Goal: Communication & Community: Answer question/provide support

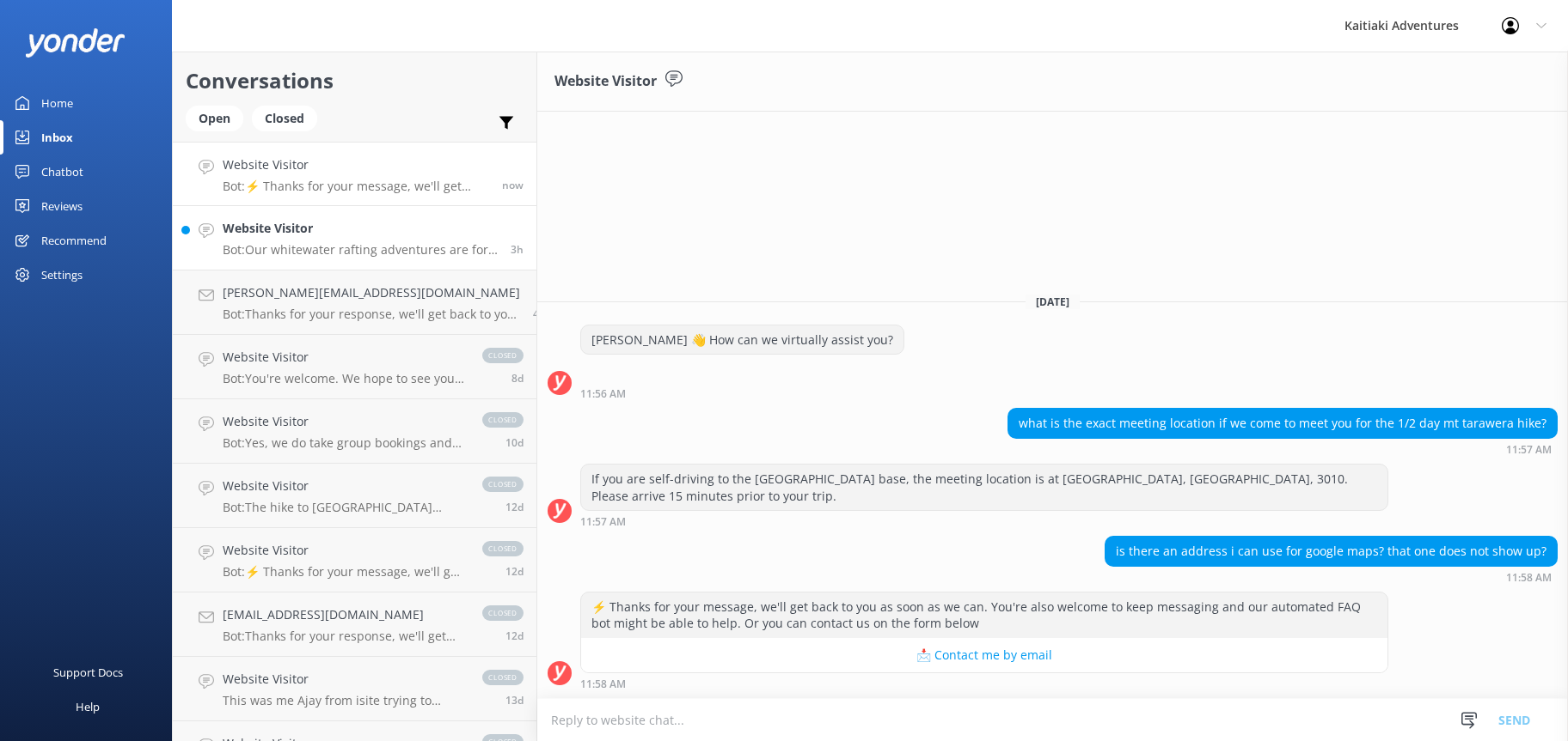
click at [277, 250] on p "Bot: Our whitewater rafting adventures are for participants aged [DEMOGRAPHIC_D…" at bounding box center [360, 250] width 275 height 16
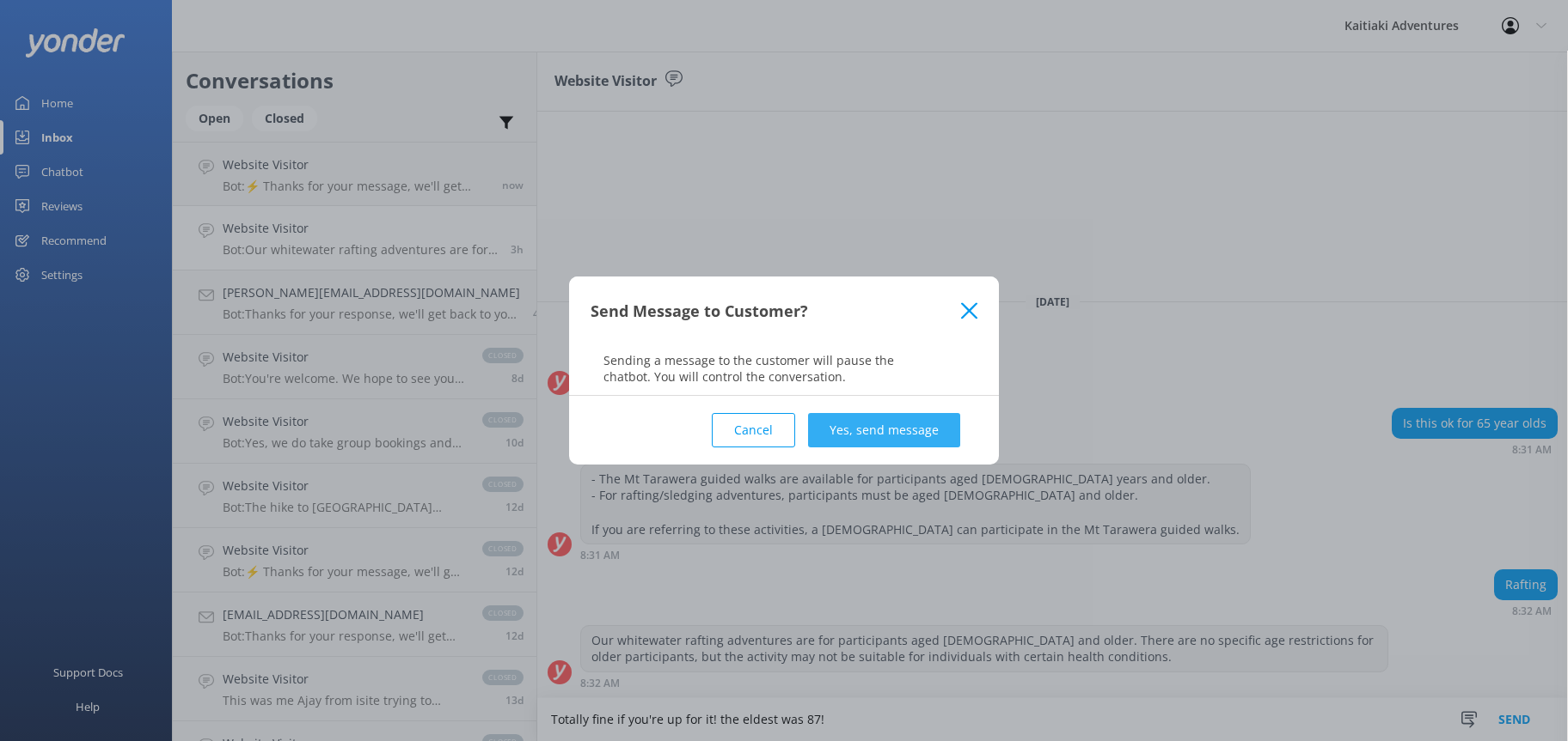
type textarea "Totally fine if you're up for it! the eldest was 87!"
click at [877, 426] on button "Yes, send message" at bounding box center [884, 430] width 152 height 35
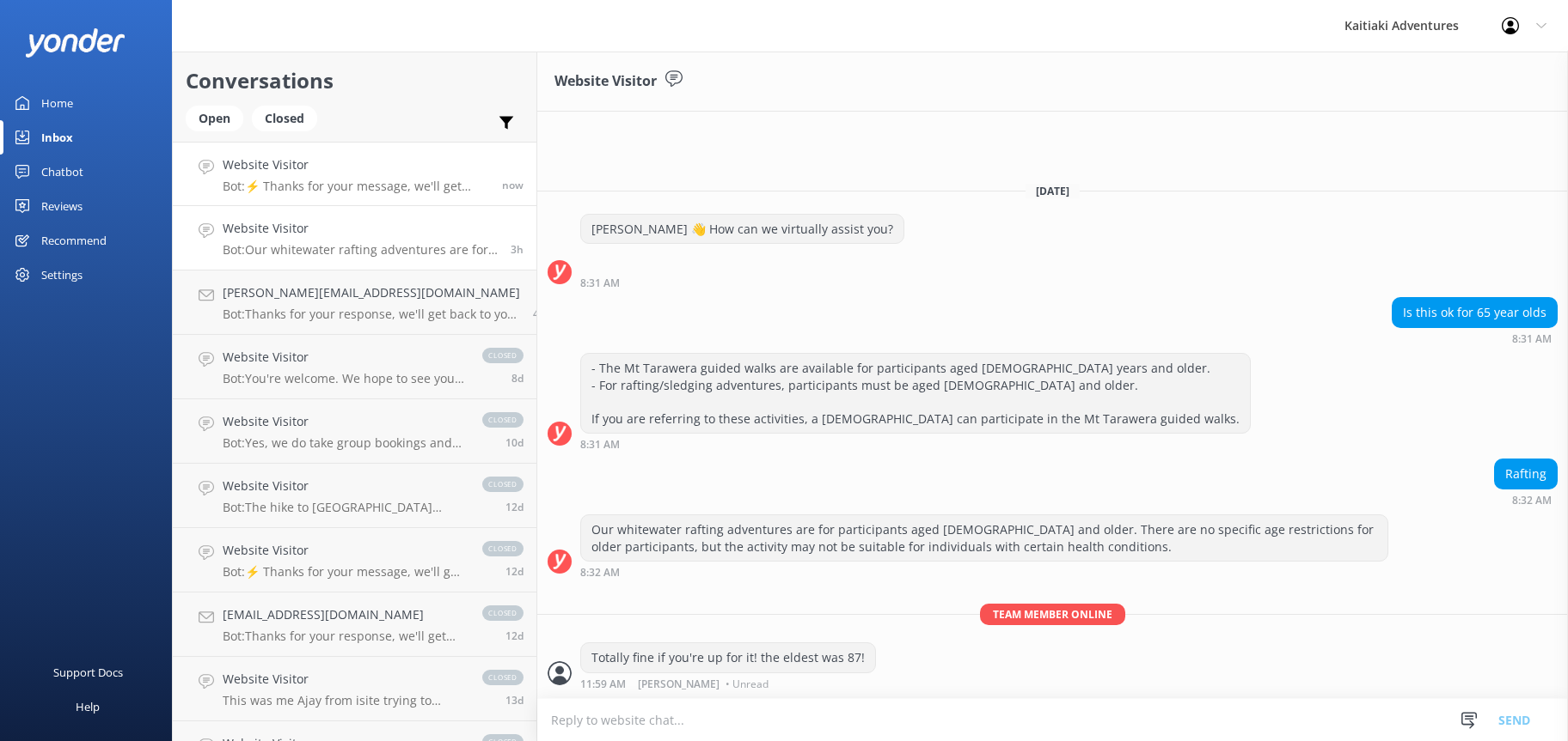
click at [342, 175] on div "Website Visitor Bot: ⚡ Thanks for your message, we'll get back to you as soon a…" at bounding box center [355, 173] width 266 height 37
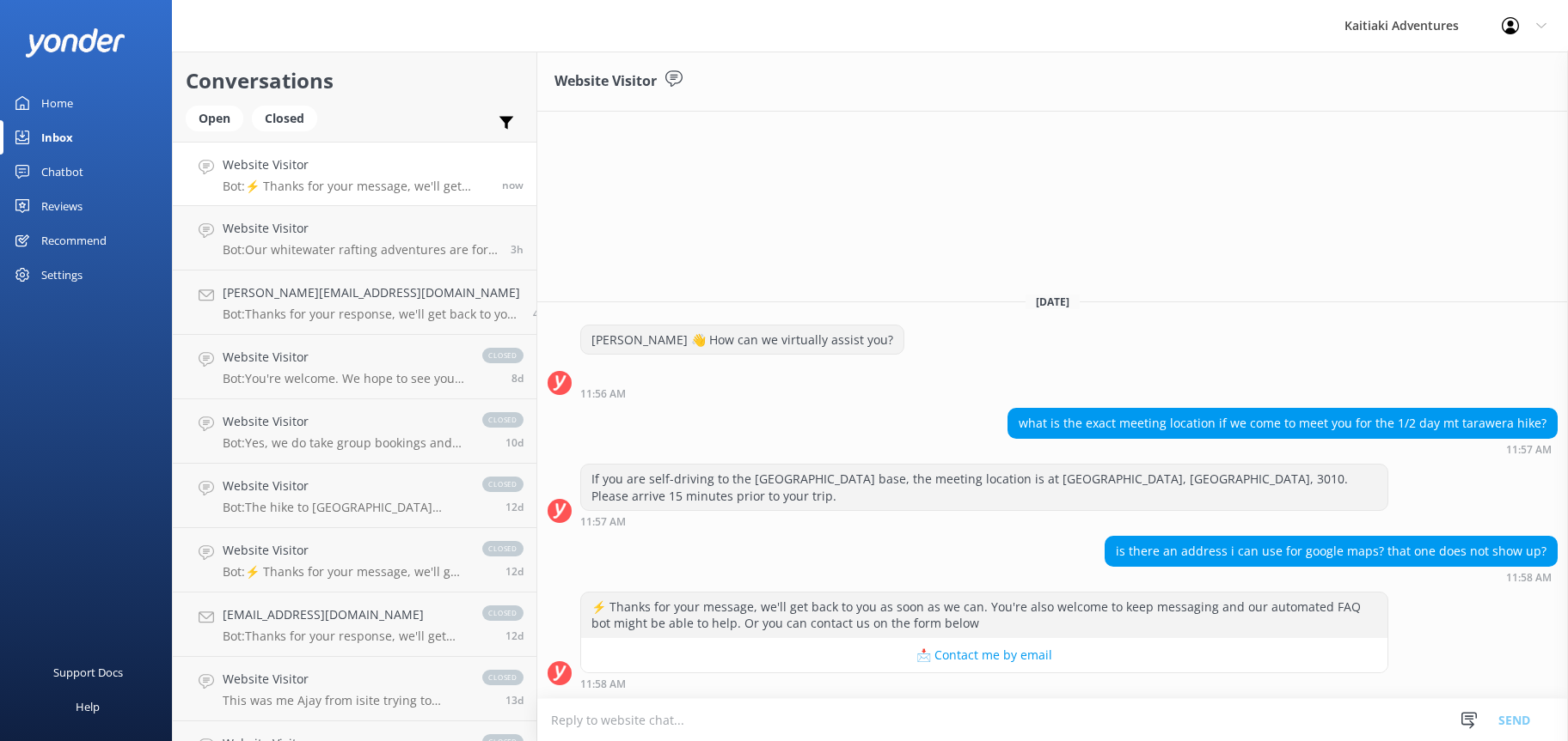
click at [644, 719] on textarea at bounding box center [1052, 720] width 1030 height 43
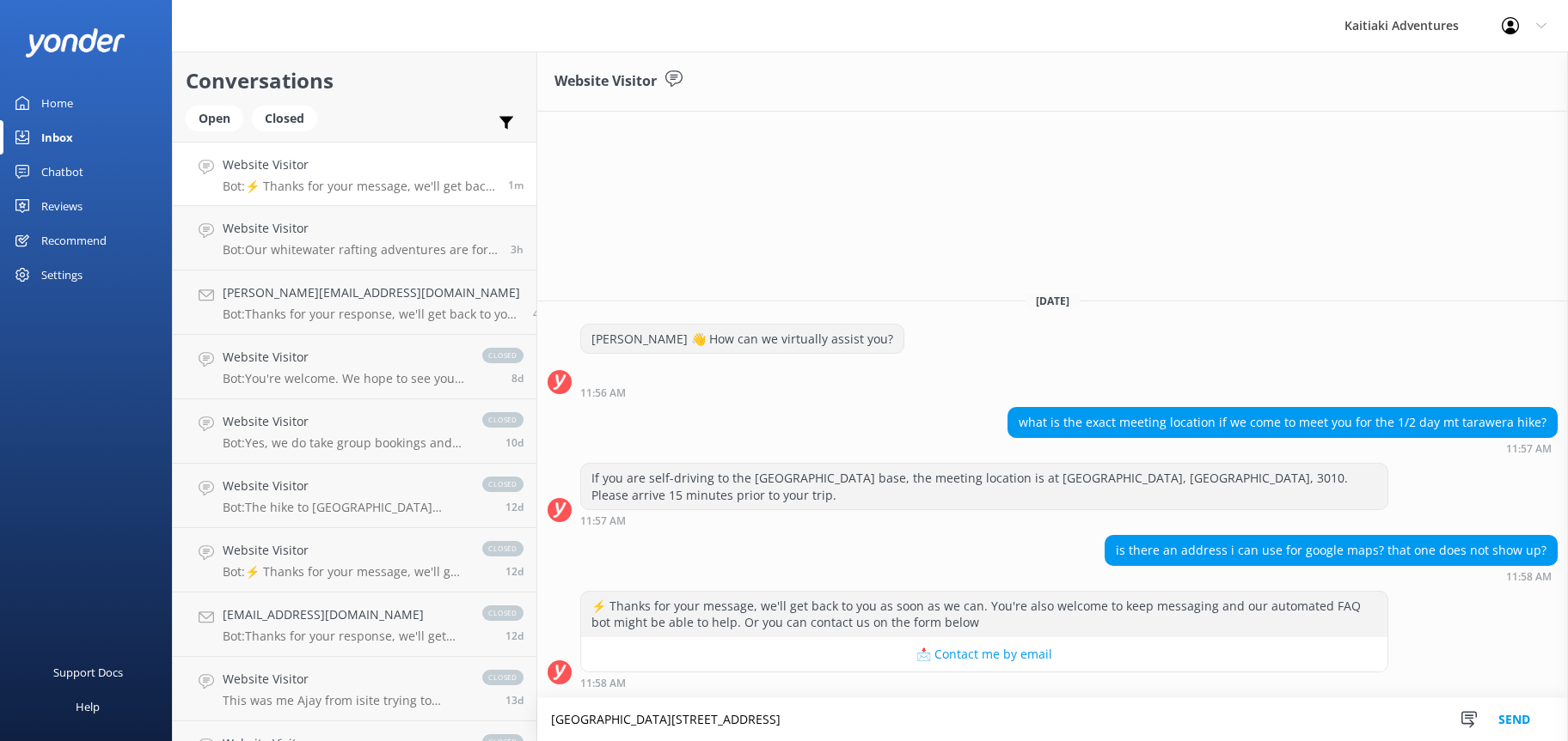
click at [780, 716] on textarea "[GEOGRAPHIC_DATA][STREET_ADDRESS]" at bounding box center [1052, 719] width 1030 height 43
type textarea "[STREET_ADDRESS]"
click at [1510, 716] on button "Send" at bounding box center [1514, 719] width 64 height 43
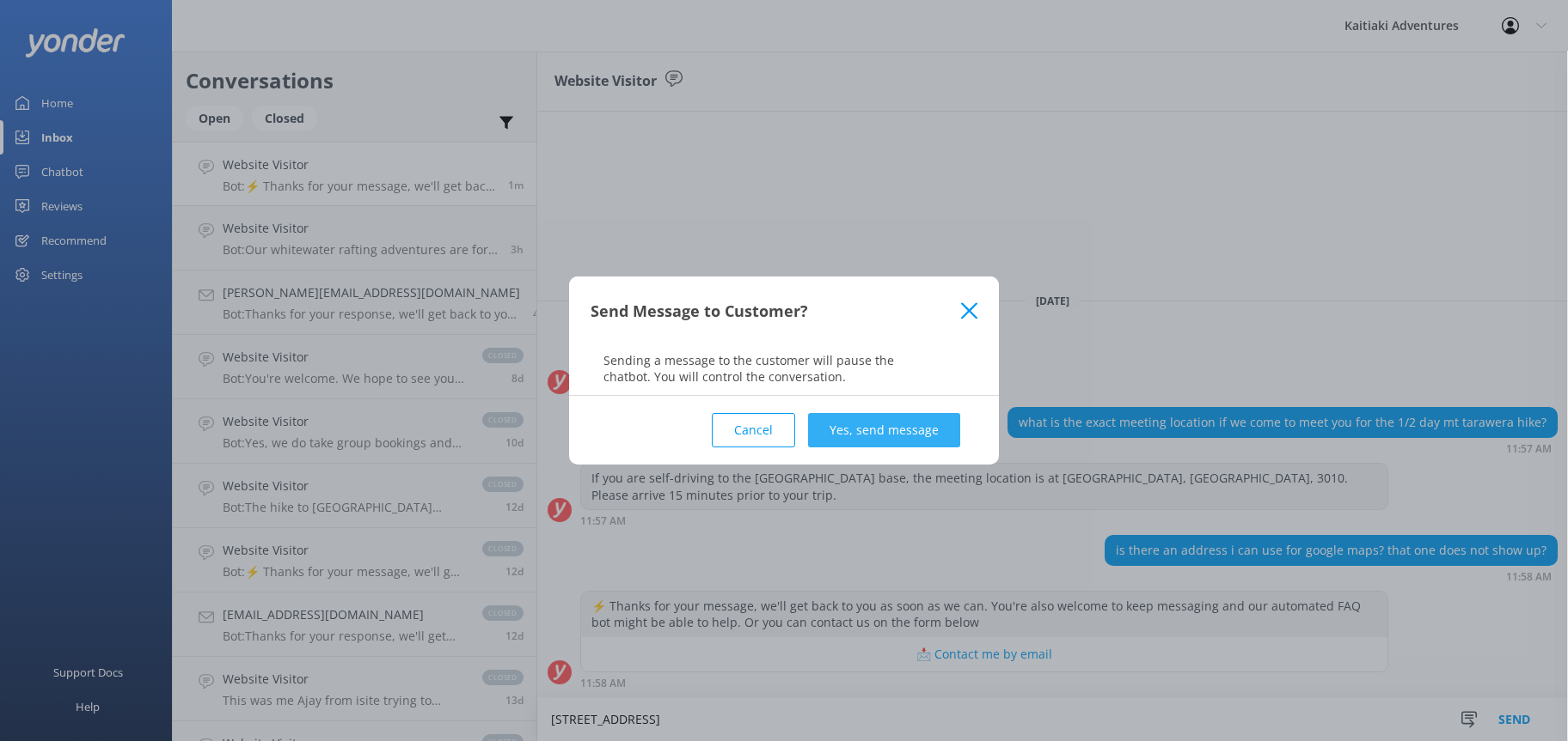
click at [923, 432] on button "Yes, send message" at bounding box center [884, 430] width 152 height 35
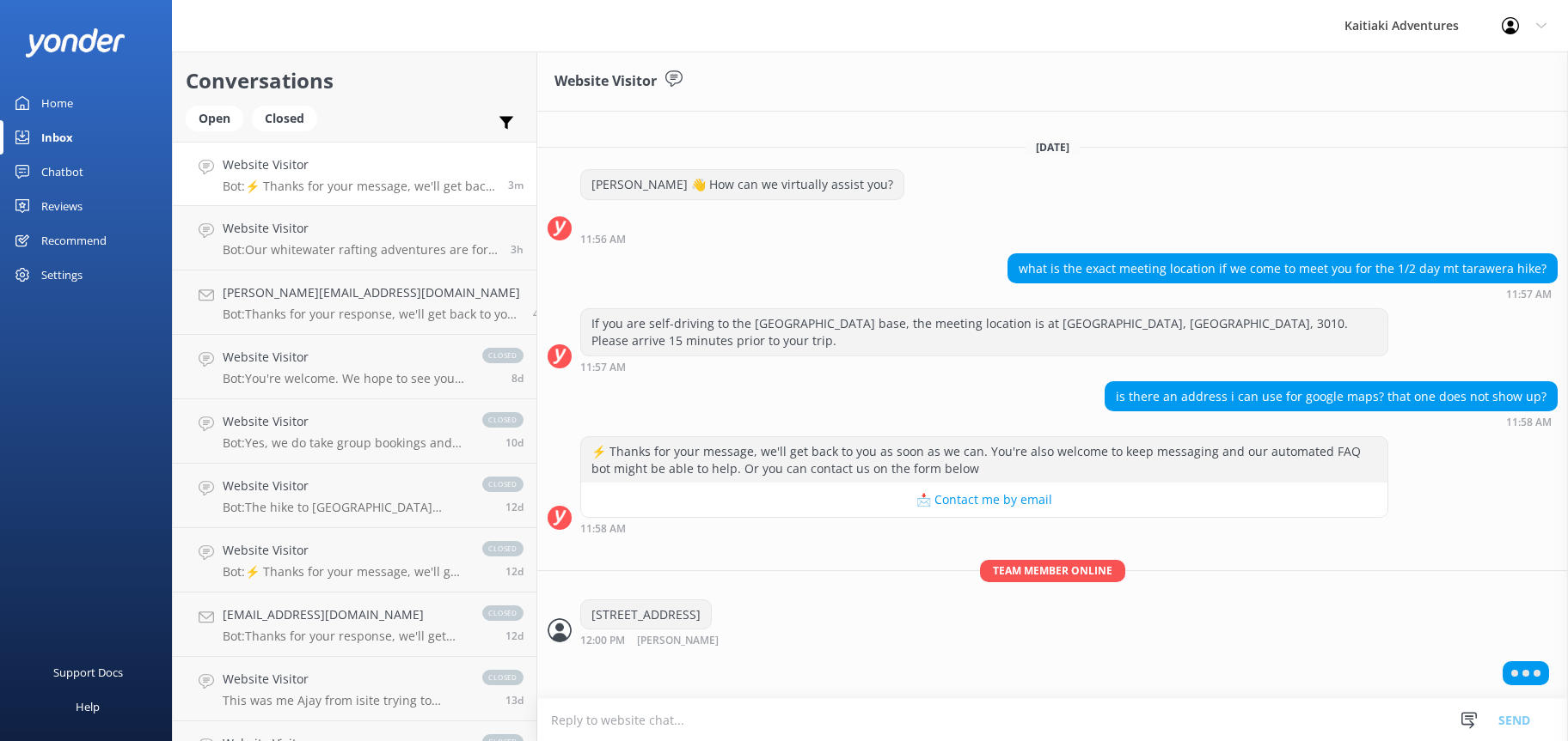
click at [746, 710] on textarea at bounding box center [1052, 720] width 1030 height 43
type textarea "If you copy and paste that into google :)"
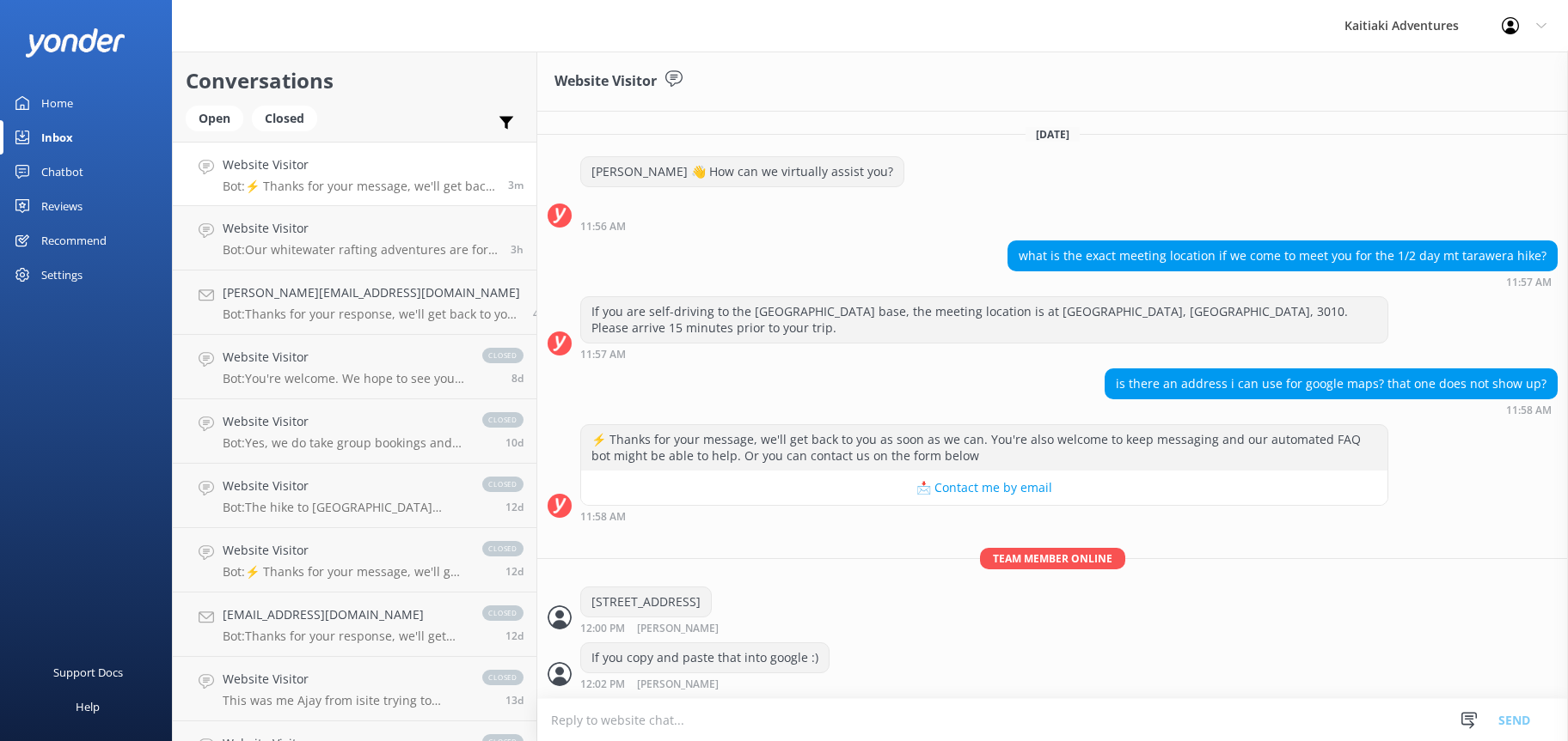
scroll to position [42, 0]
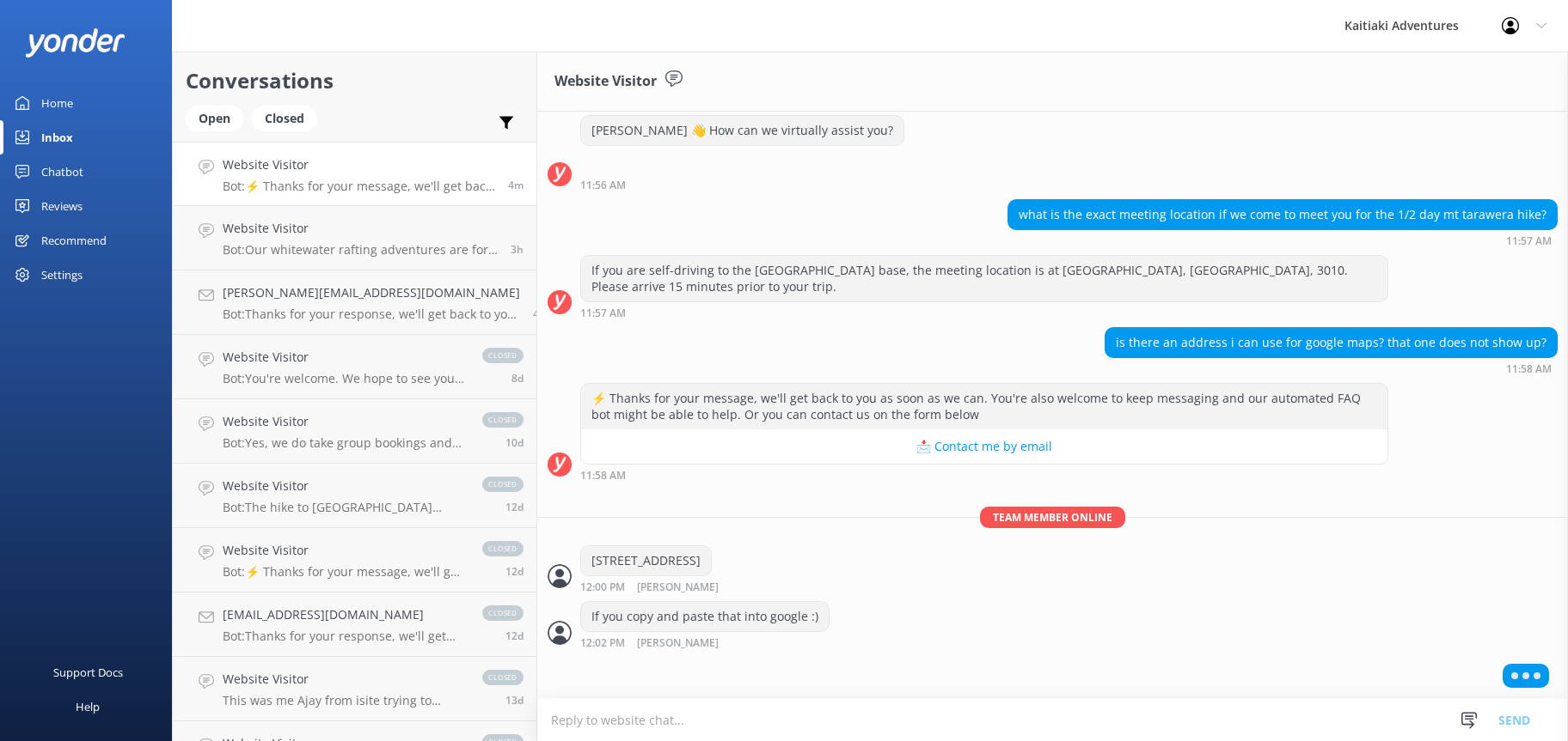
click at [746, 710] on textarea at bounding box center [1052, 720] width 1030 height 43
type textarea "L"
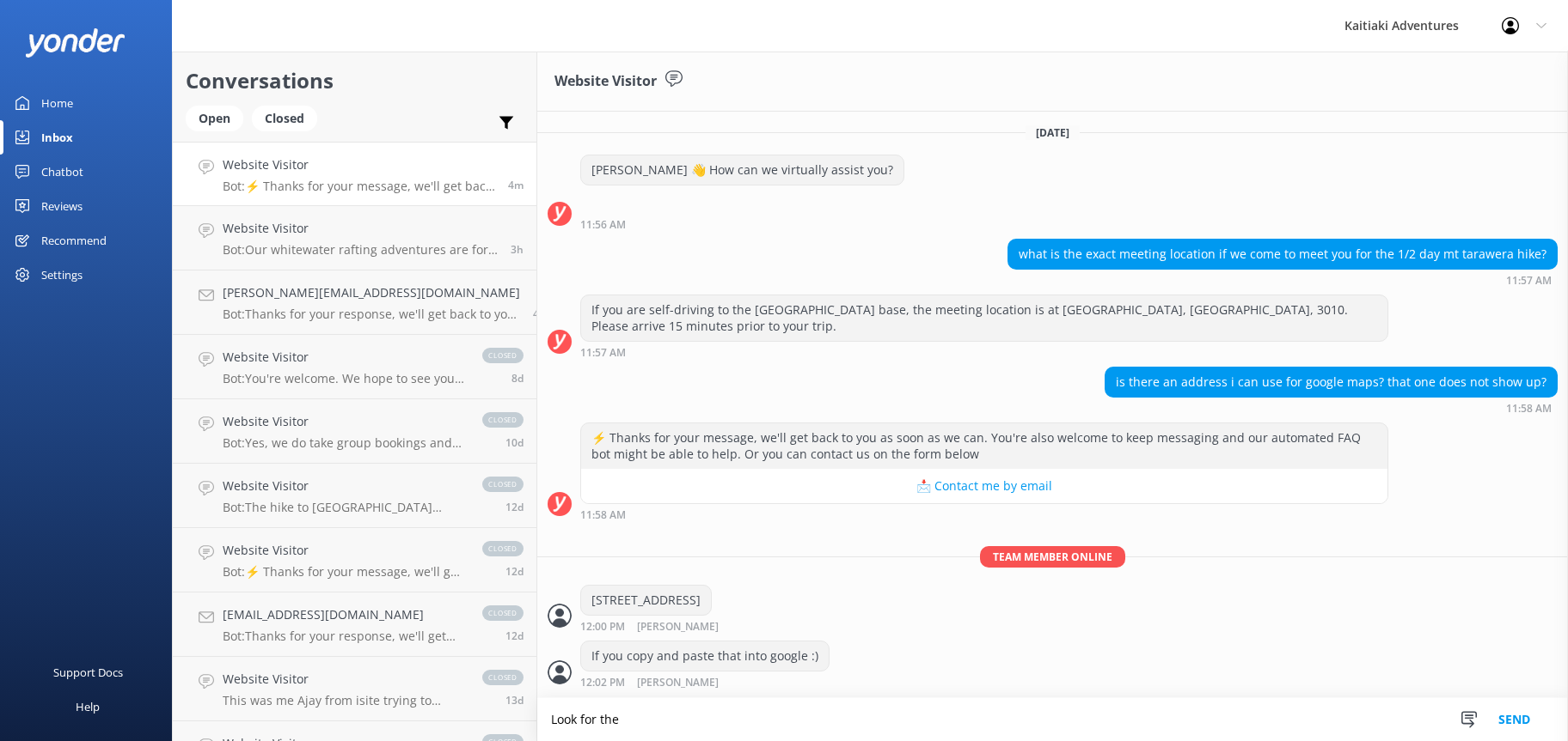
scroll to position [108, 0]
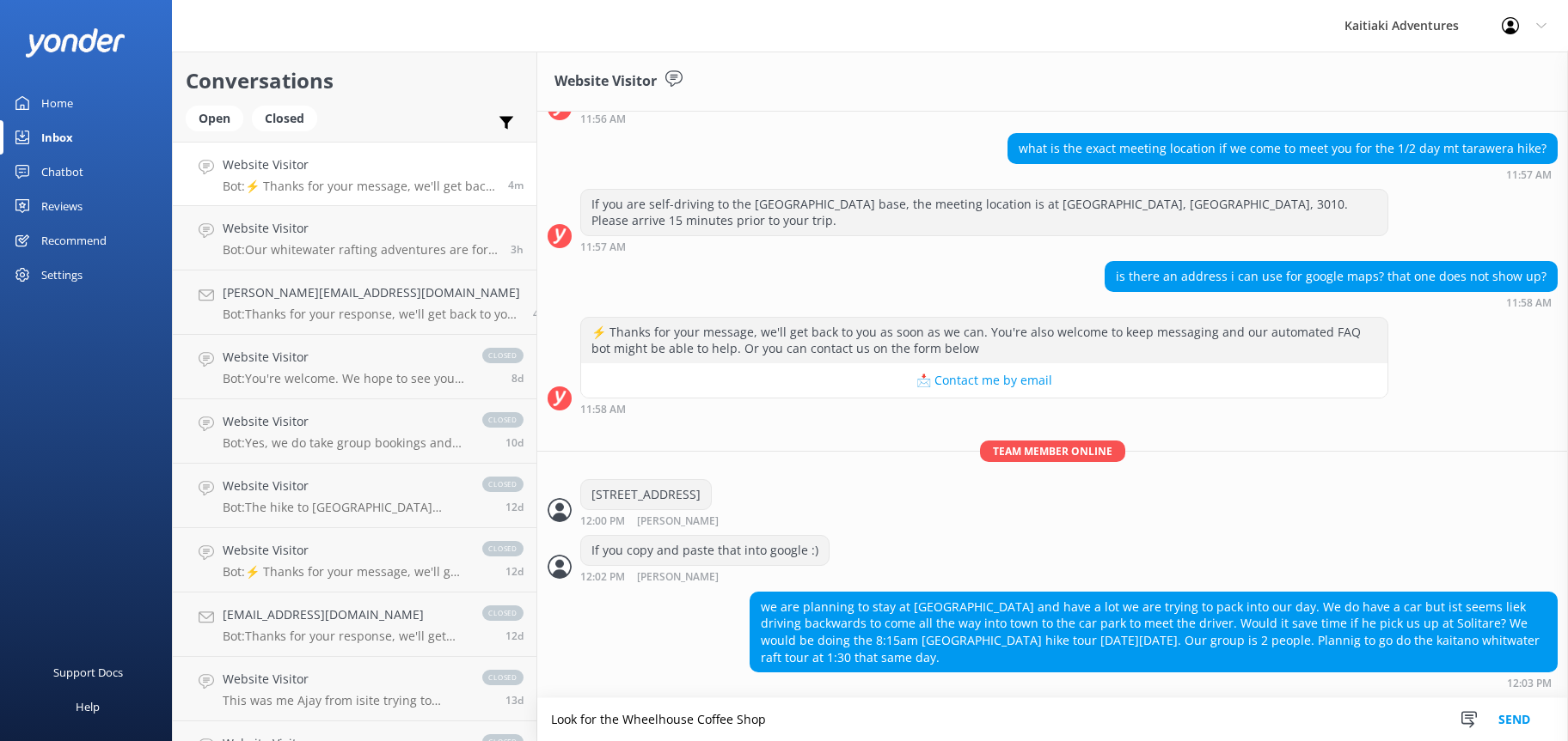
drag, startPoint x: 753, startPoint y: 726, endPoint x: 519, endPoint y: 712, distance: 234.4
click at [538, 712] on textarea "Look for the Wheelhouse Coffee Shop" at bounding box center [1052, 719] width 1030 height 43
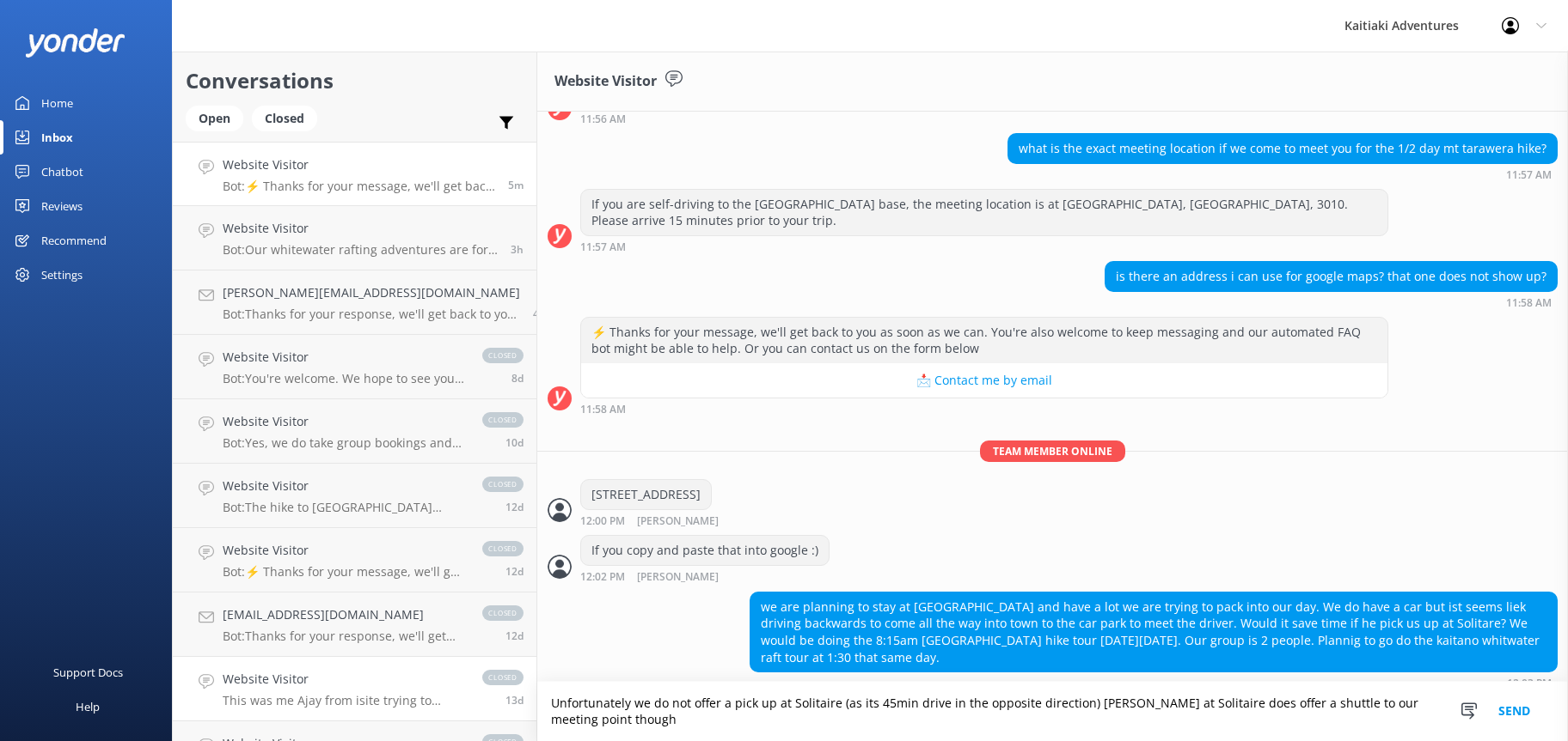
scroll to position [124, 0]
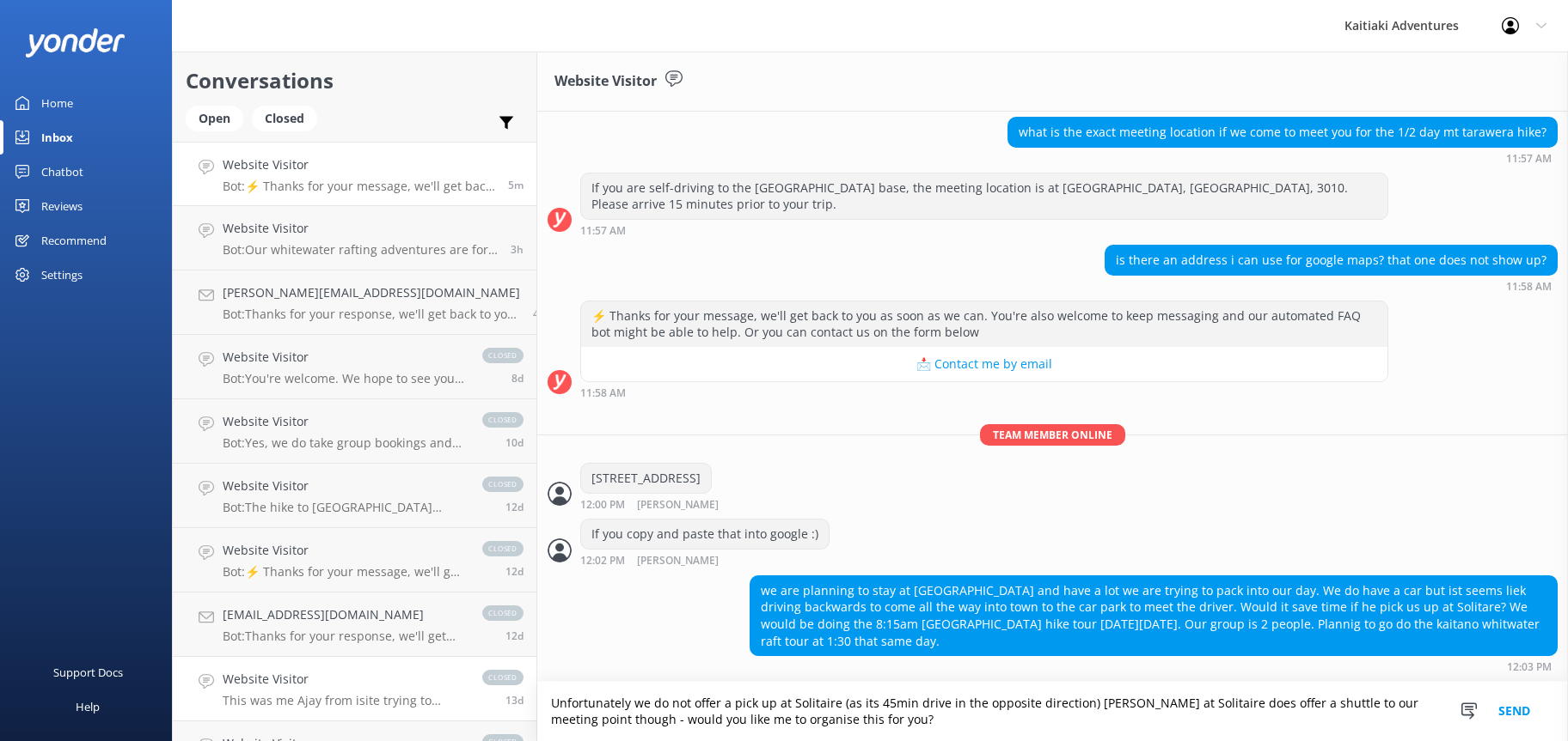
type textarea "Unfortunately we do not offer a pick up at Solitaire (as its 45min drive in the…"
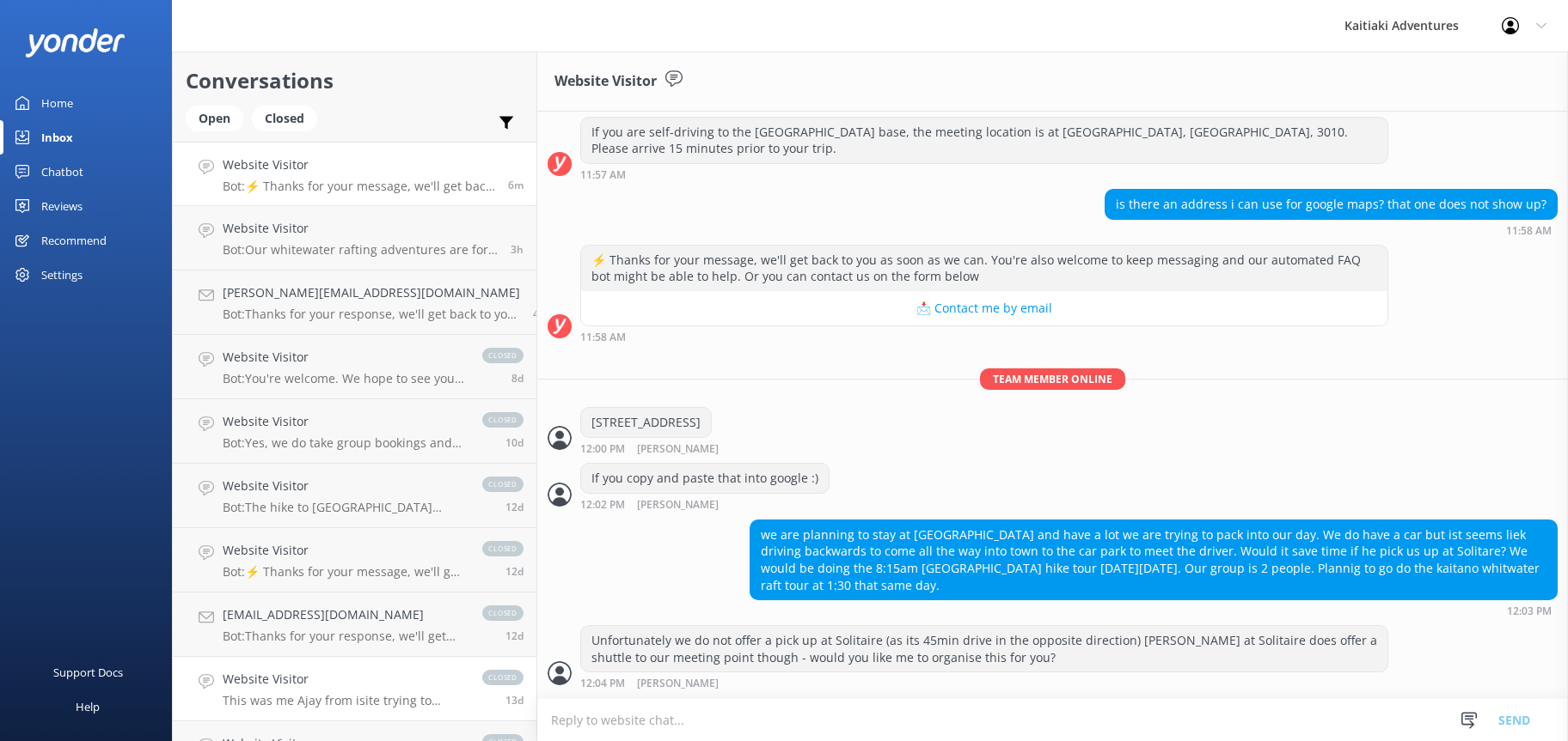
scroll to position [220, 0]
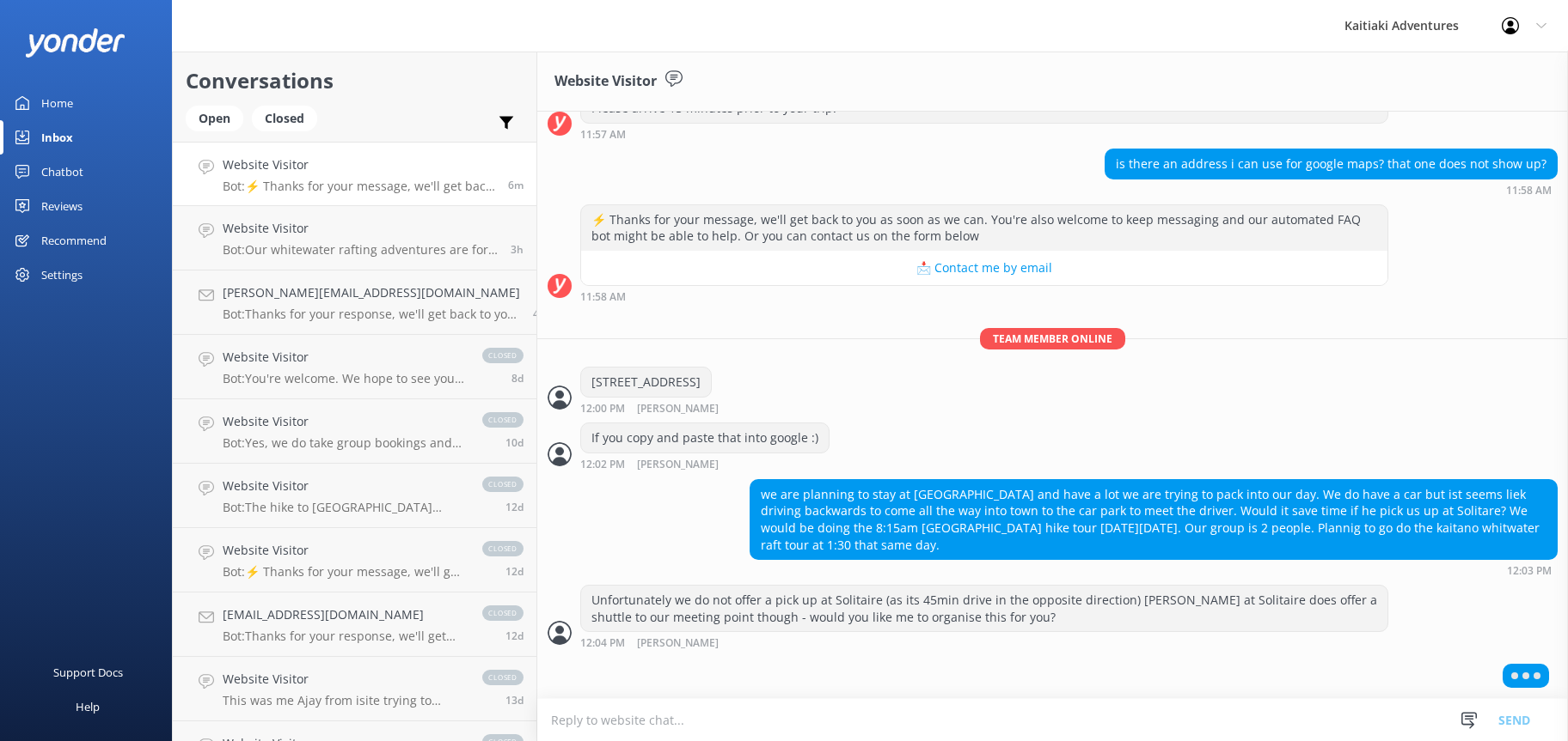
click at [692, 708] on textarea at bounding box center [1052, 720] width 1030 height 43
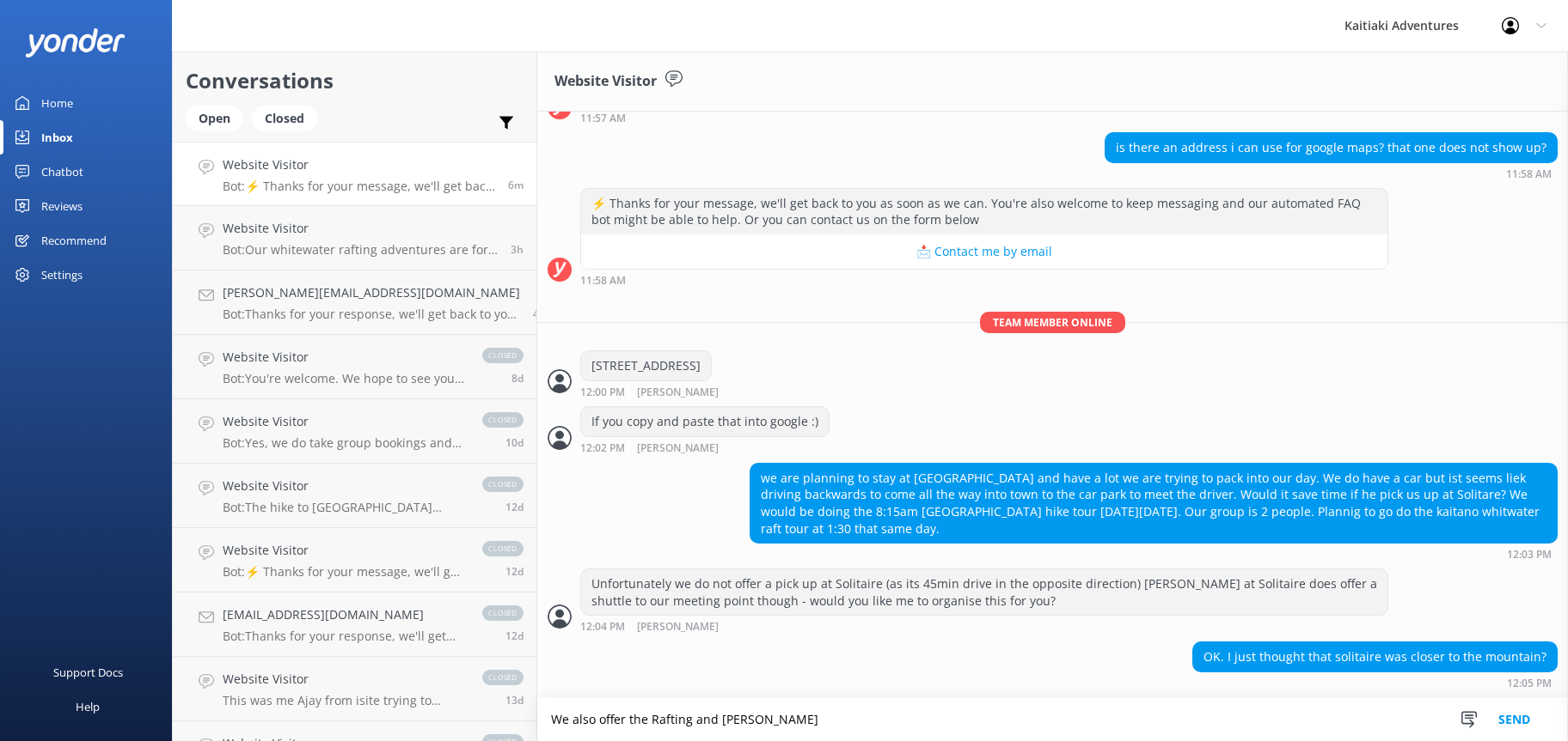
scroll to position [277, 0]
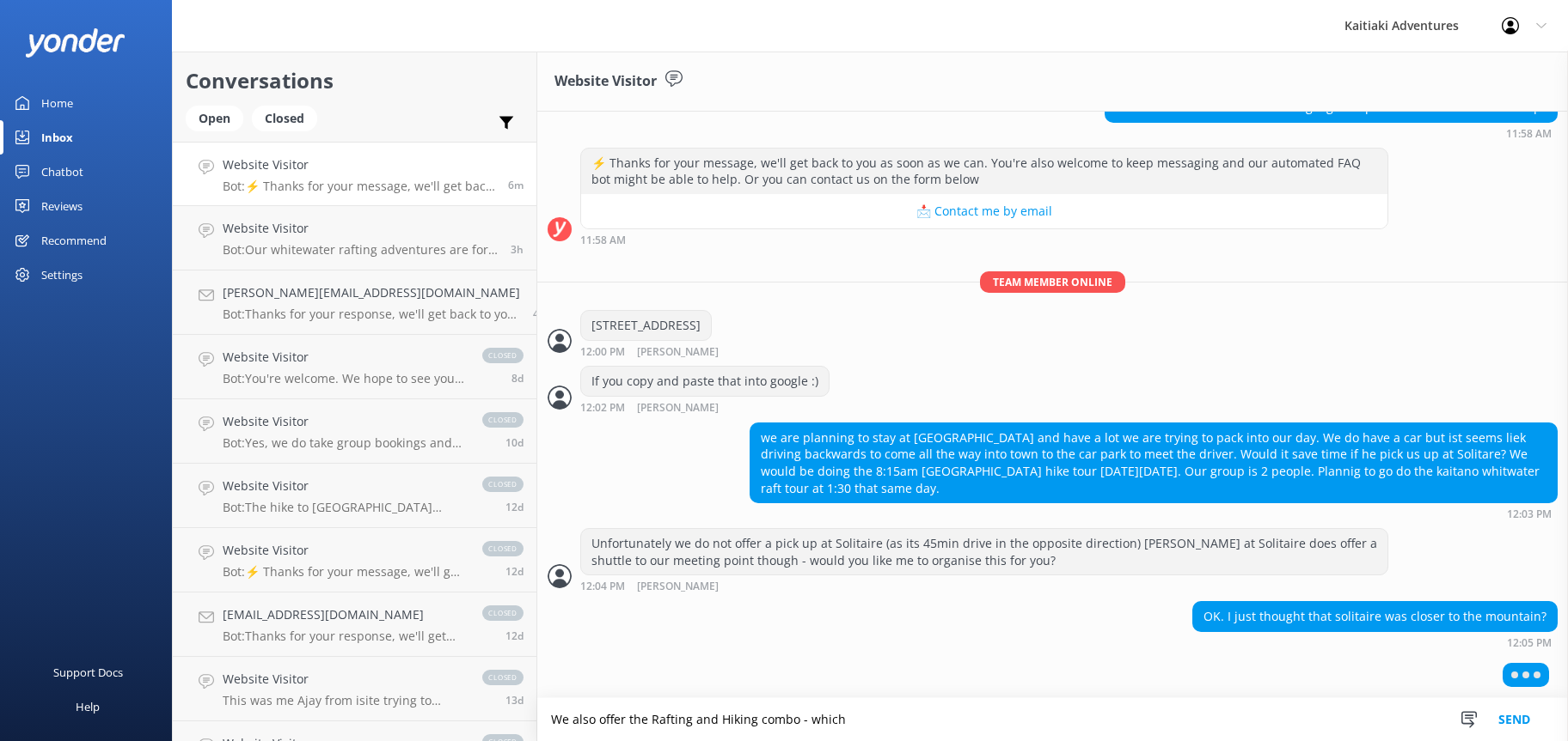
click at [538, 715] on textarea "We also offer the Rafting and Hiking combo - which" at bounding box center [1052, 719] width 1030 height 43
click at [1131, 719] on textarea "We access the MT from the otherside unfortunately - We also offer the Rafting a…" at bounding box center [1052, 719] width 1030 height 43
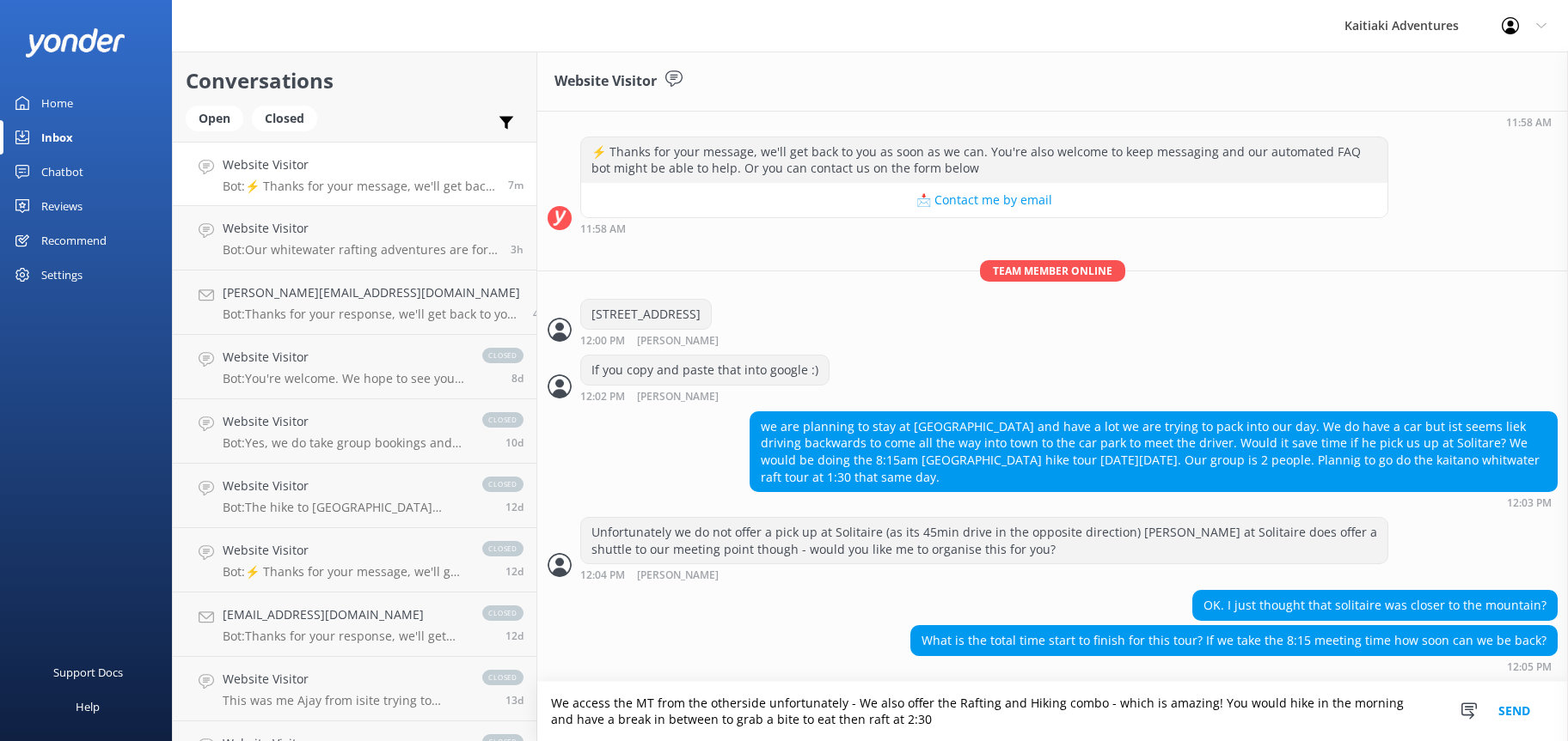
scroll to position [328, 0]
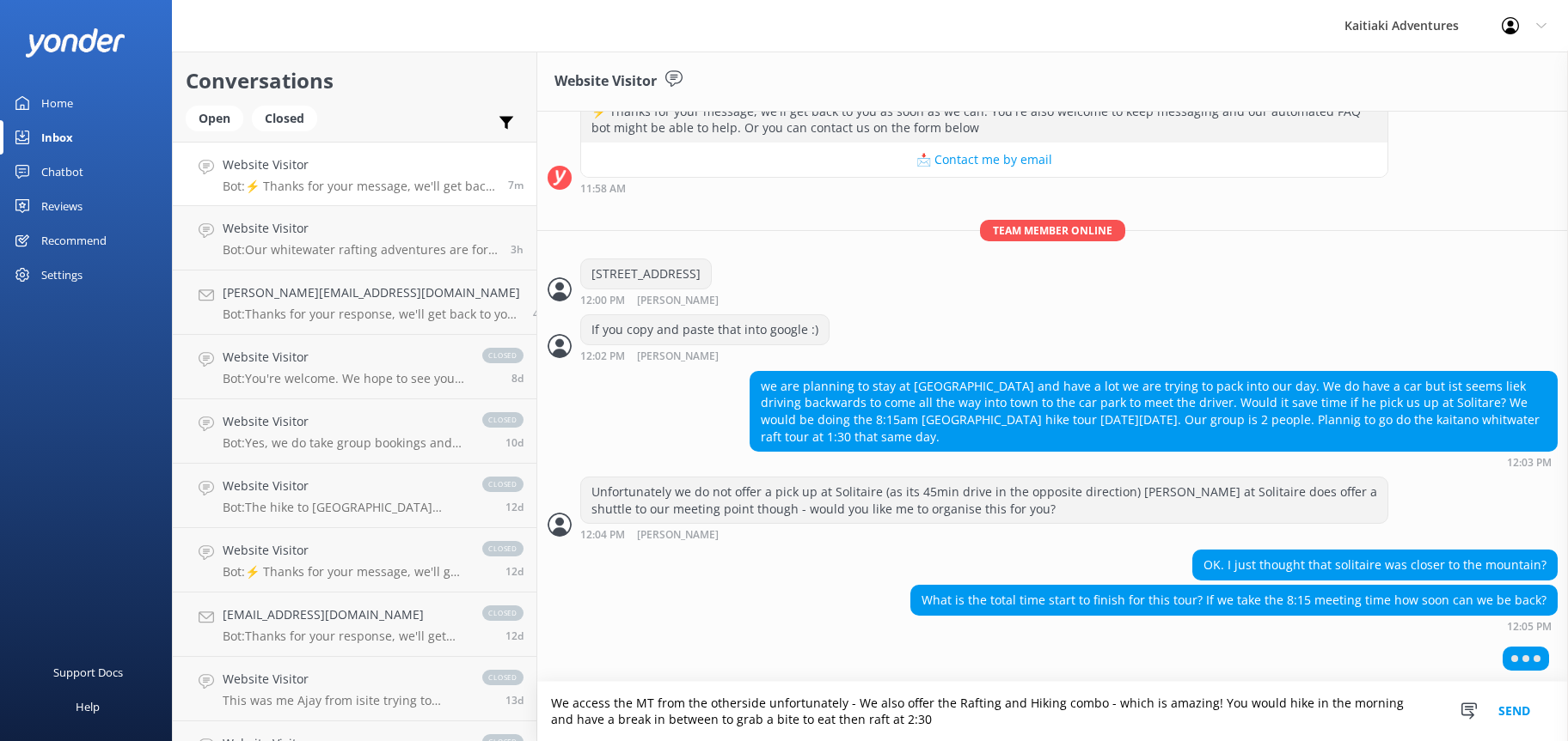
type textarea "We access the MT from the otherside unfortunately - We also offer the Rafting a…"
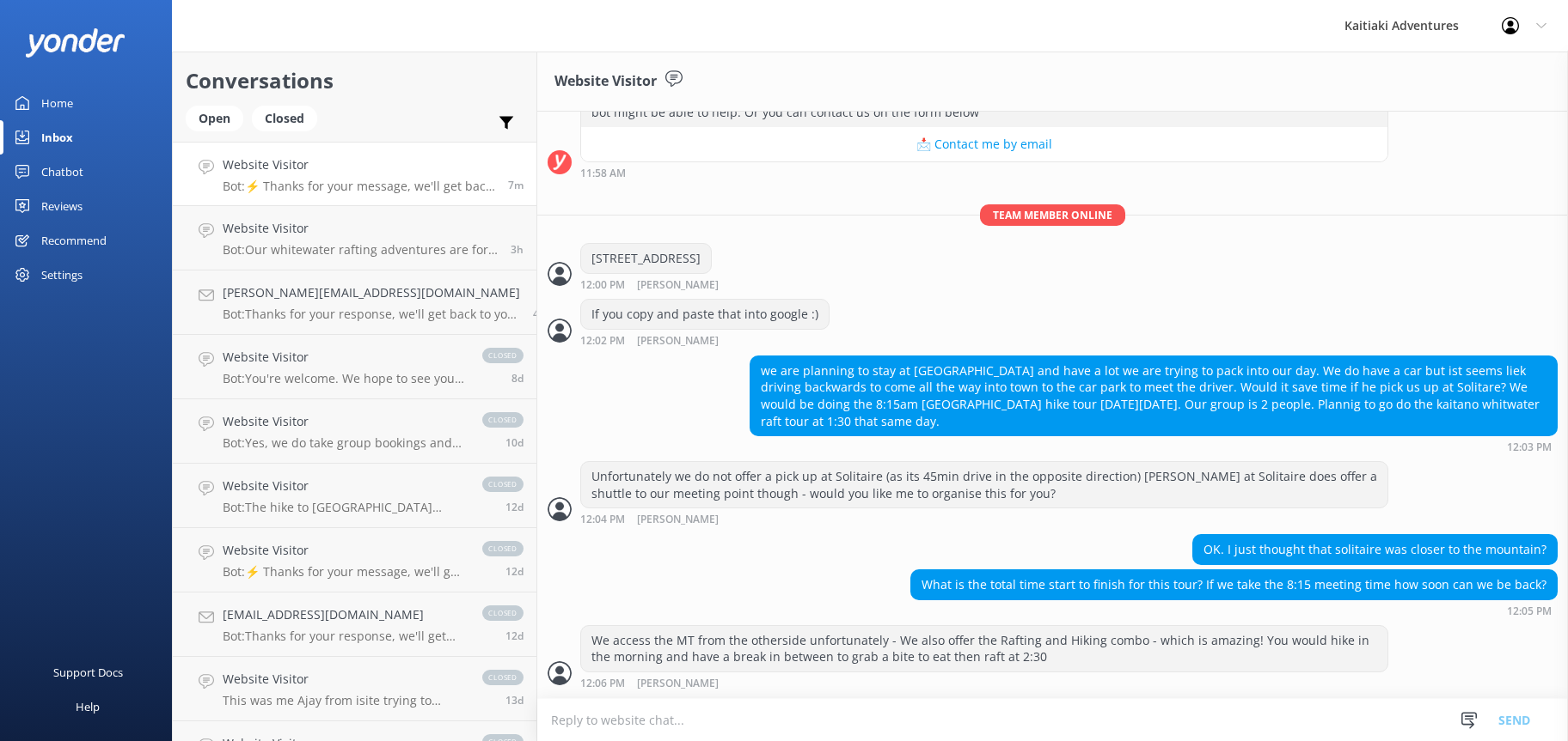
scroll to position [399, 0]
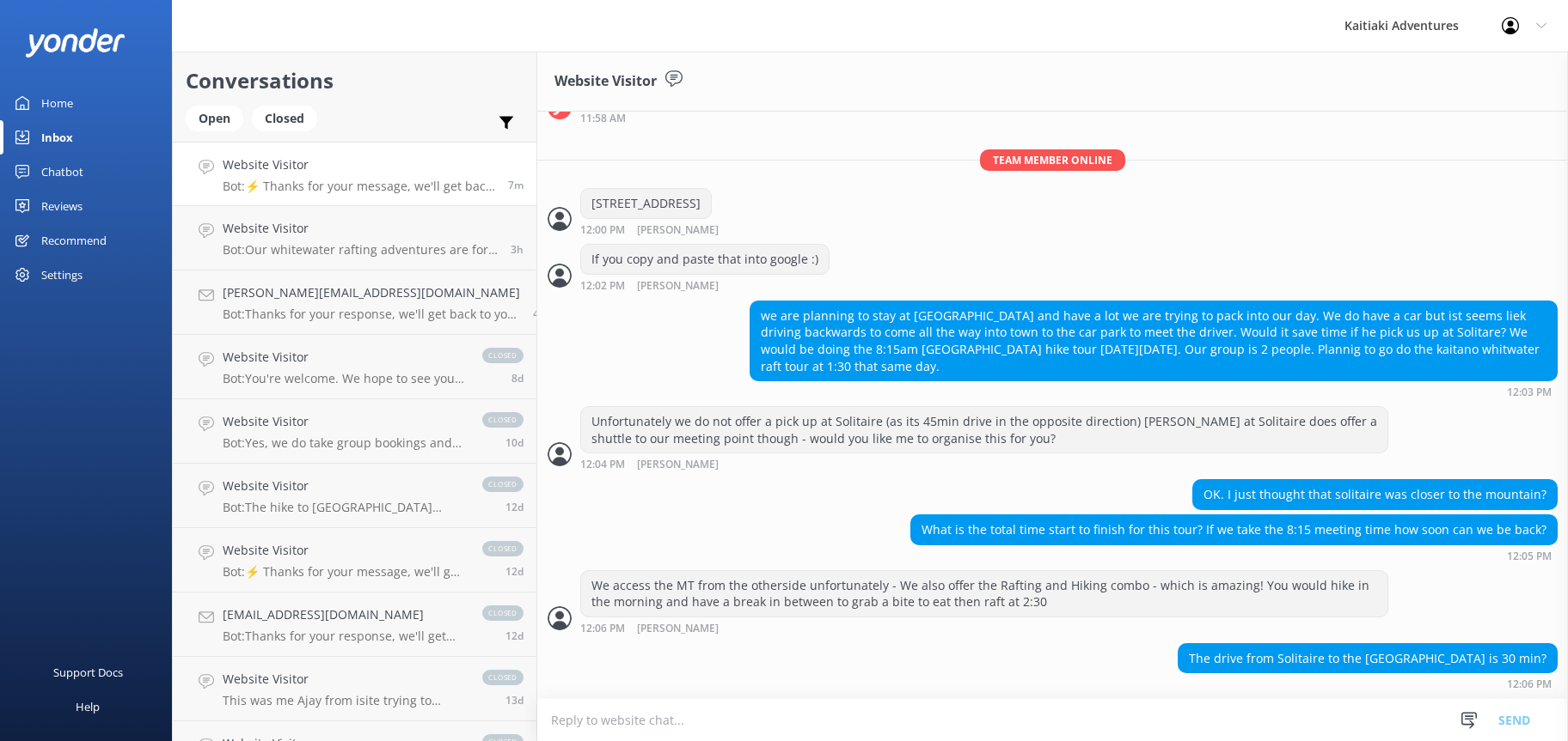
click at [1130, 718] on textarea at bounding box center [1052, 720] width 1030 height 43
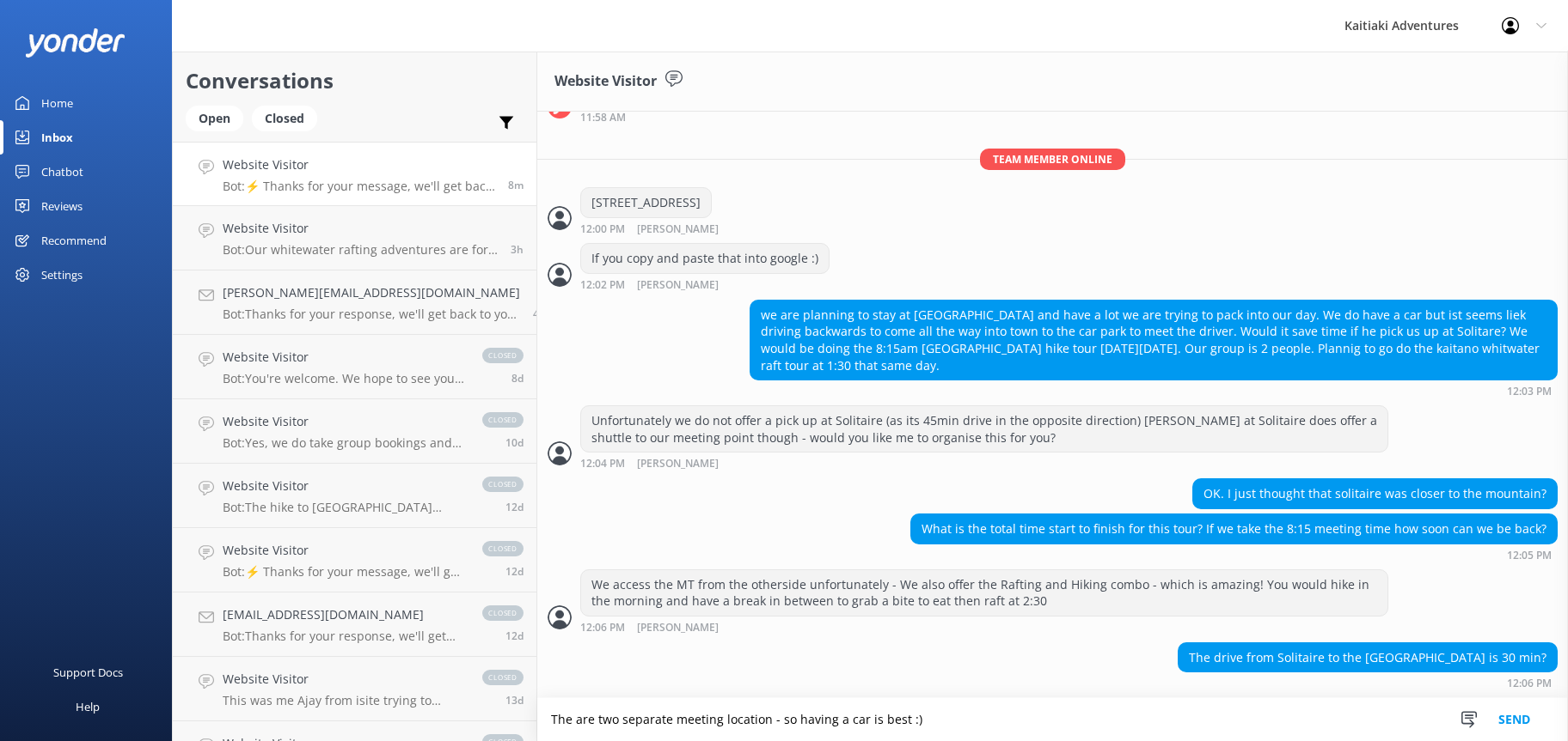
type textarea "The are two separate meeting location - so having a car is best :)"
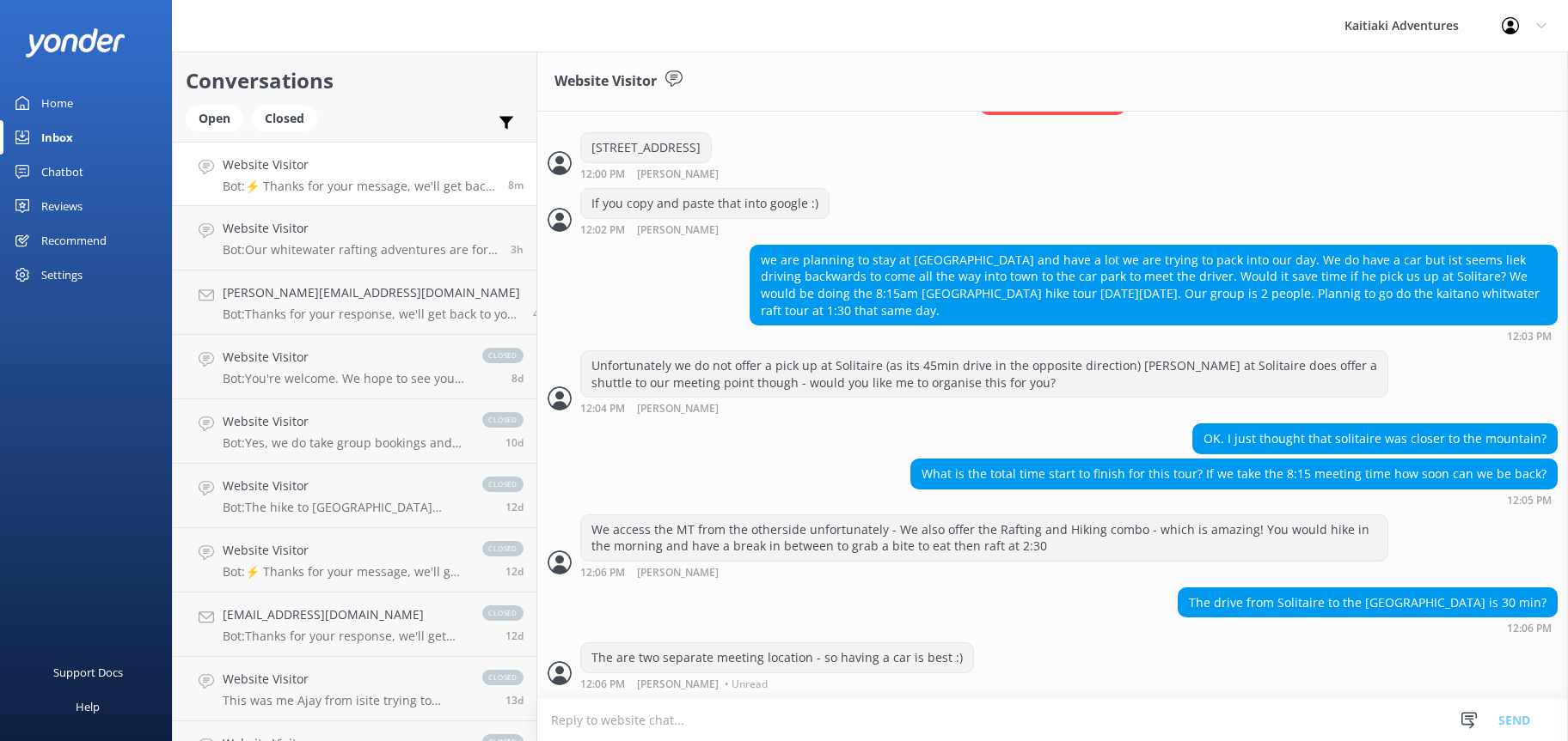
scroll to position [455, 0]
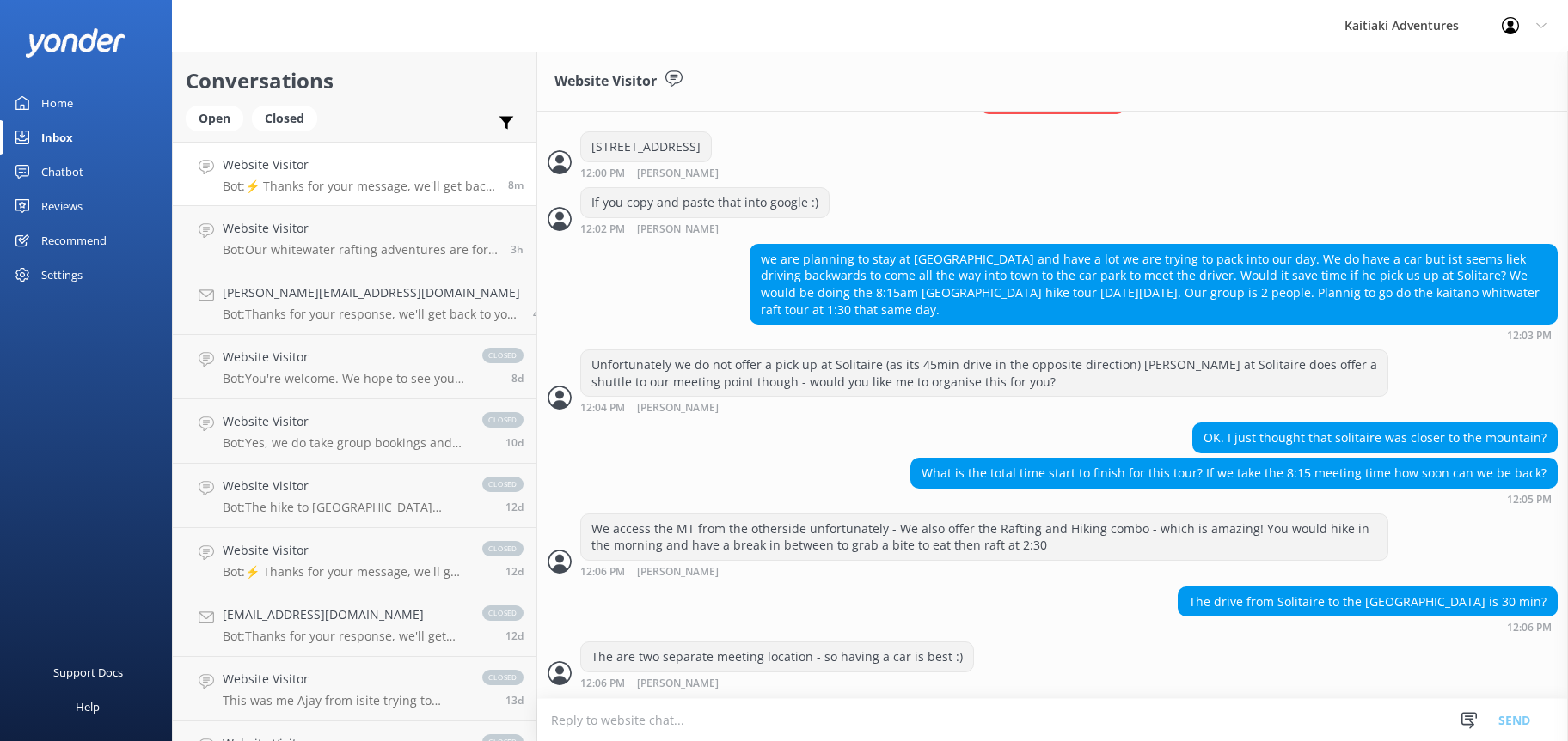
click at [658, 731] on textarea at bounding box center [1052, 720] width 1030 height 43
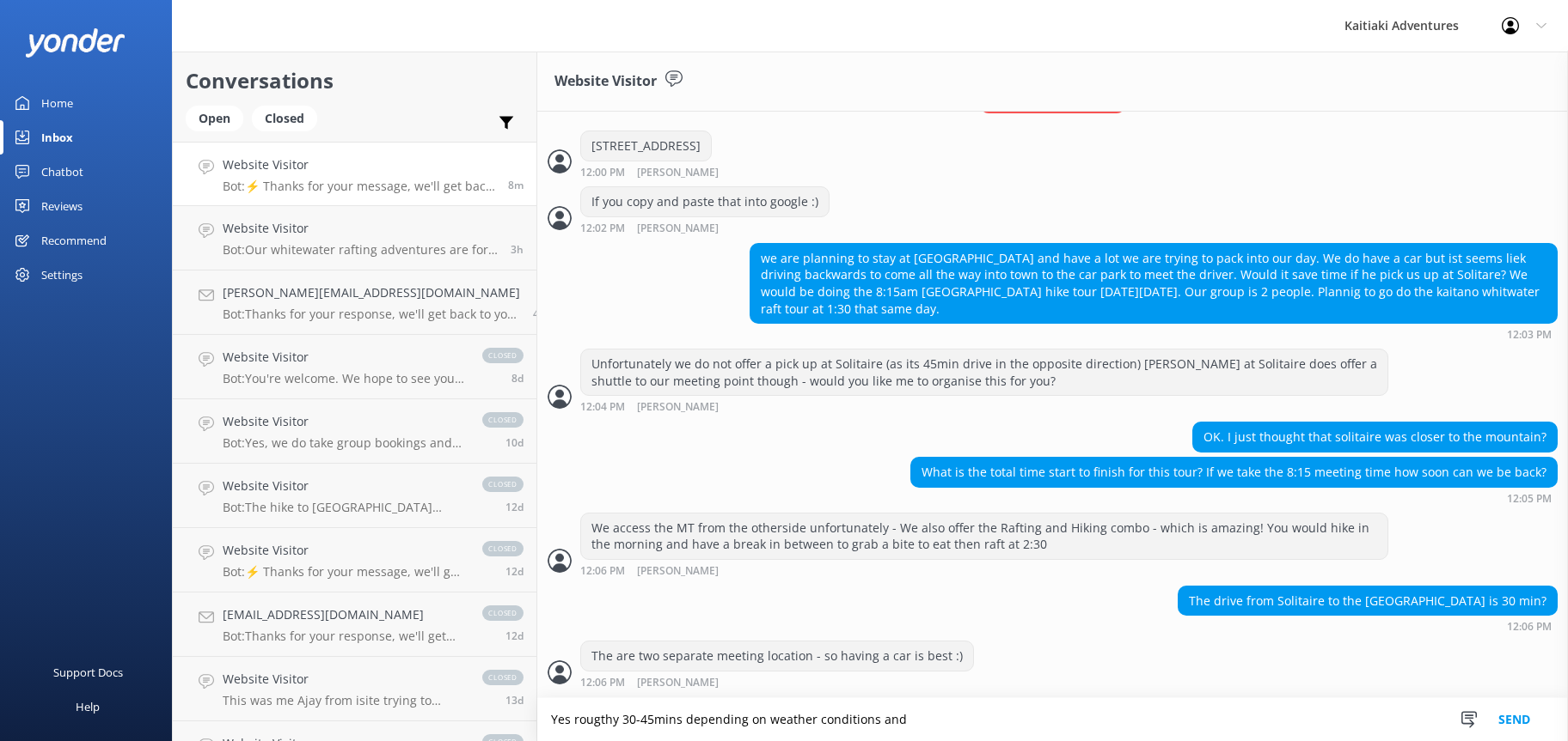
scroll to position [511, 0]
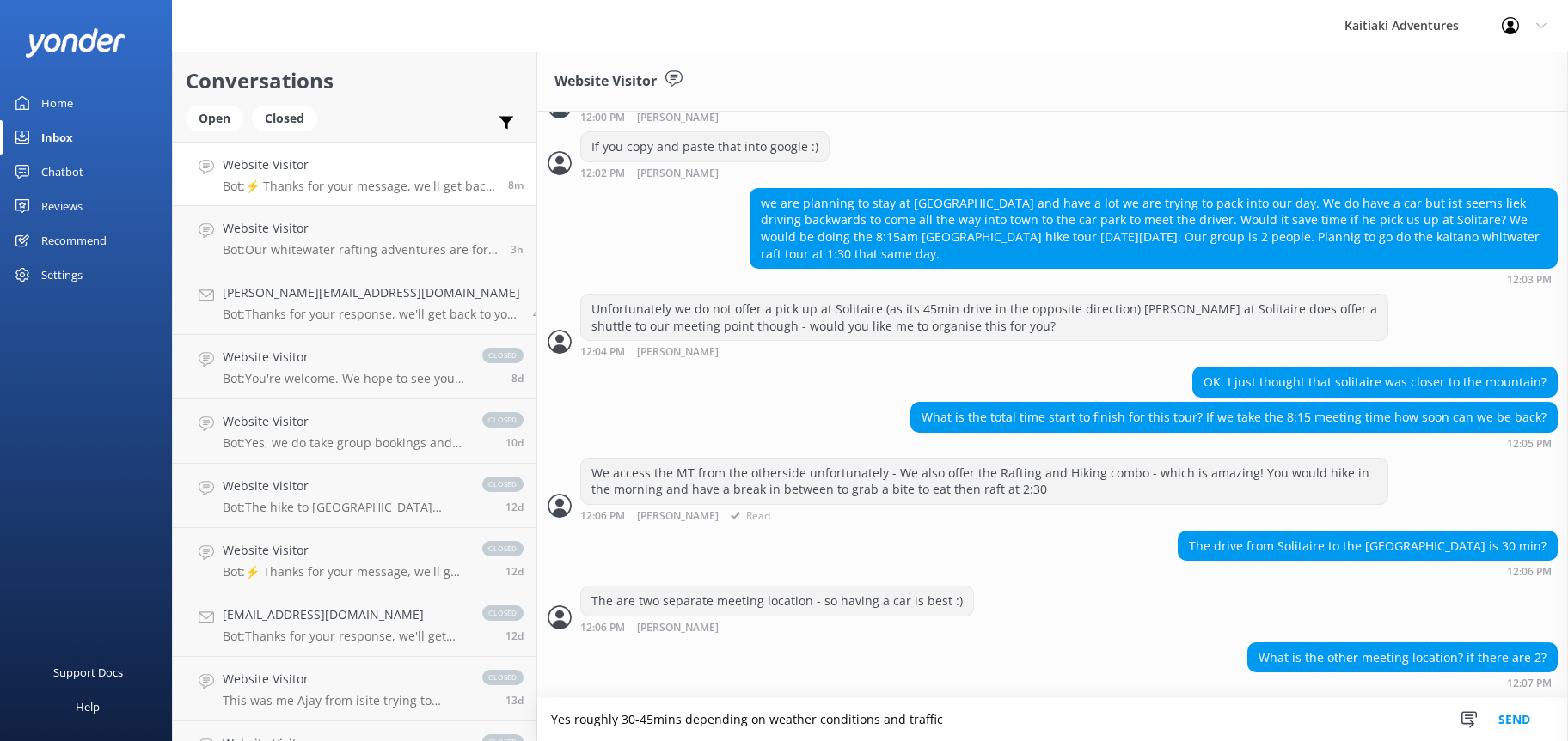
type textarea "Yes roughly 30-45mins depending on weather conditions and traffic"
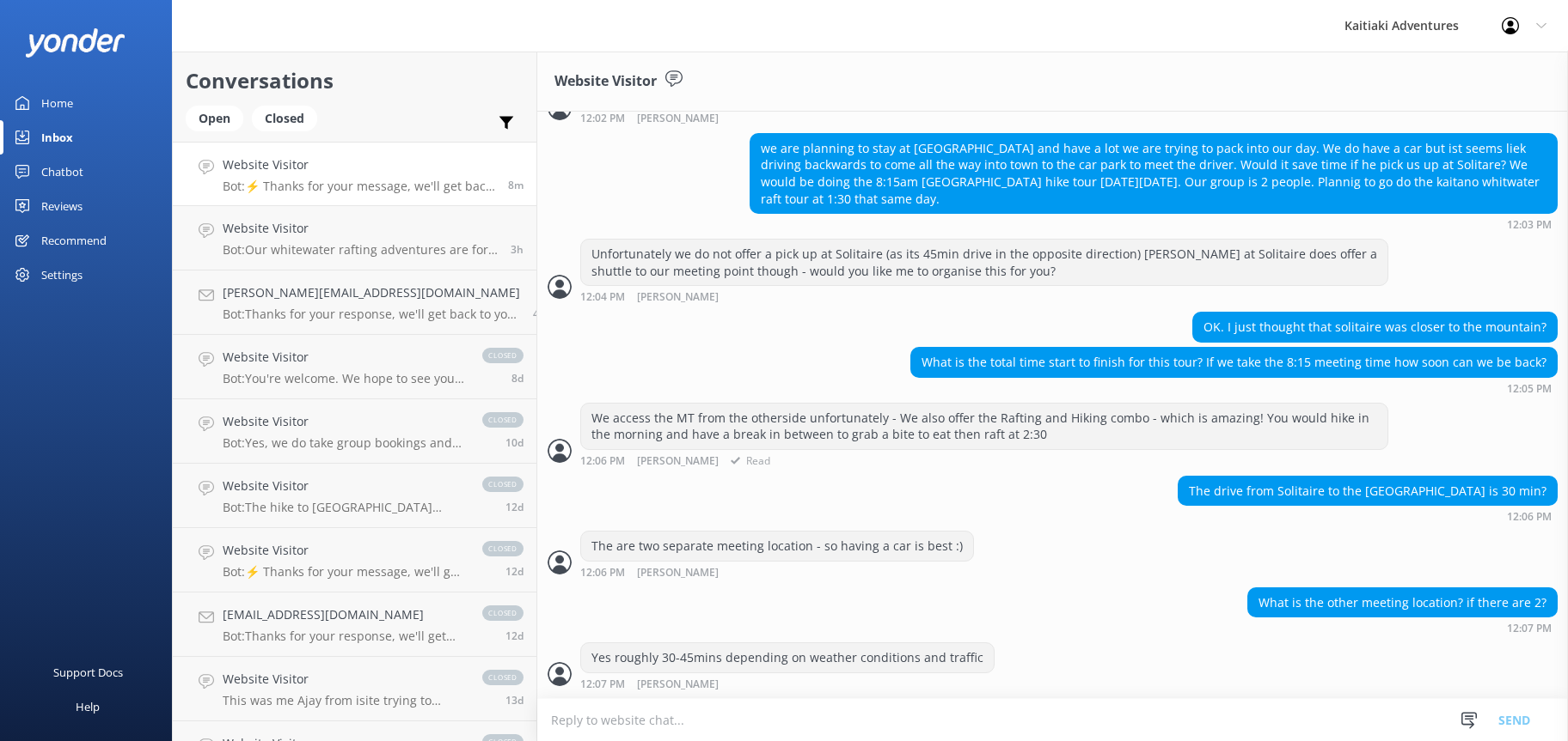
scroll to position [567, 0]
click at [638, 732] on textarea at bounding box center [1052, 720] width 1030 height 43
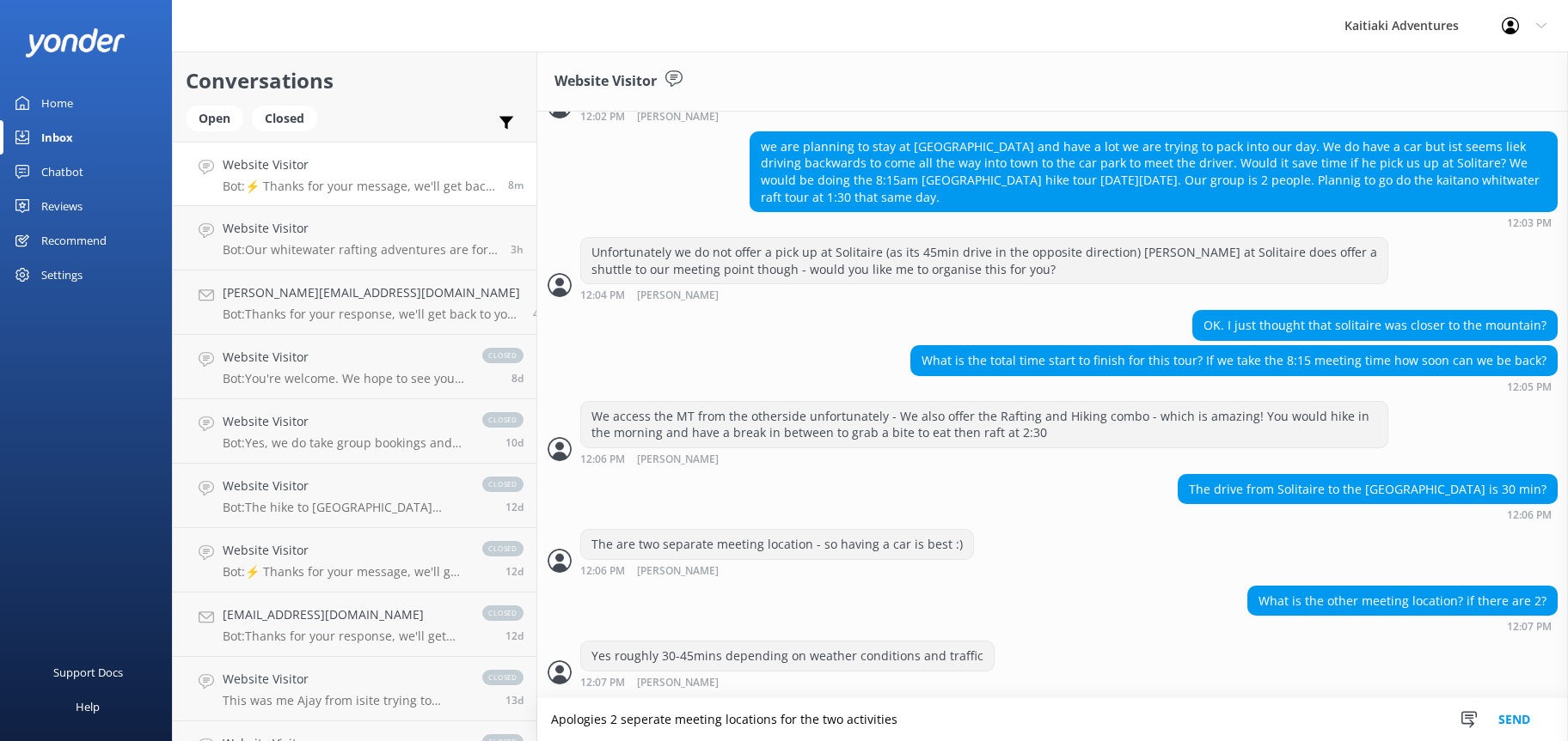
type textarea "Apologies 2 seperate meeting locations for the two activities"
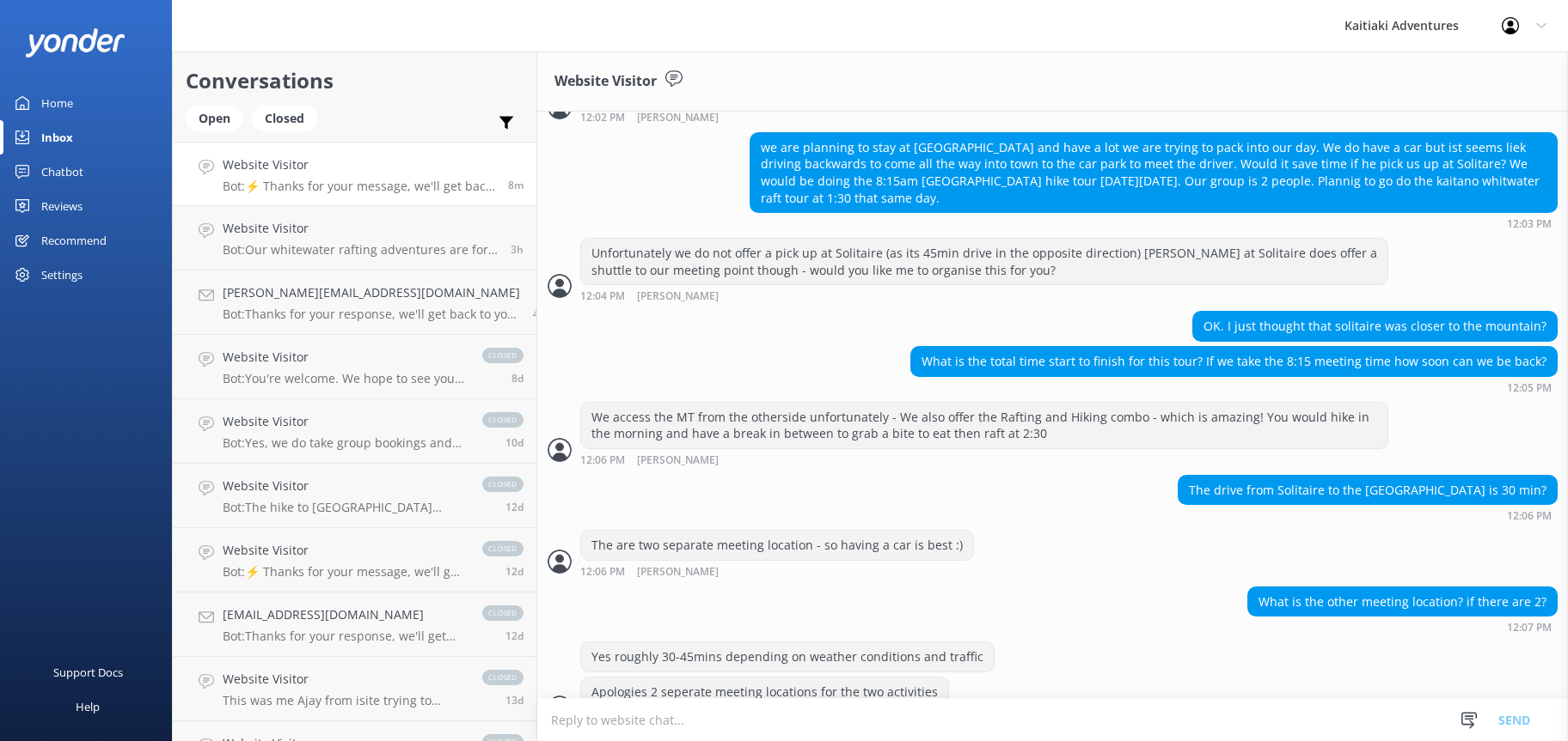
scroll to position [602, 0]
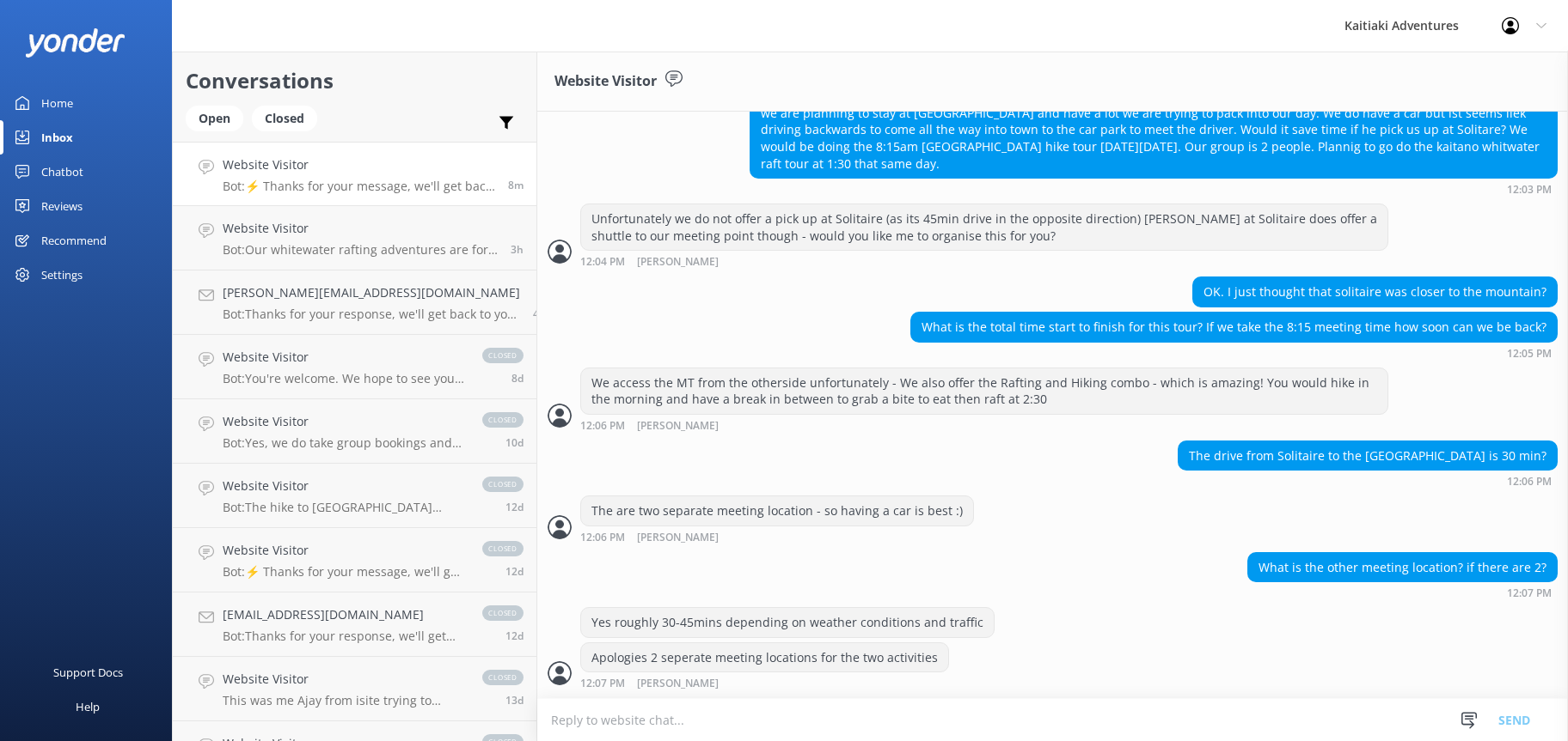
click at [590, 717] on textarea at bounding box center [1052, 720] width 1030 height 43
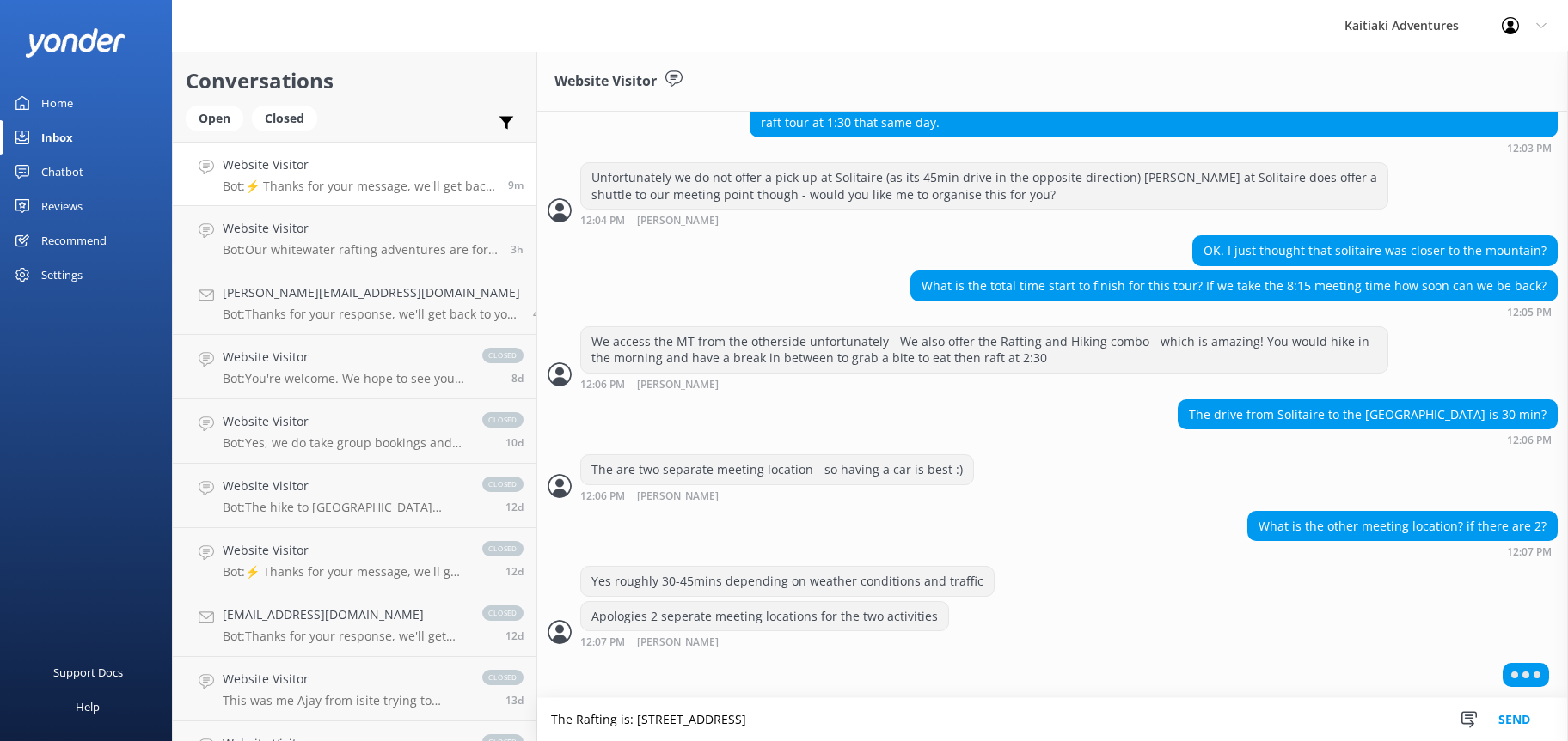
scroll to position [602, 0]
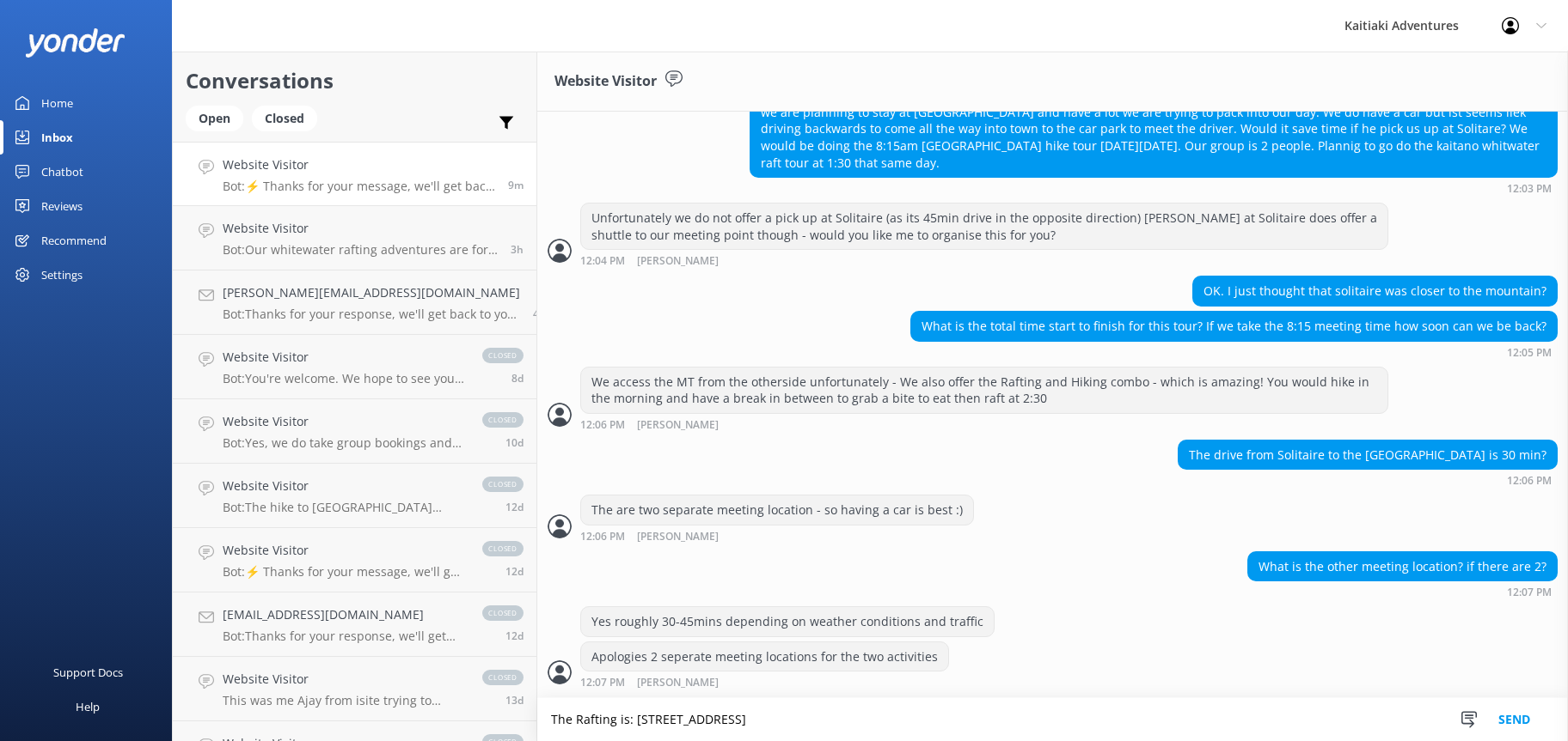
type textarea "The Rafting is: [STREET_ADDRESS]"
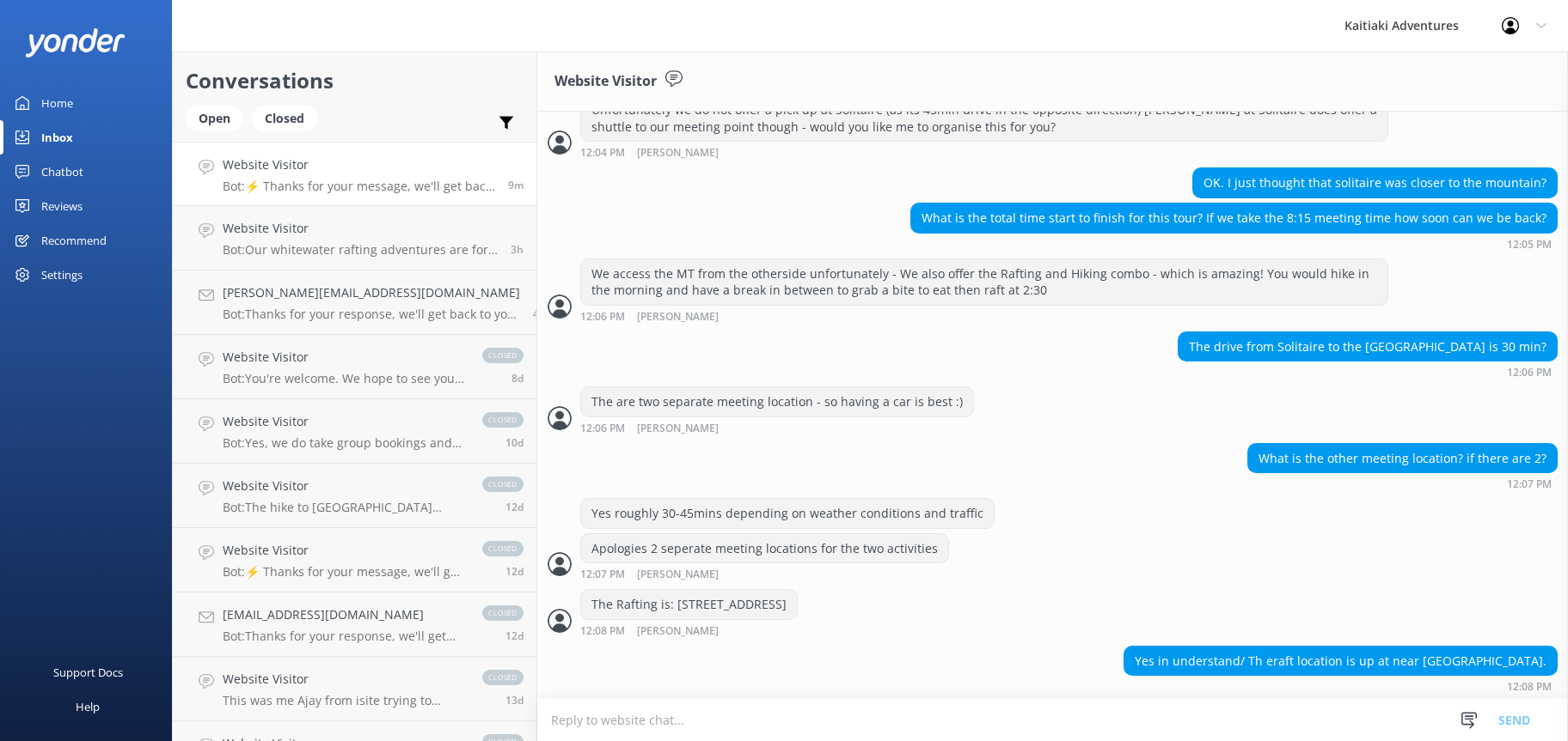
scroll to position [713, 0]
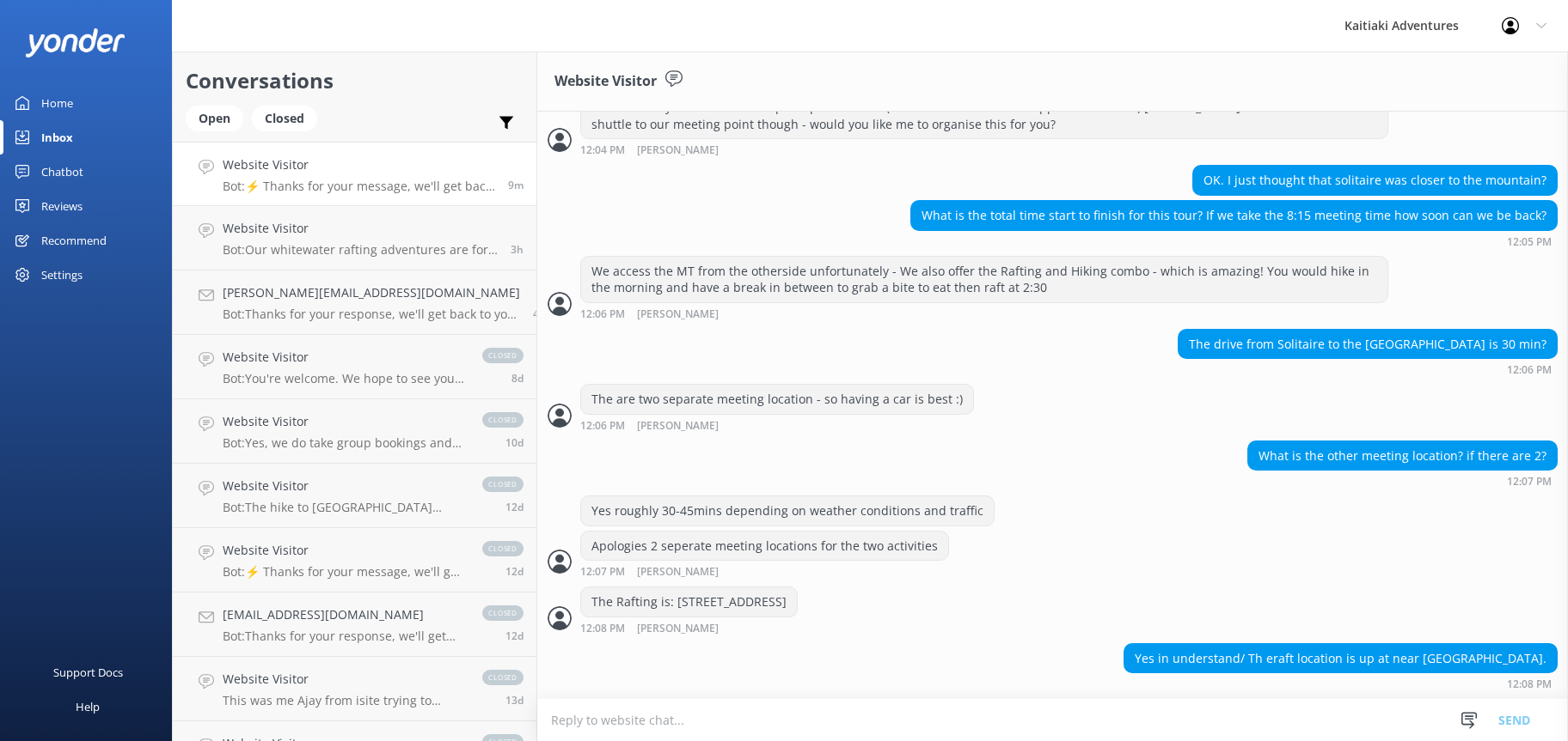
click at [588, 714] on textarea at bounding box center [1052, 720] width 1030 height 43
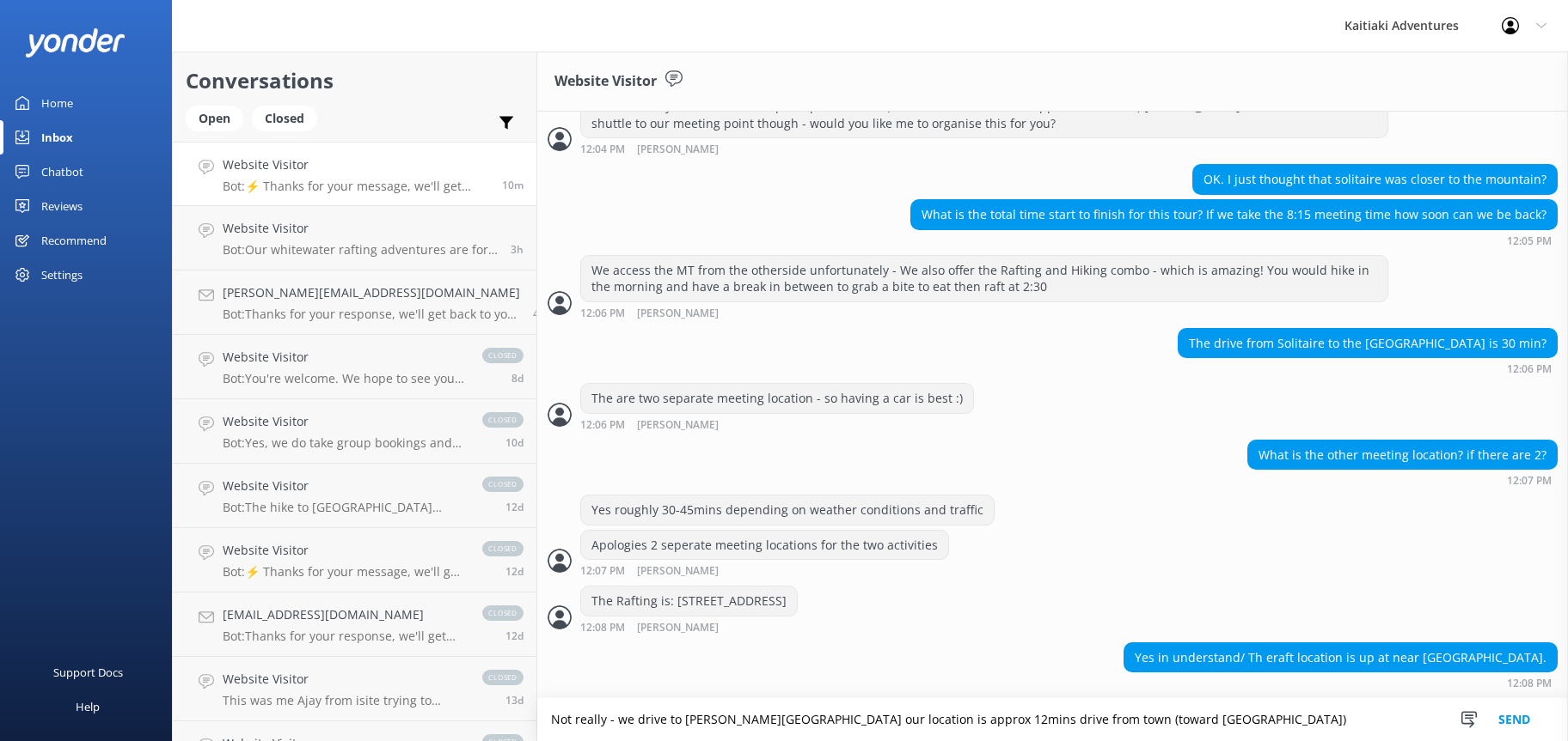
type textarea "Not really - we drive to [PERSON_NAME][GEOGRAPHIC_DATA] our location is approx …"
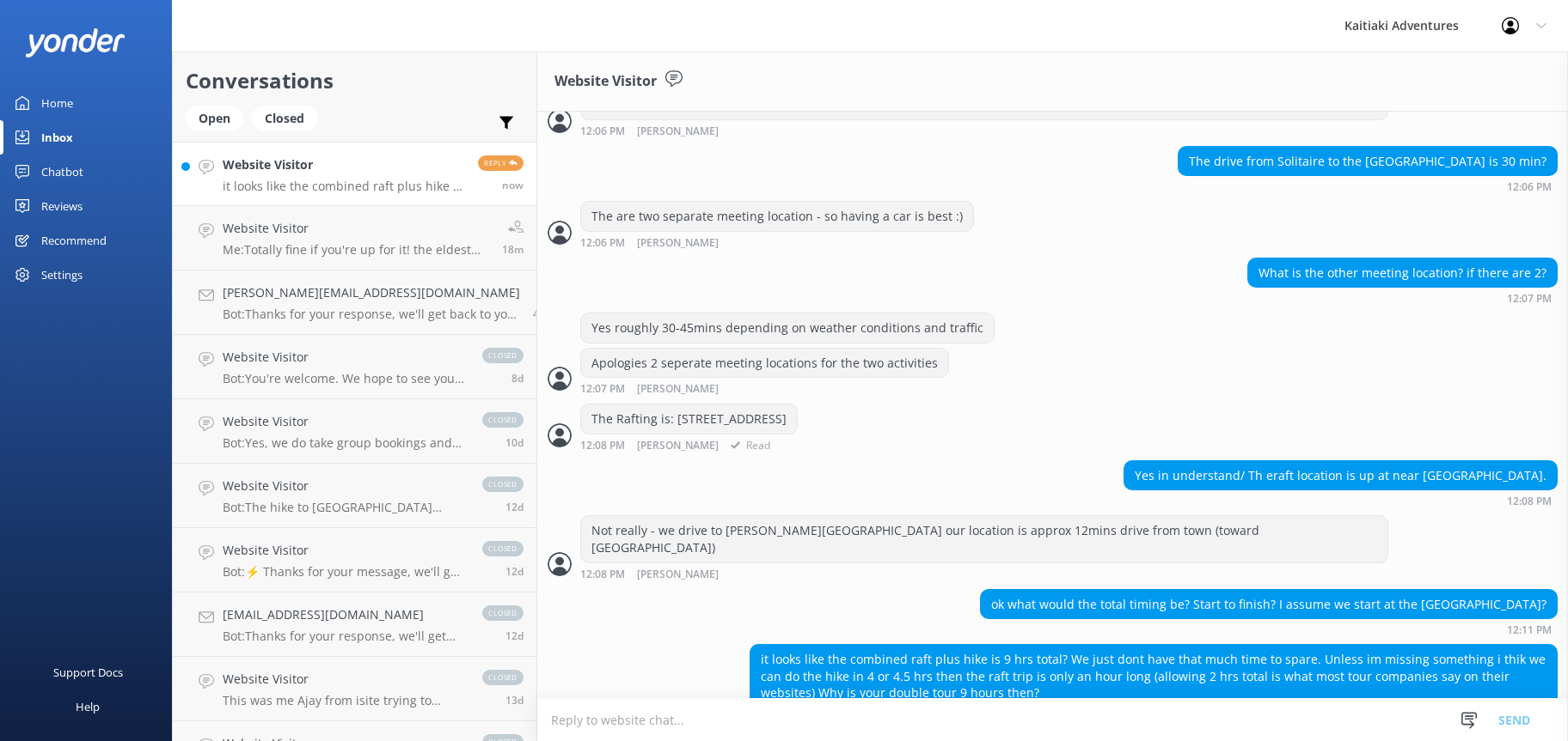
scroll to position [914, 0]
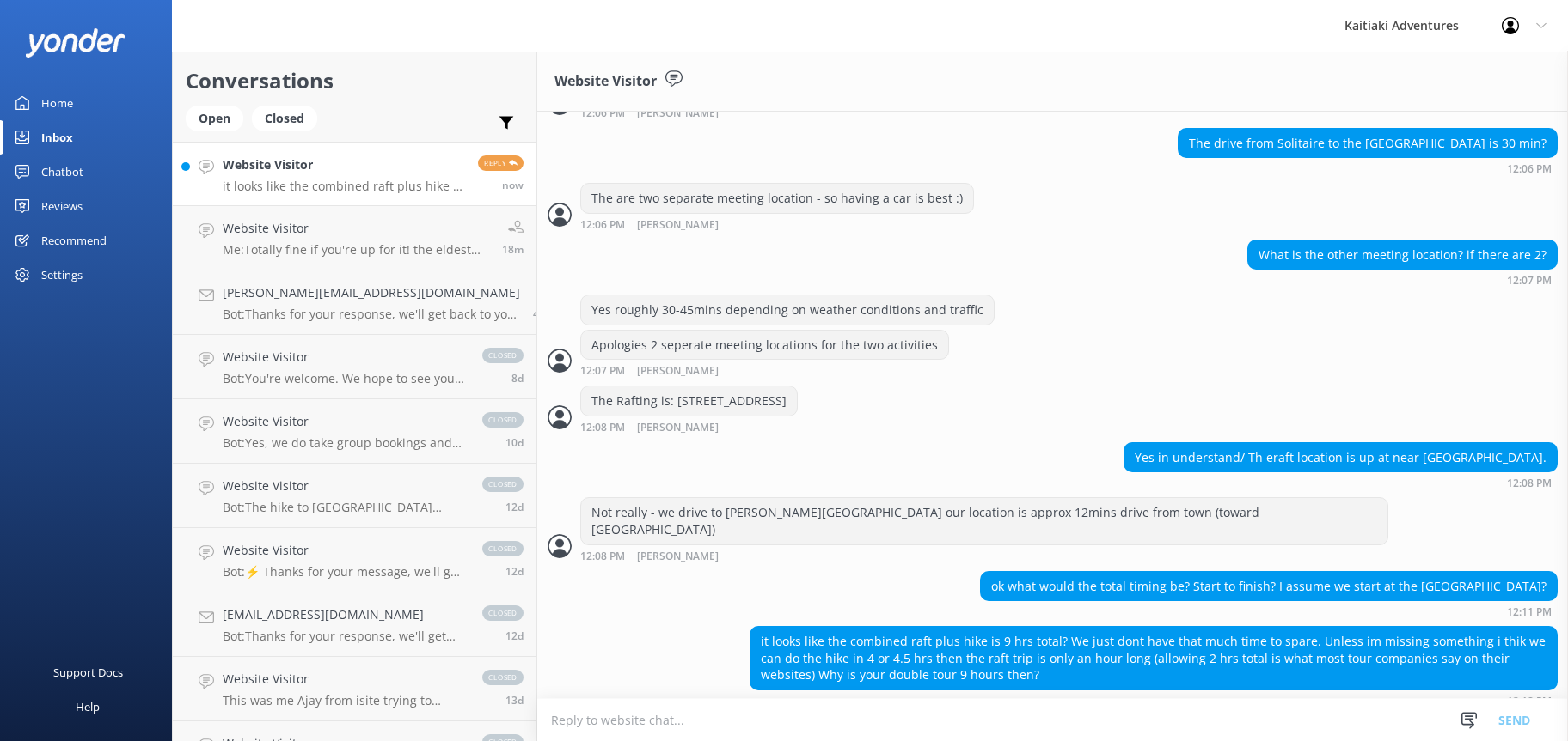
click at [682, 722] on textarea at bounding box center [1052, 720] width 1030 height 43
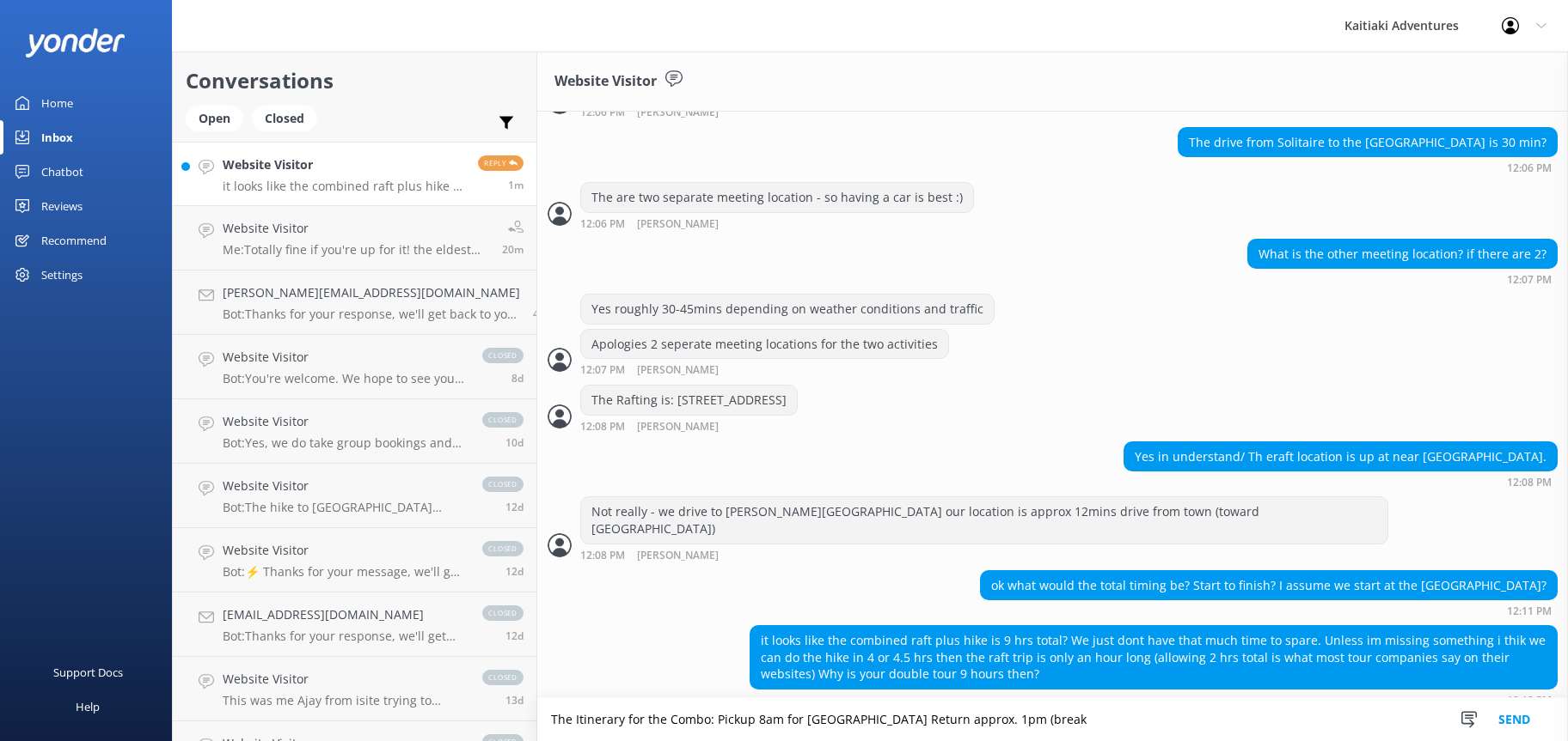
click at [943, 721] on textarea "The Itinerary for the Combo: Pickup 8am for [GEOGRAPHIC_DATA] Return approx. 1p…" at bounding box center [1052, 719] width 1030 height 43
click at [1033, 720] on textarea "The Itinerary for the Combo: Pickup 8am for [GEOGRAPHIC_DATA] Return approx. 12…" at bounding box center [1052, 719] width 1030 height 43
type textarea "The Itinerary for the Combo: Pickup 8am for [GEOGRAPHIC_DATA] Return approx. 12…"
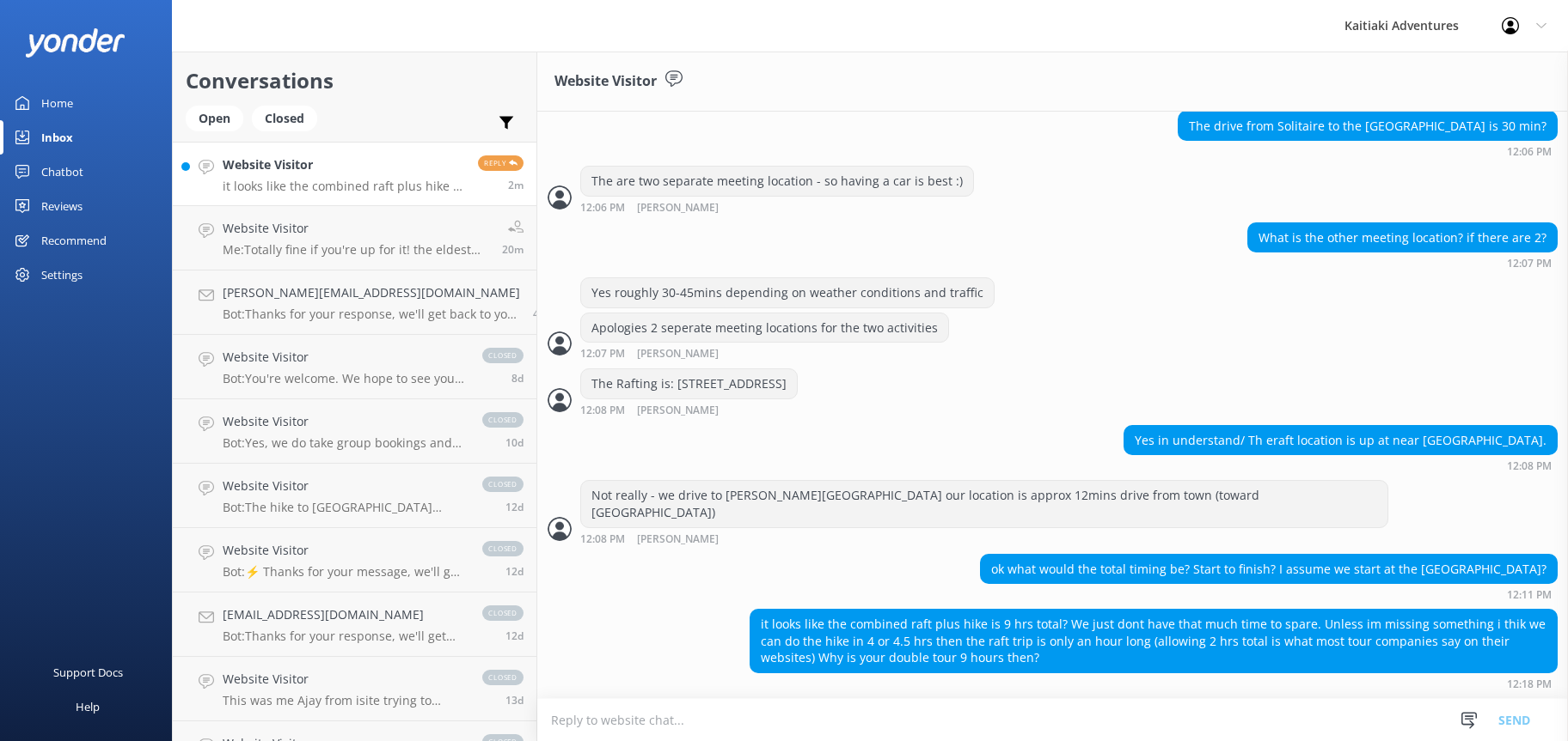
scroll to position [971, 0]
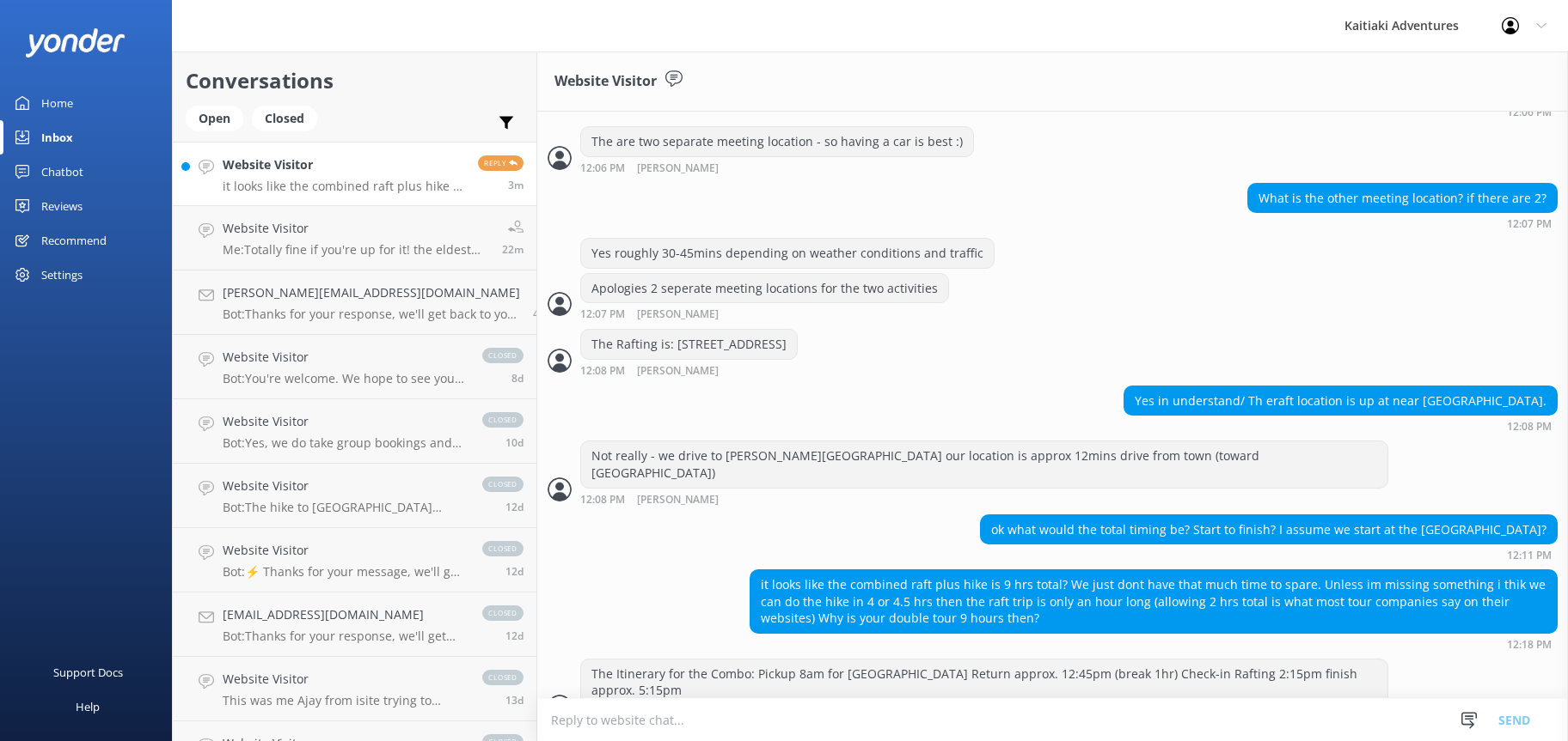
click at [573, 717] on textarea at bounding box center [1052, 720] width 1030 height 43
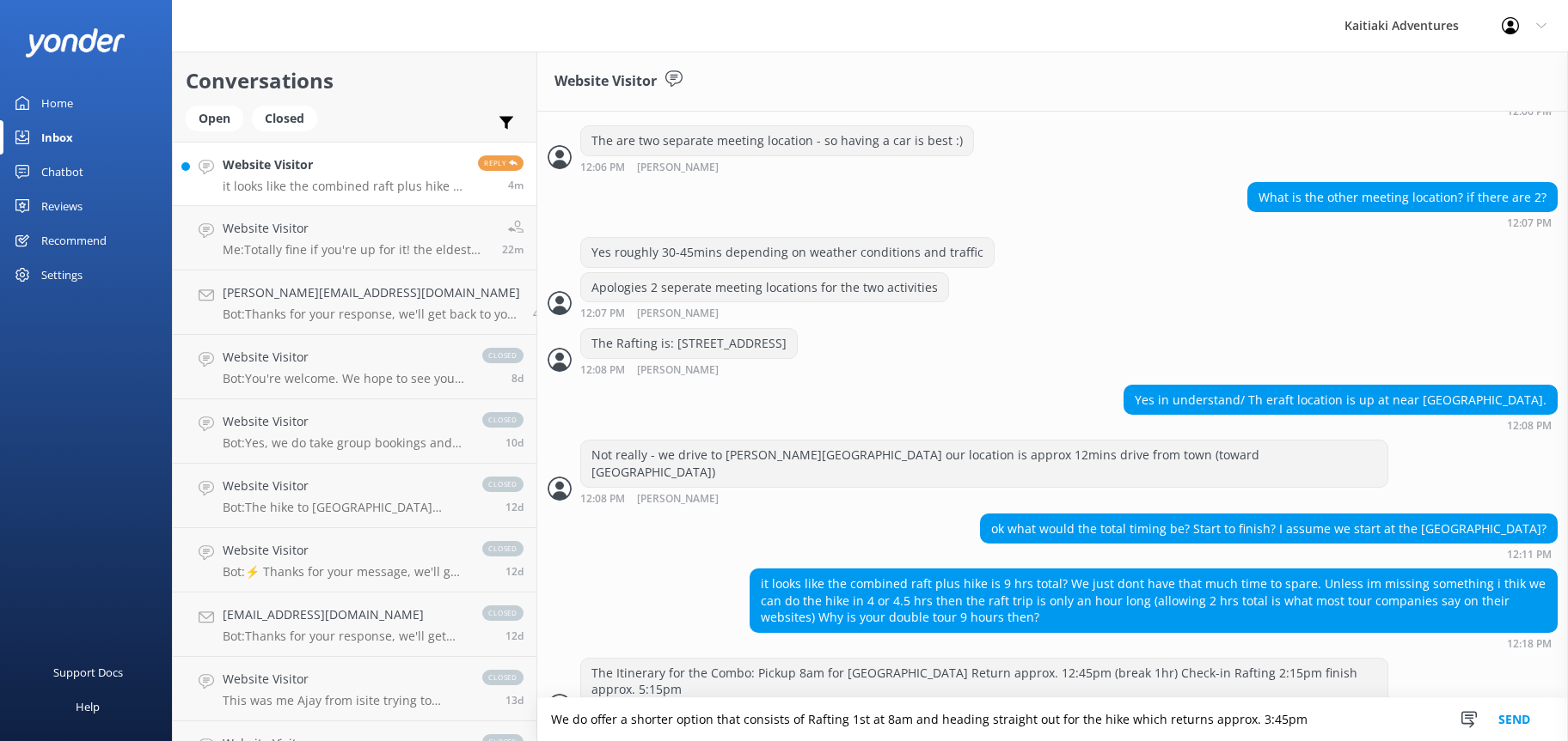
type textarea "We do offer a shorter option that consists of Rafting 1st at 8am and heading st…"
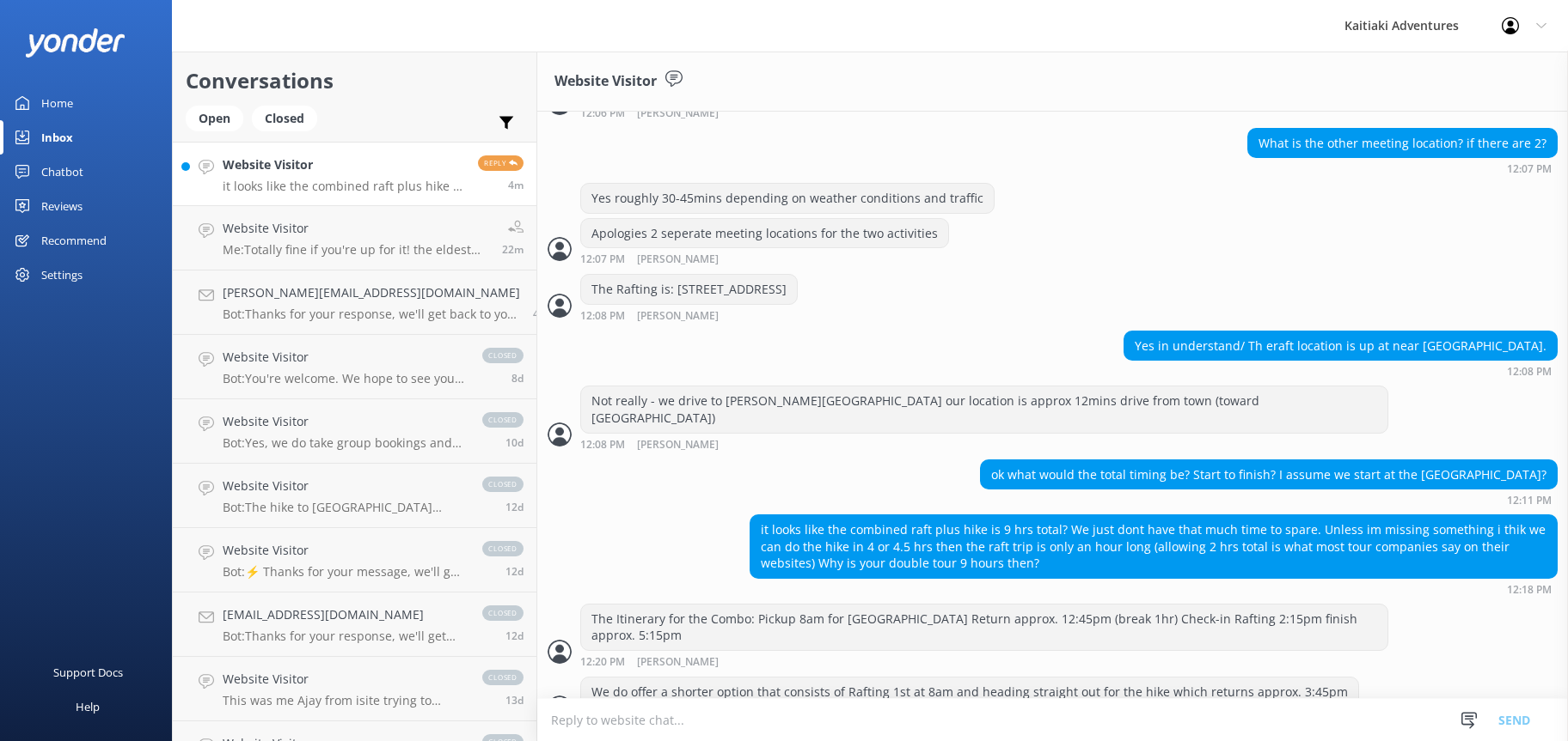
scroll to position [1027, 0]
click at [573, 717] on textarea at bounding box center [1052, 720] width 1030 height 43
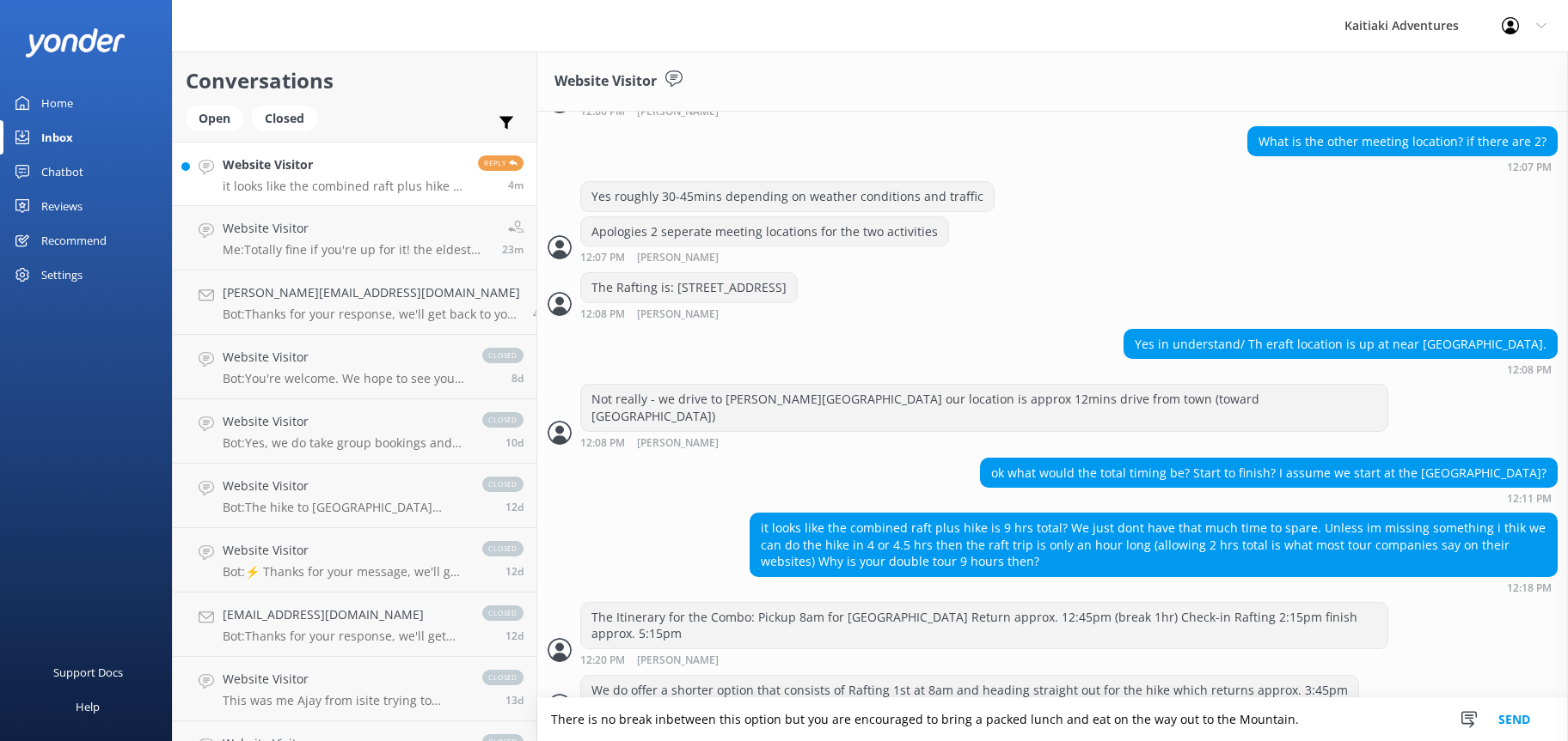
click at [640, 715] on textarea "There is no break inbetween this option but you are encouraged to bring a packe…" at bounding box center [1052, 719] width 1030 height 43
type textarea "There is no break in between this option but you are encouraged to bring a pack…"
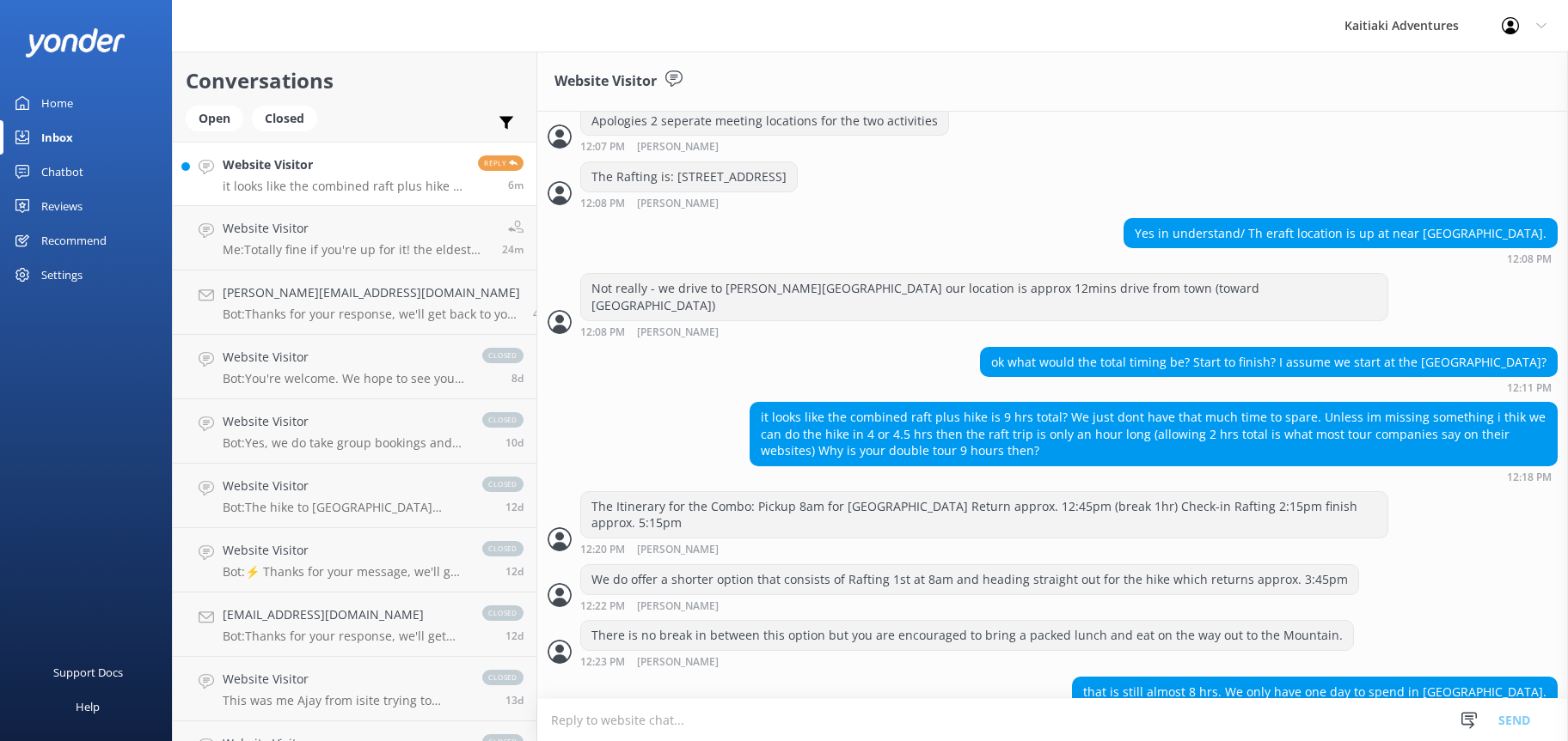
scroll to position [1178, 0]
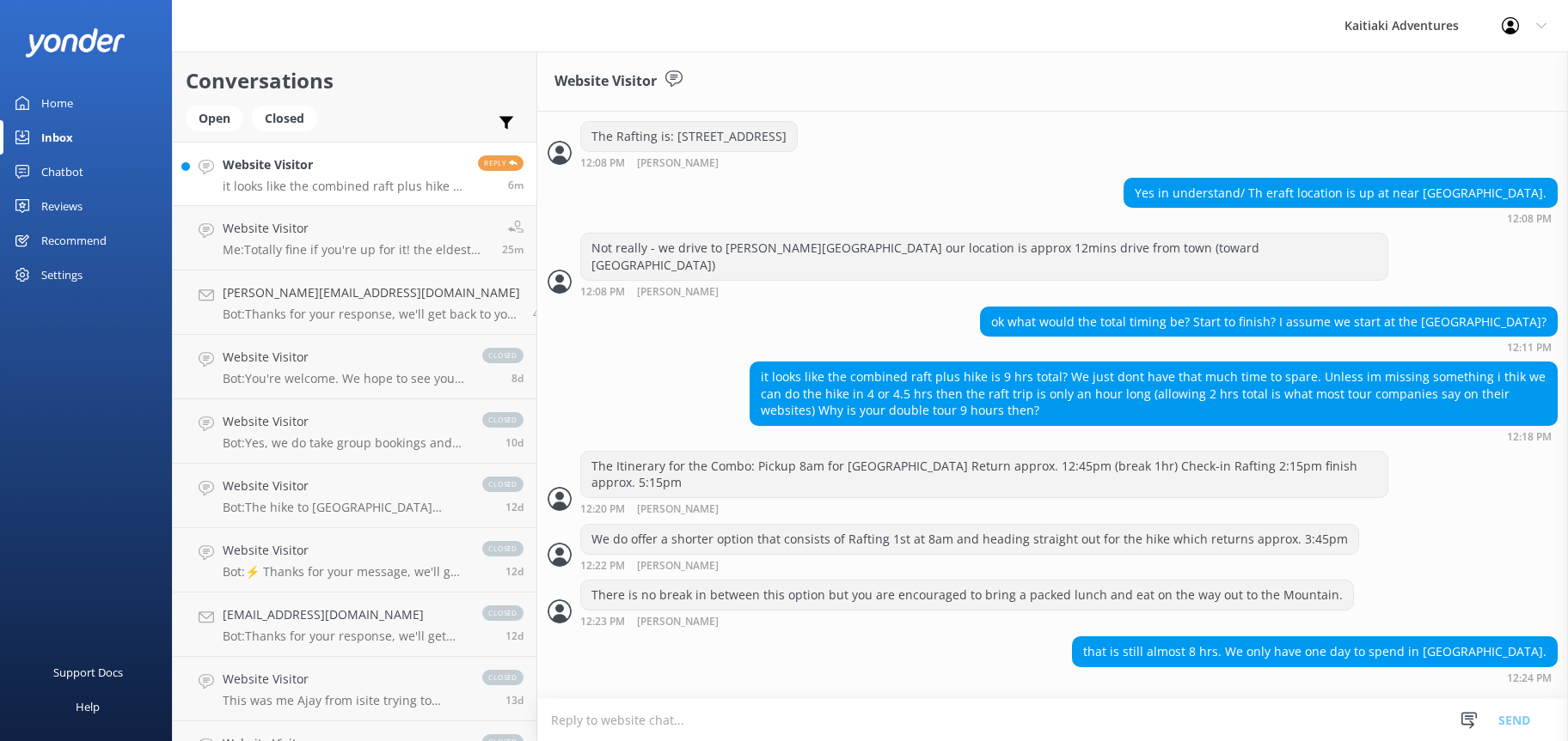
click at [640, 715] on textarea at bounding box center [1052, 720] width 1030 height 43
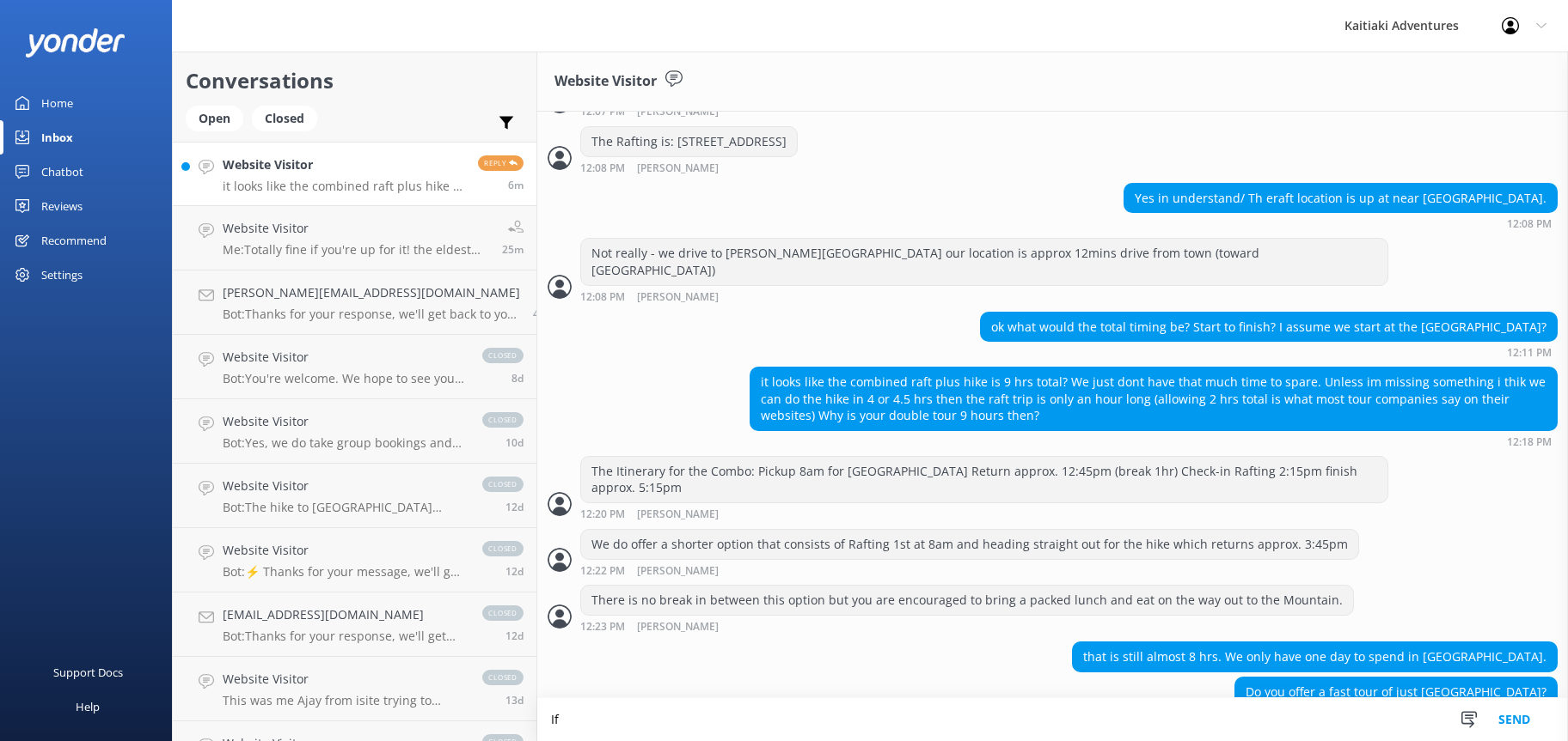
scroll to position [1174, 0]
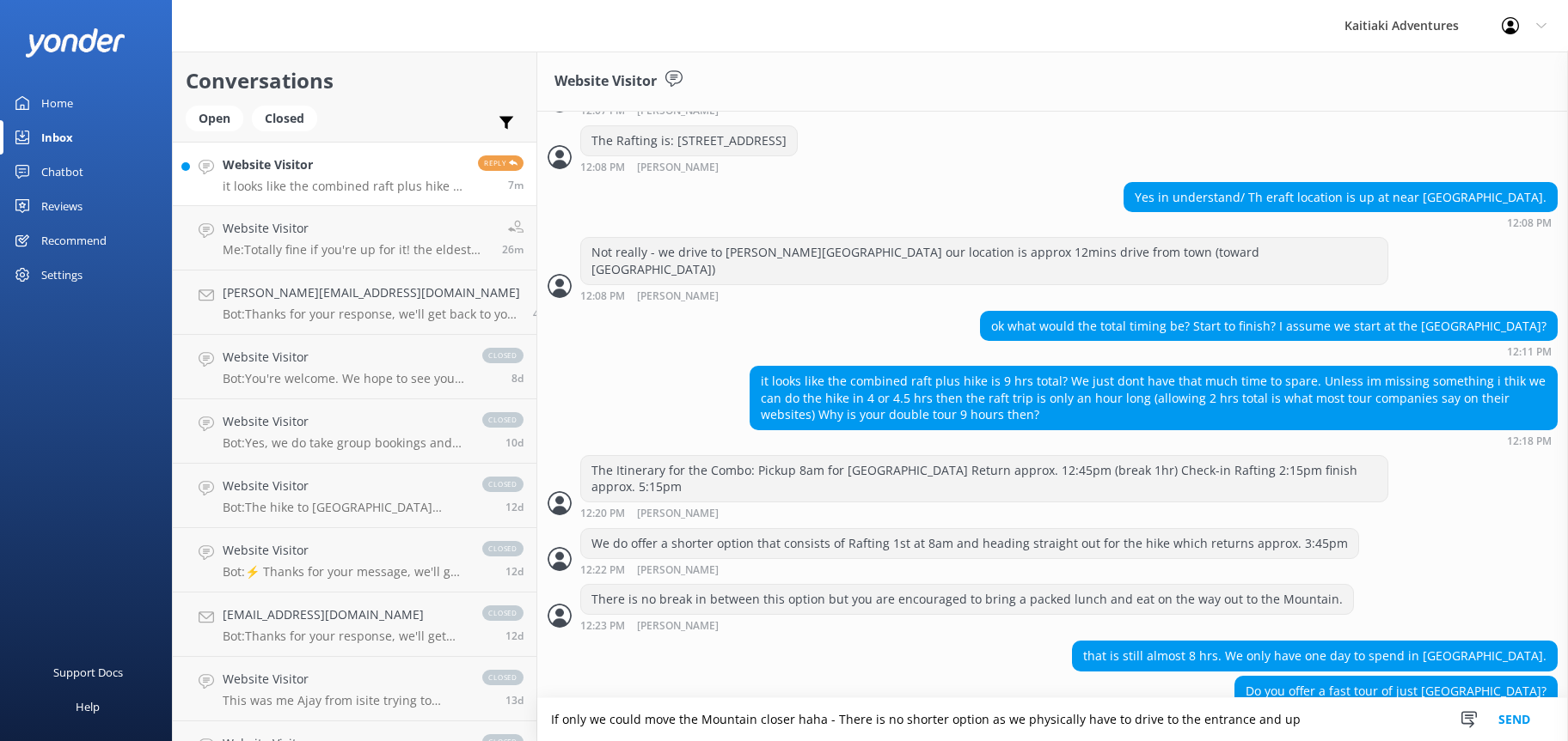
click at [561, 716] on textarea "If only we could move the Mountain closer haha - There is no shorter option as …" at bounding box center [1052, 719] width 1030 height 43
click at [805, 718] on textarea "If only we could move the Mountain closer haha - There is no shorter option as …" at bounding box center [1052, 719] width 1030 height 43
click at [538, 716] on textarea "If only we could move the Mountain closer haha - There is no shorter option as …" at bounding box center [1052, 719] width 1030 height 43
click at [1377, 720] on textarea "Totally understand! If only we could move the Mountain closer haha - There is n…" at bounding box center [1052, 719] width 1030 height 43
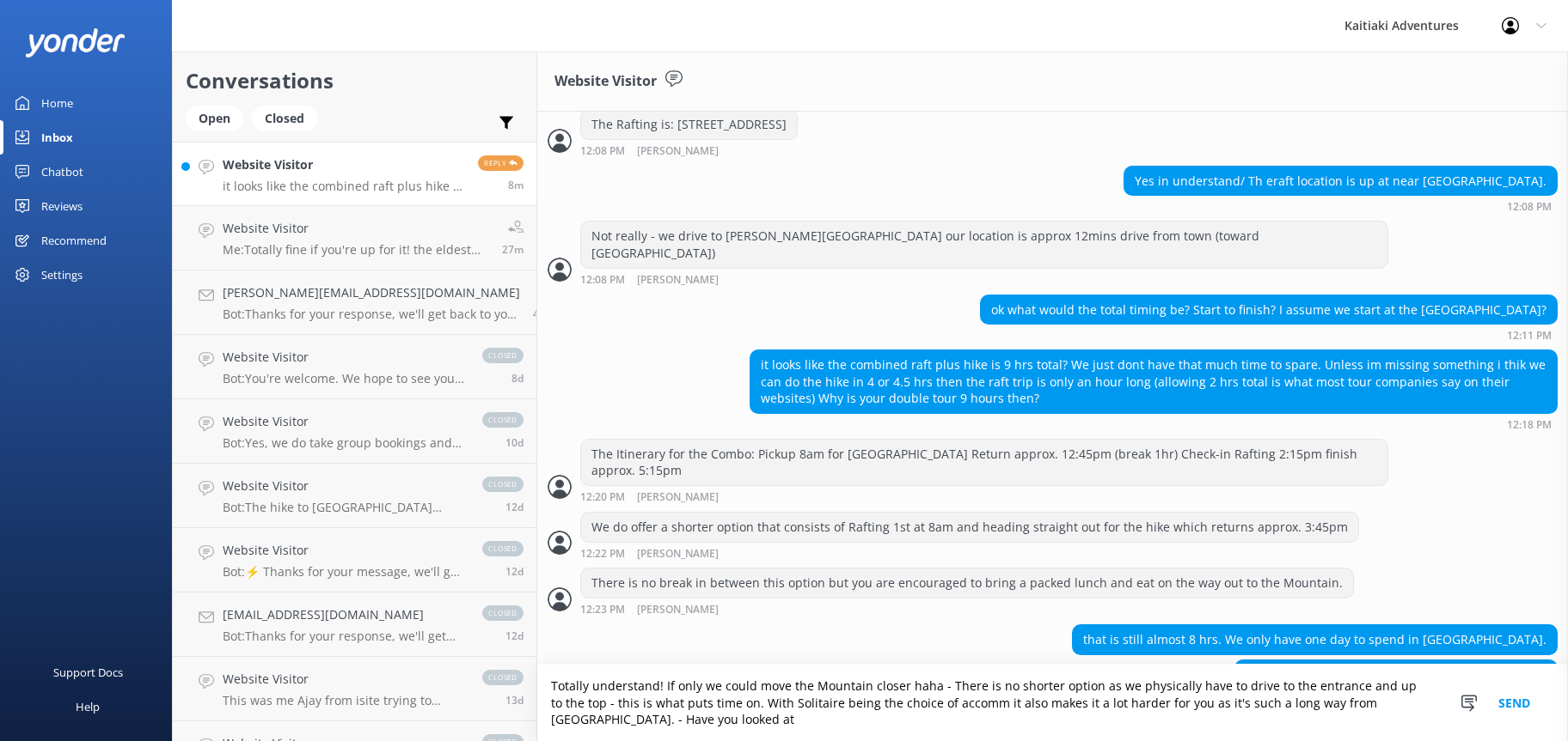
scroll to position [1208, 0]
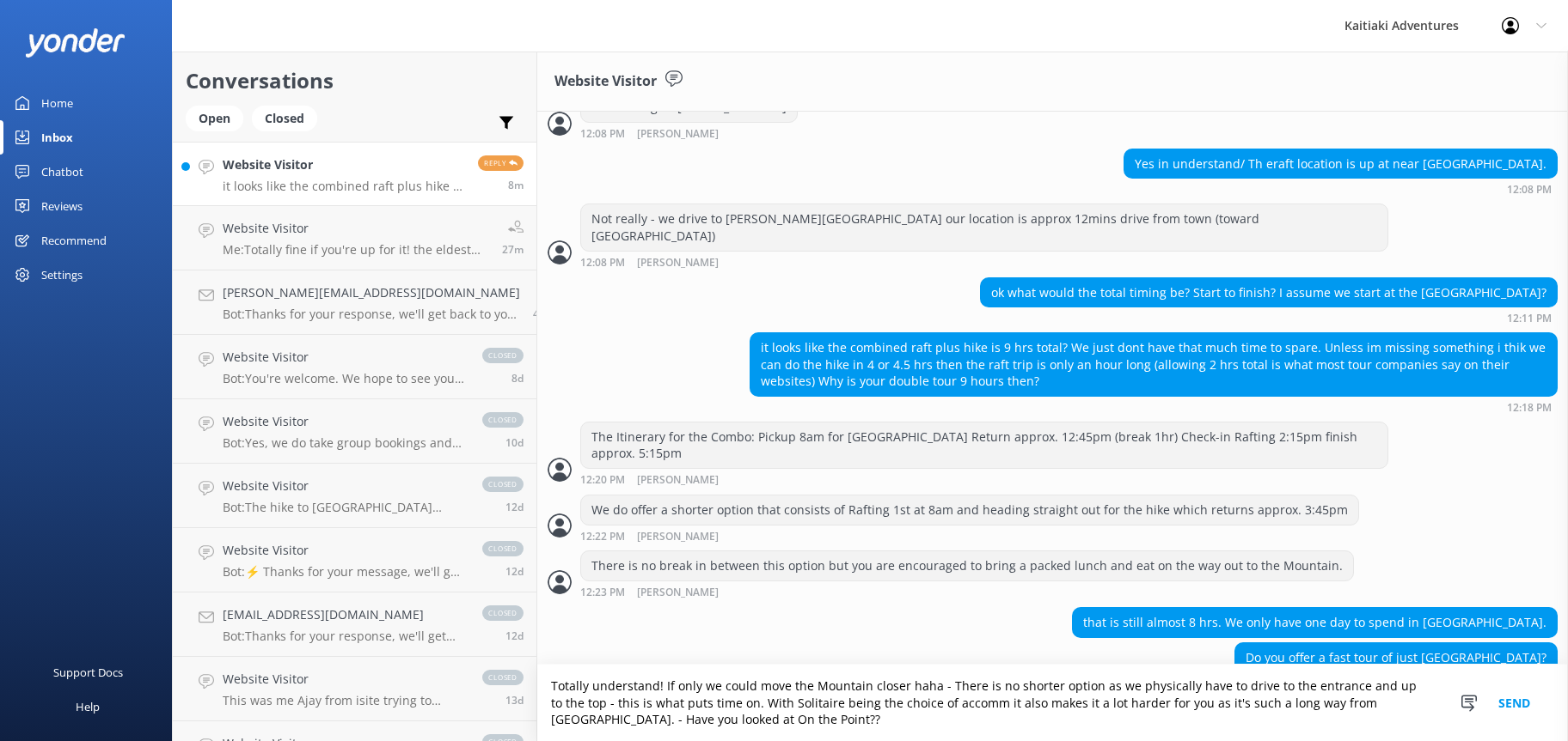
type textarea "Totally understand! If only we could move the Mountain closer haha - There is n…"
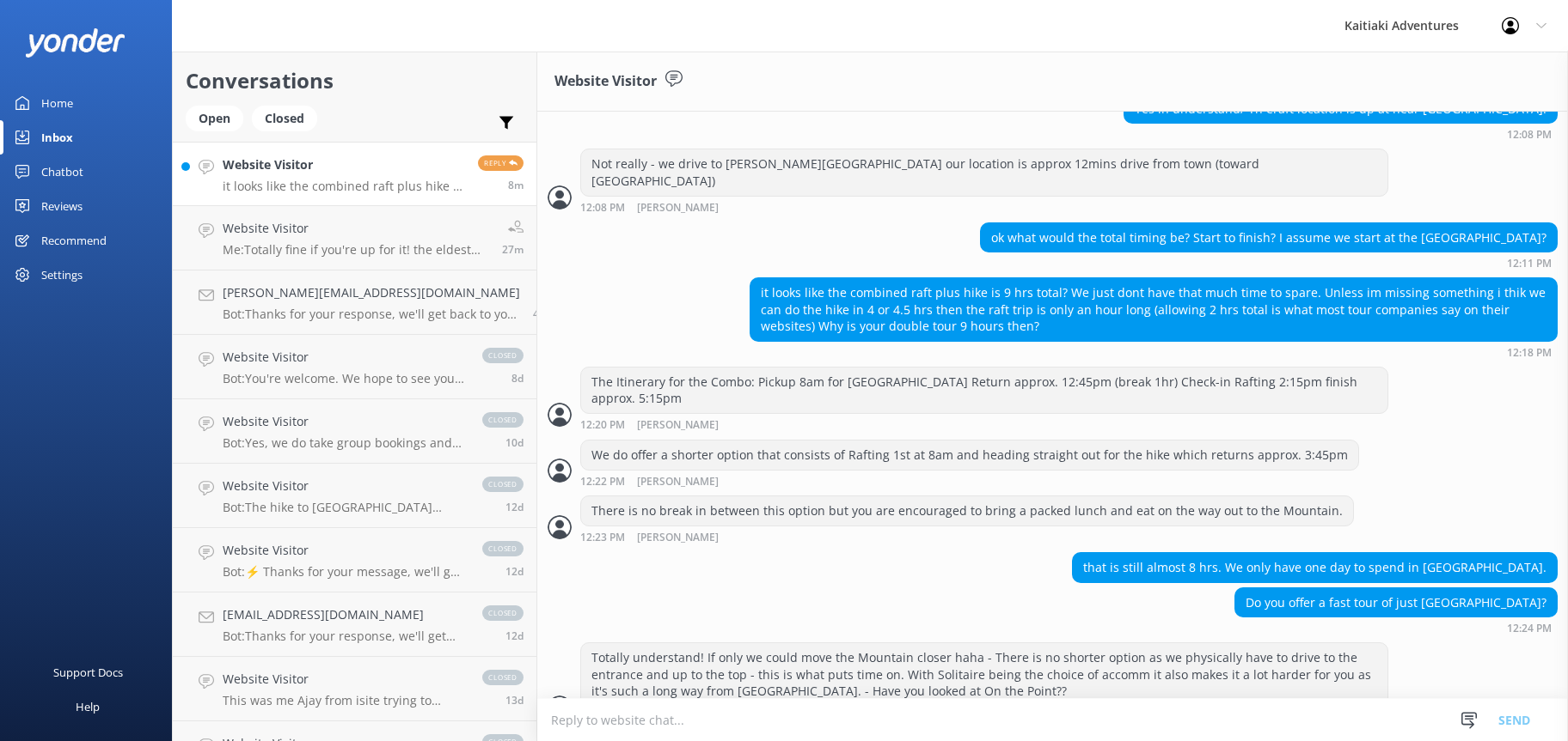
scroll to position [1263, 0]
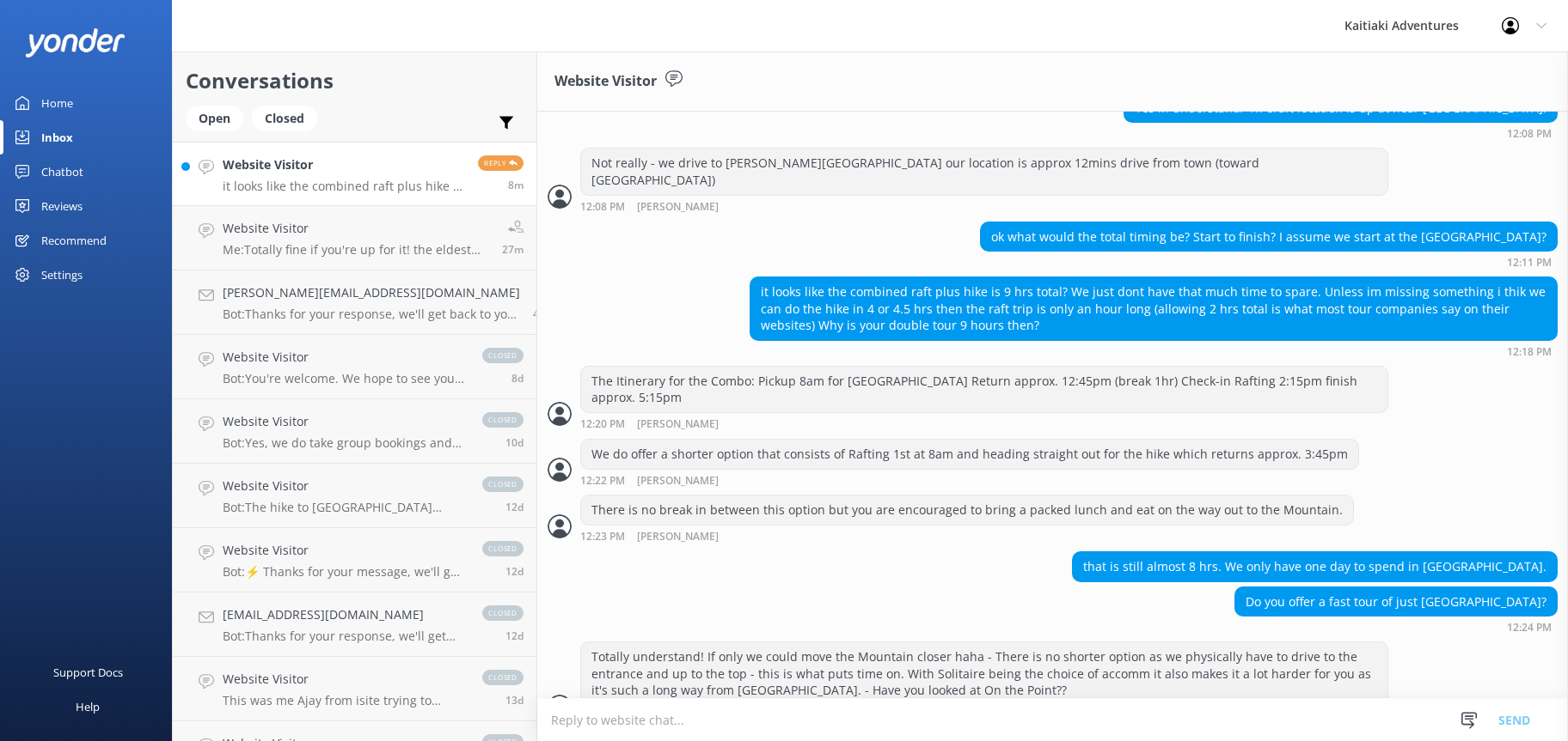
click at [1375, 720] on textarea at bounding box center [1052, 720] width 1030 height 43
type textarea "T"
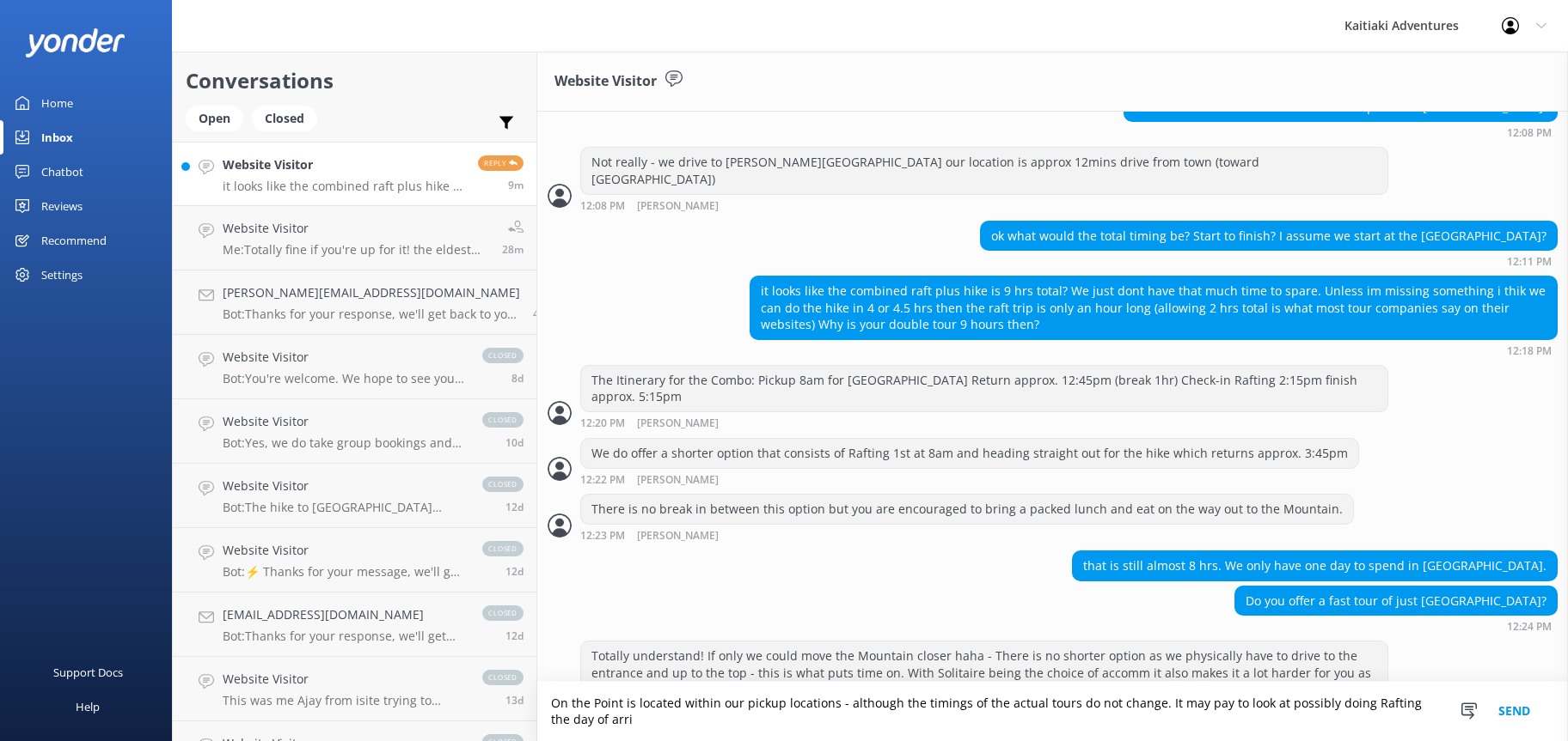
scroll to position [1281, 0]
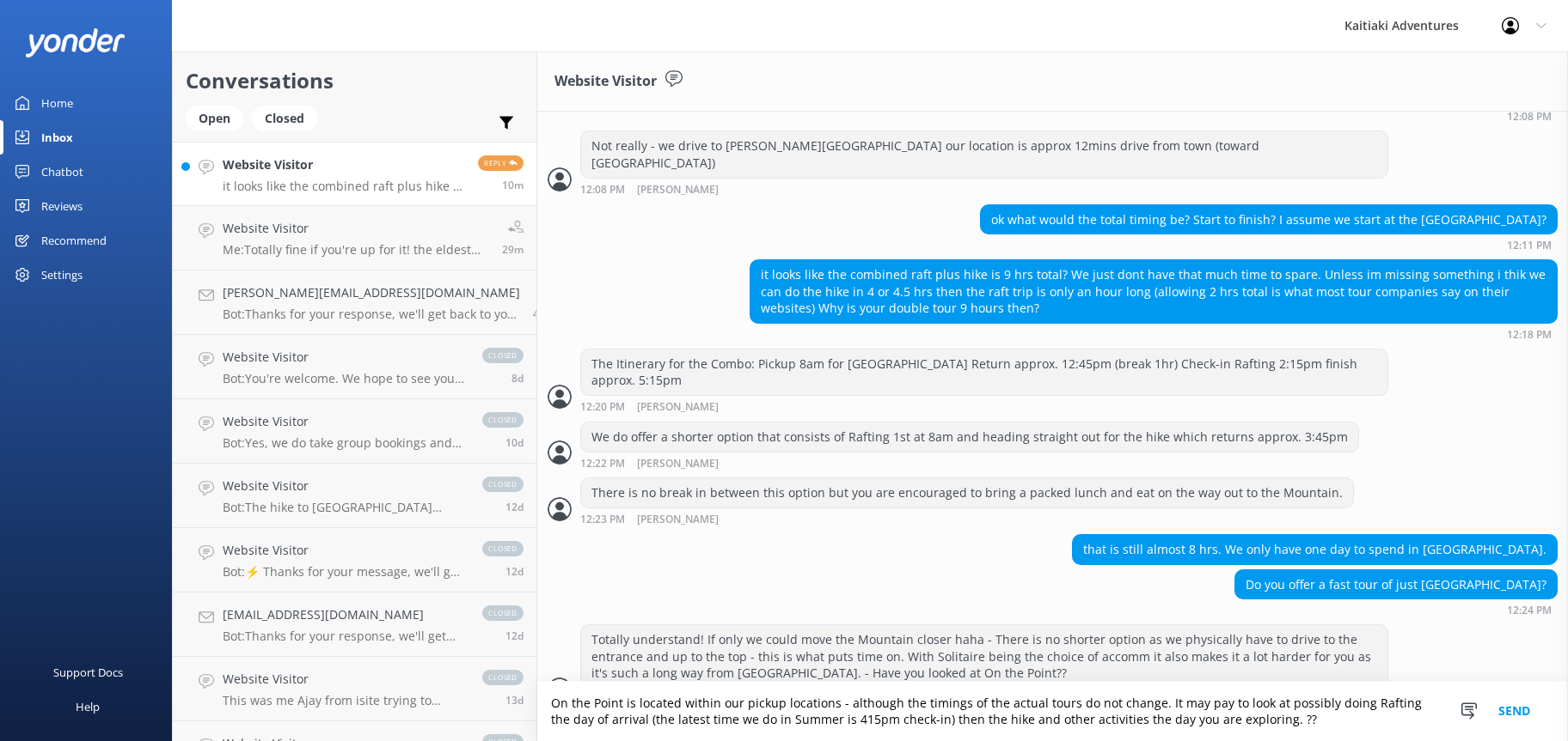
click at [825, 704] on textarea "On the Point is located within our pickup locations - although the timings of t…" at bounding box center [1052, 711] width 1030 height 59
type textarea "On the Point is located within our pickup locations - although the timings of t…"
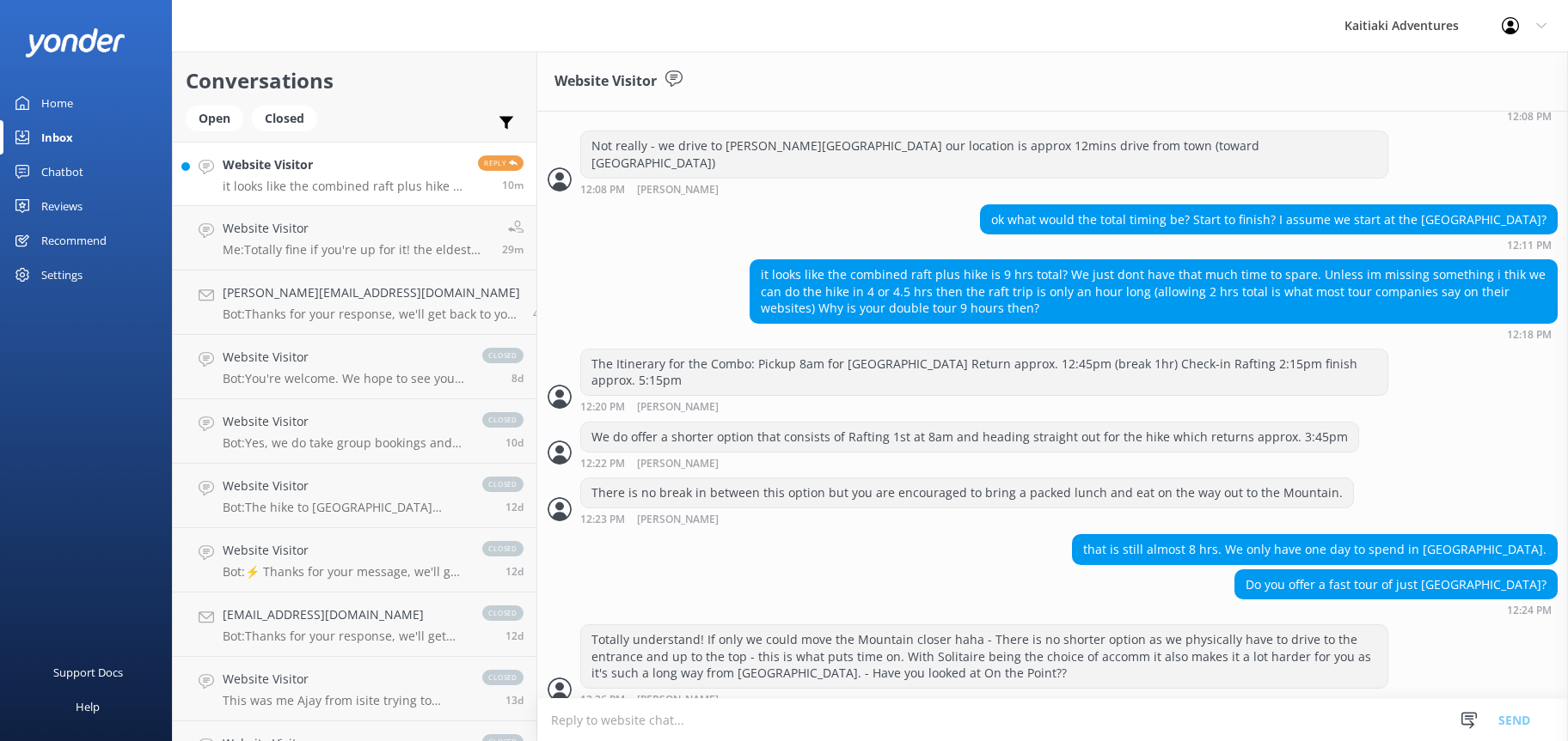
scroll to position [1352, 0]
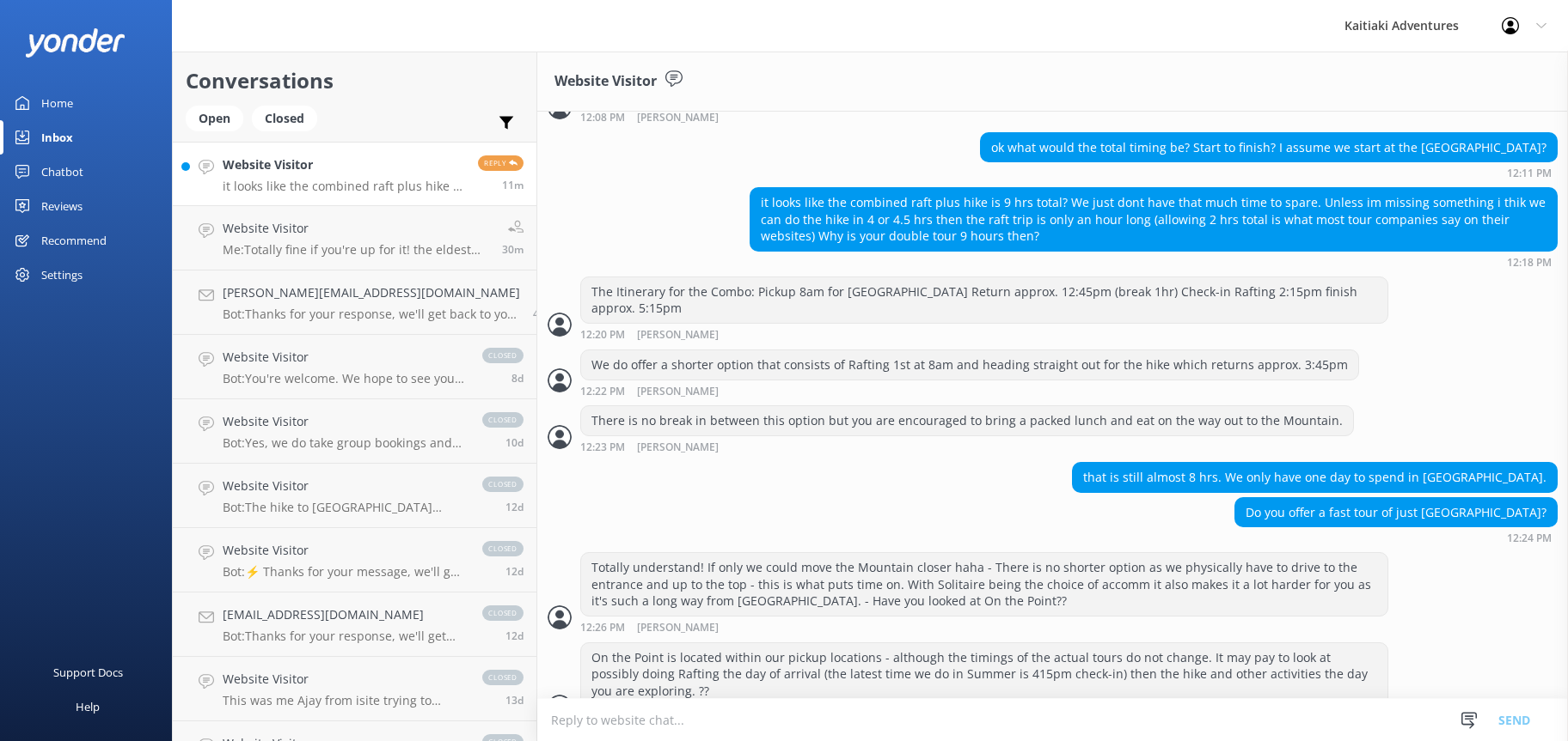
click at [369, 184] on p "it looks like the combined raft plus hike is 9 hrs total? We just dont have tha…" at bounding box center [343, 187] width 243 height 16
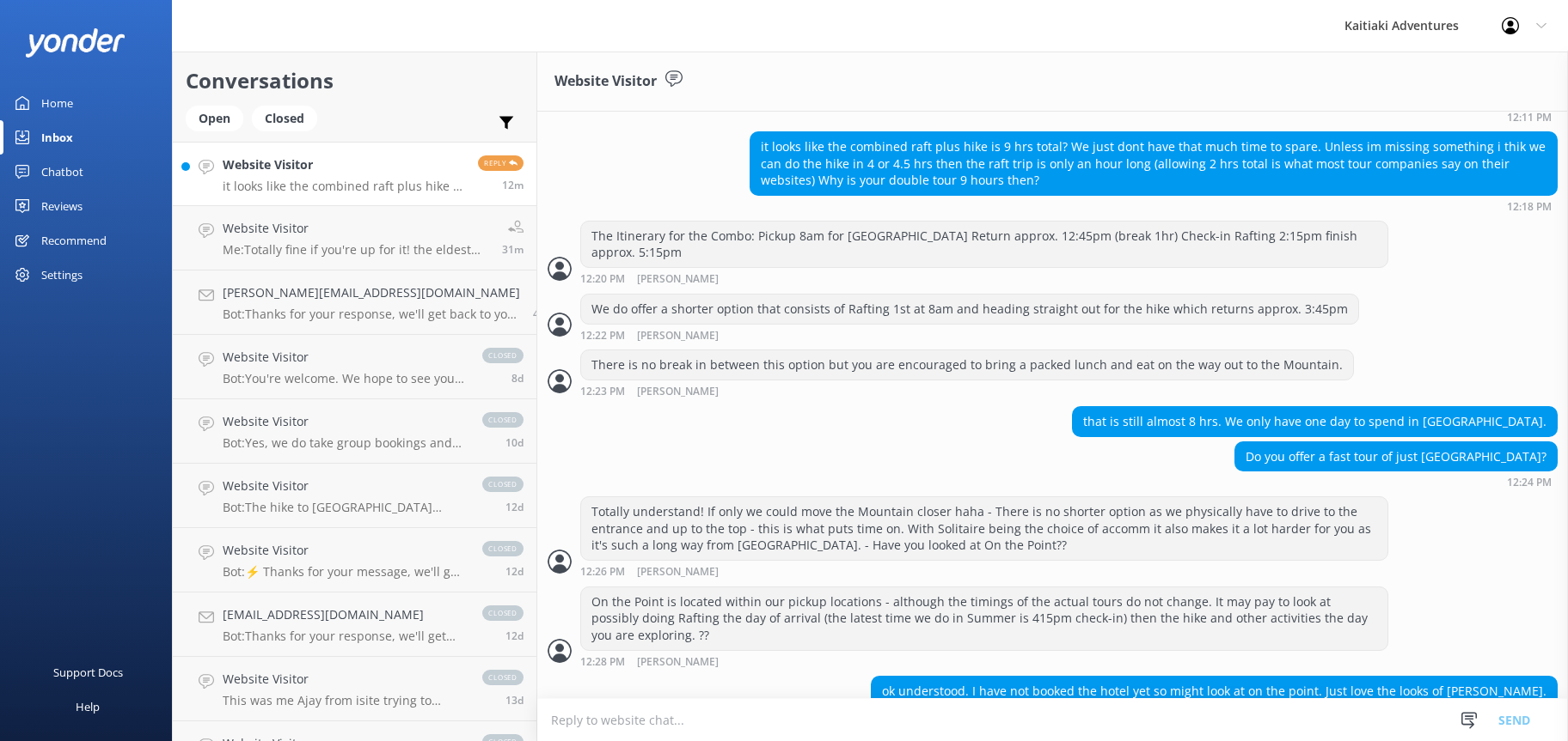
scroll to position [1449, 0]
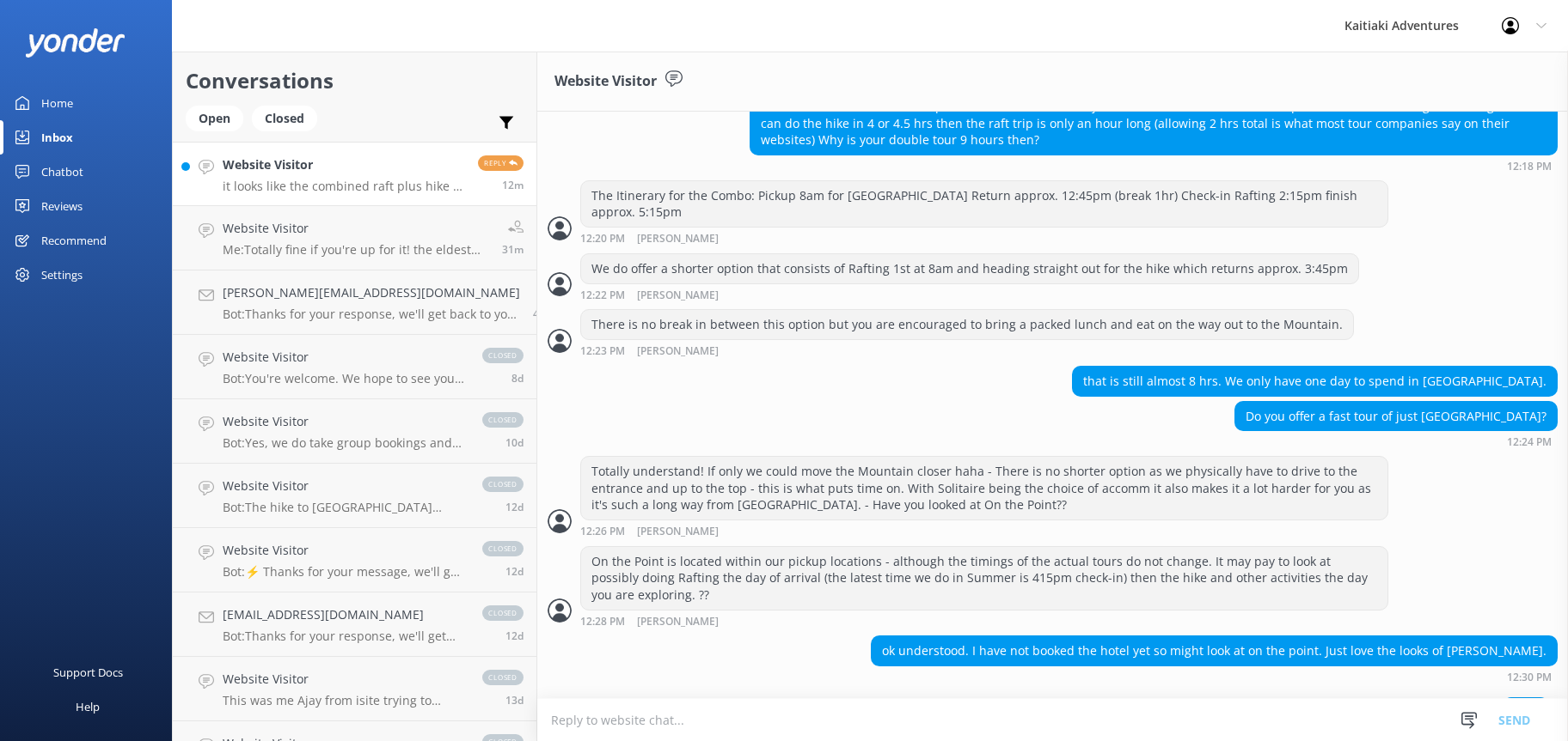
click at [988, 715] on textarea at bounding box center [1052, 720] width 1030 height 43
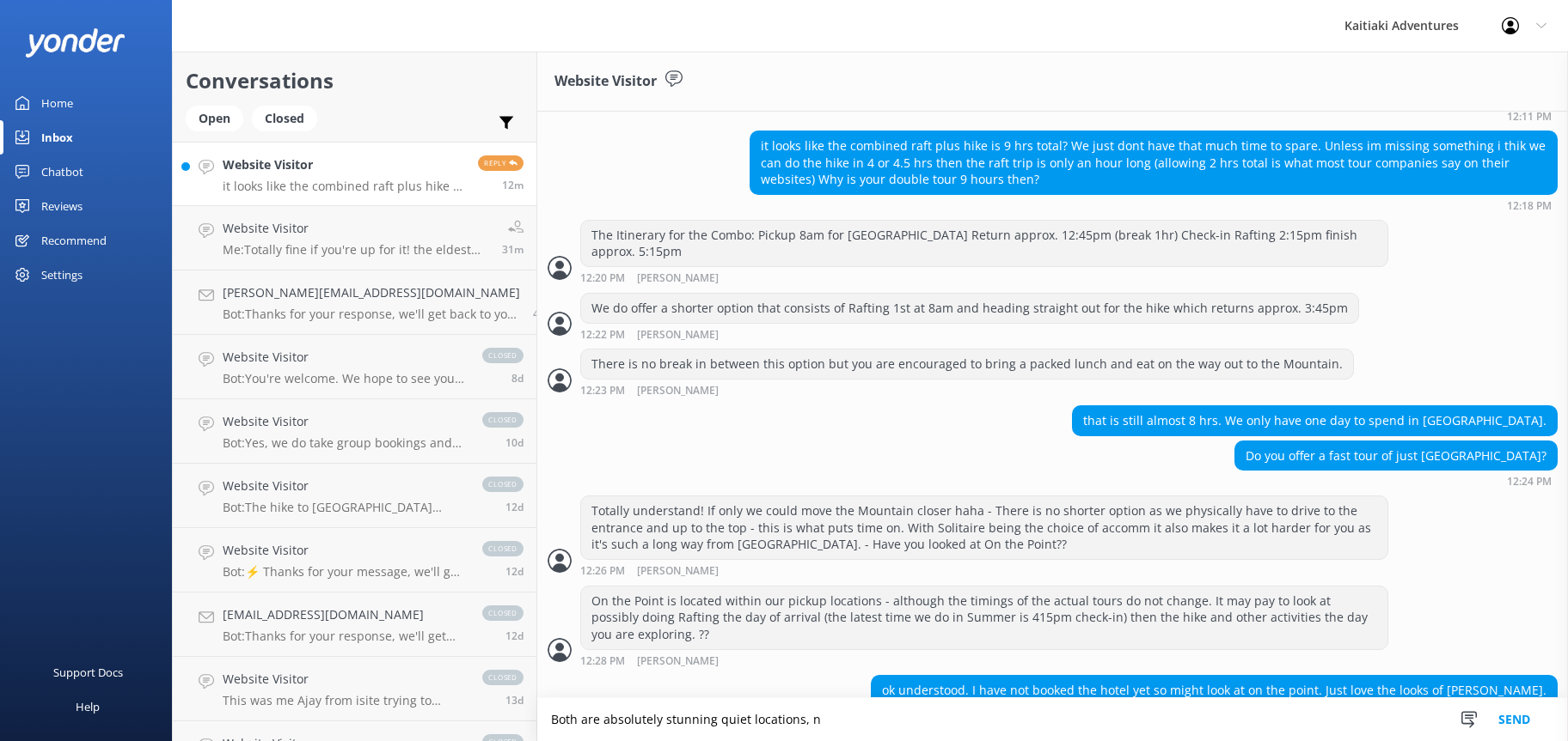
scroll to position [1464, 0]
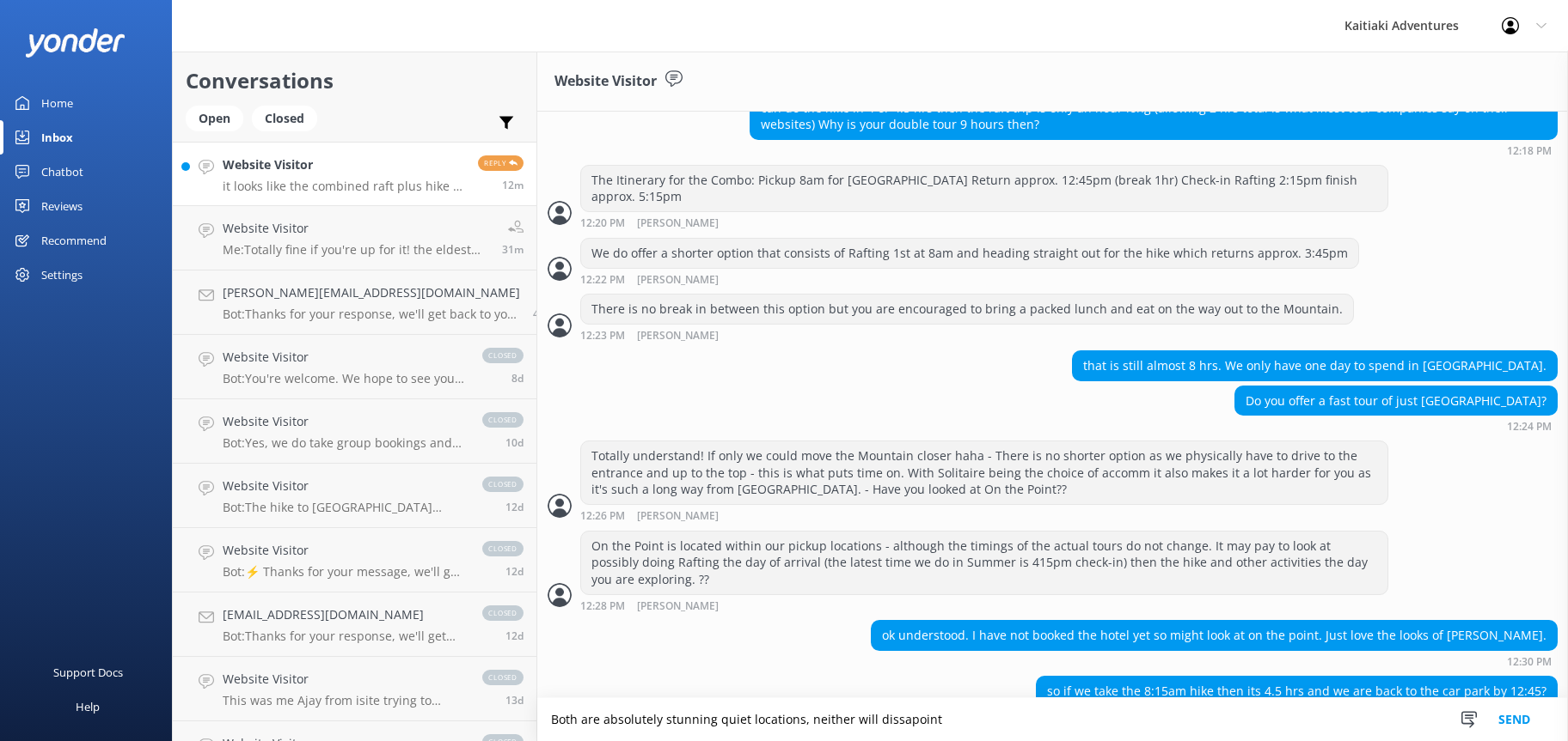
type textarea "Both are absolutely stunning quiet locations, neither will dissapoint"
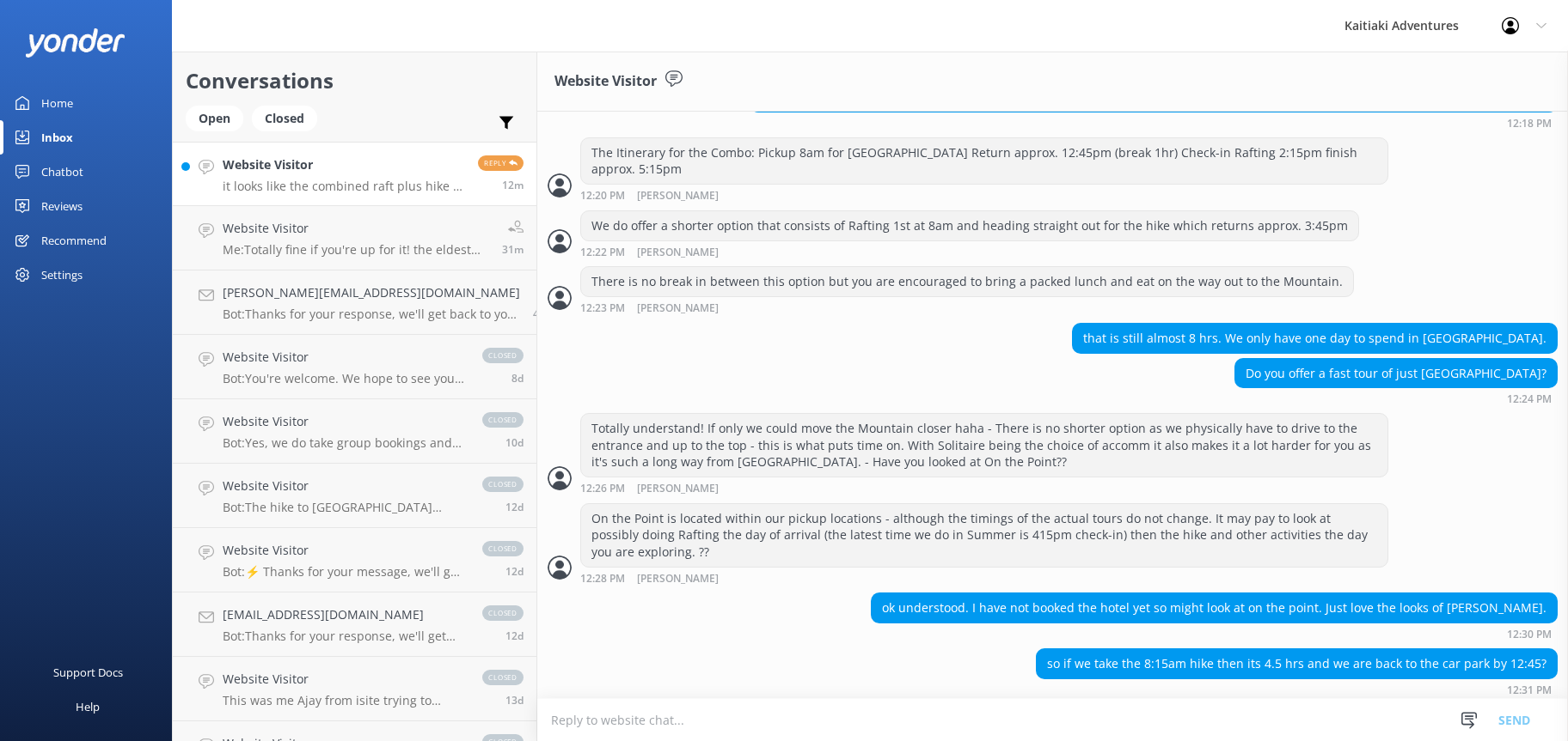
scroll to position [1521, 0]
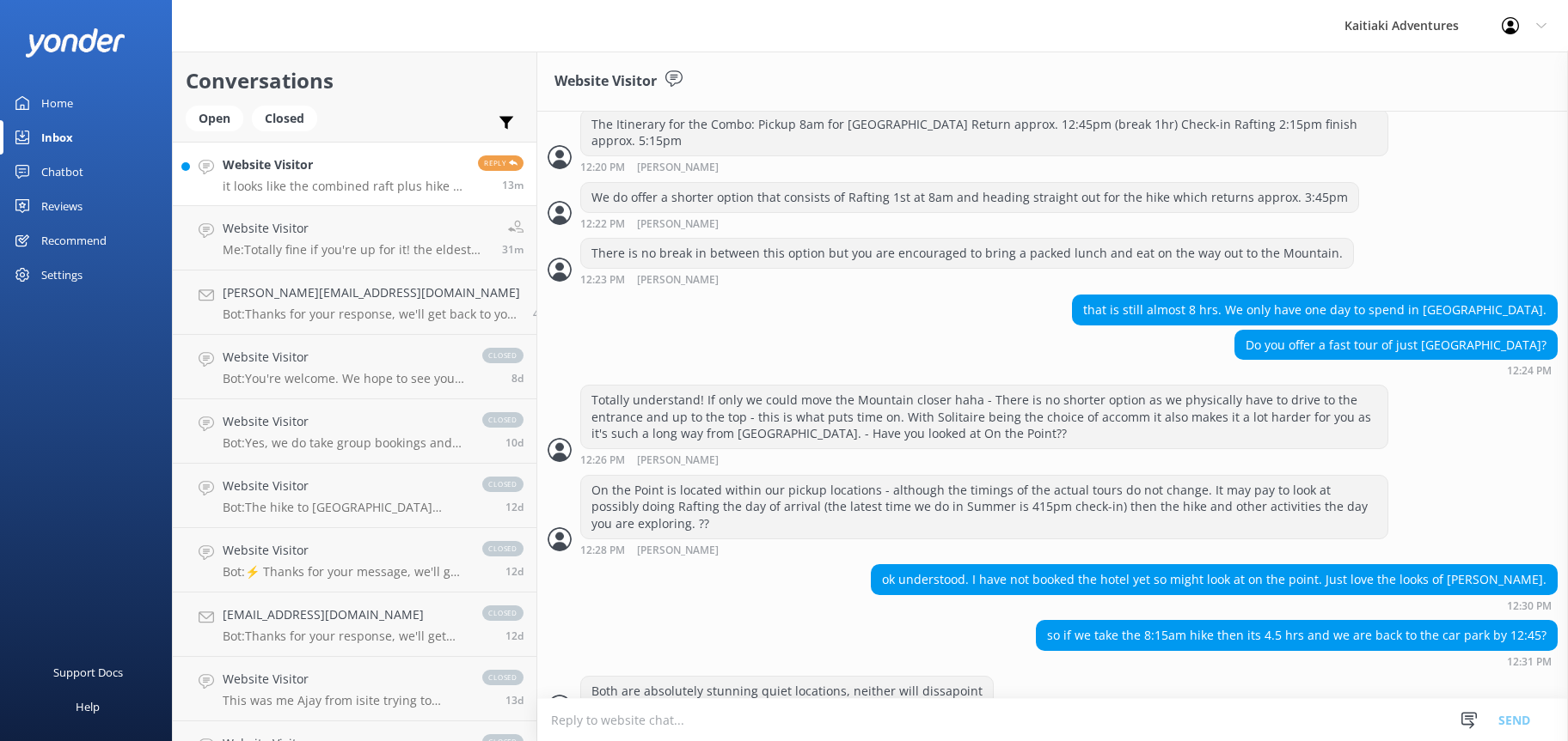
click at [760, 713] on textarea at bounding box center [1052, 720] width 1030 height 43
type textarea "Yes correct 12:45"
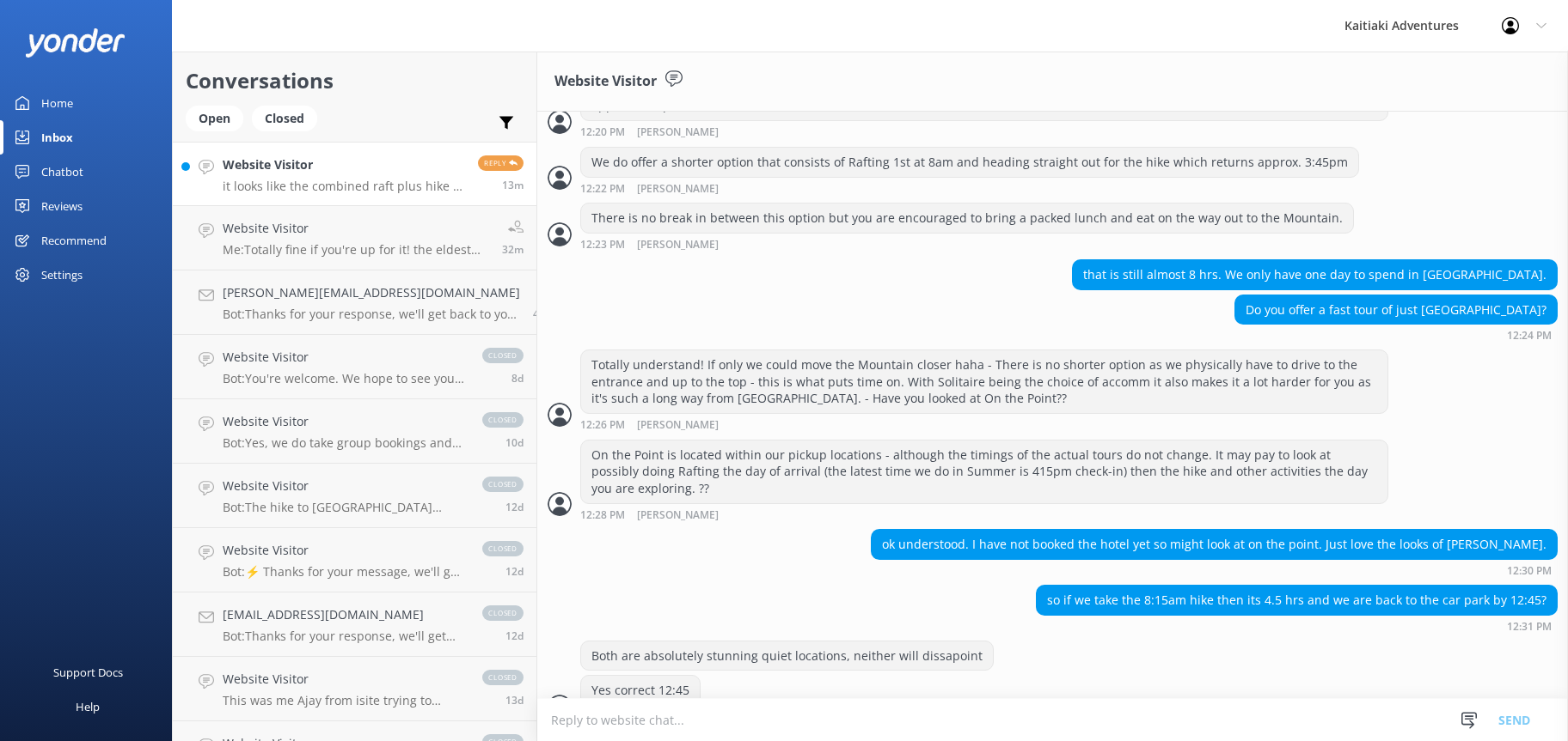
click at [719, 714] on textarea at bounding box center [1052, 720] width 1030 height 43
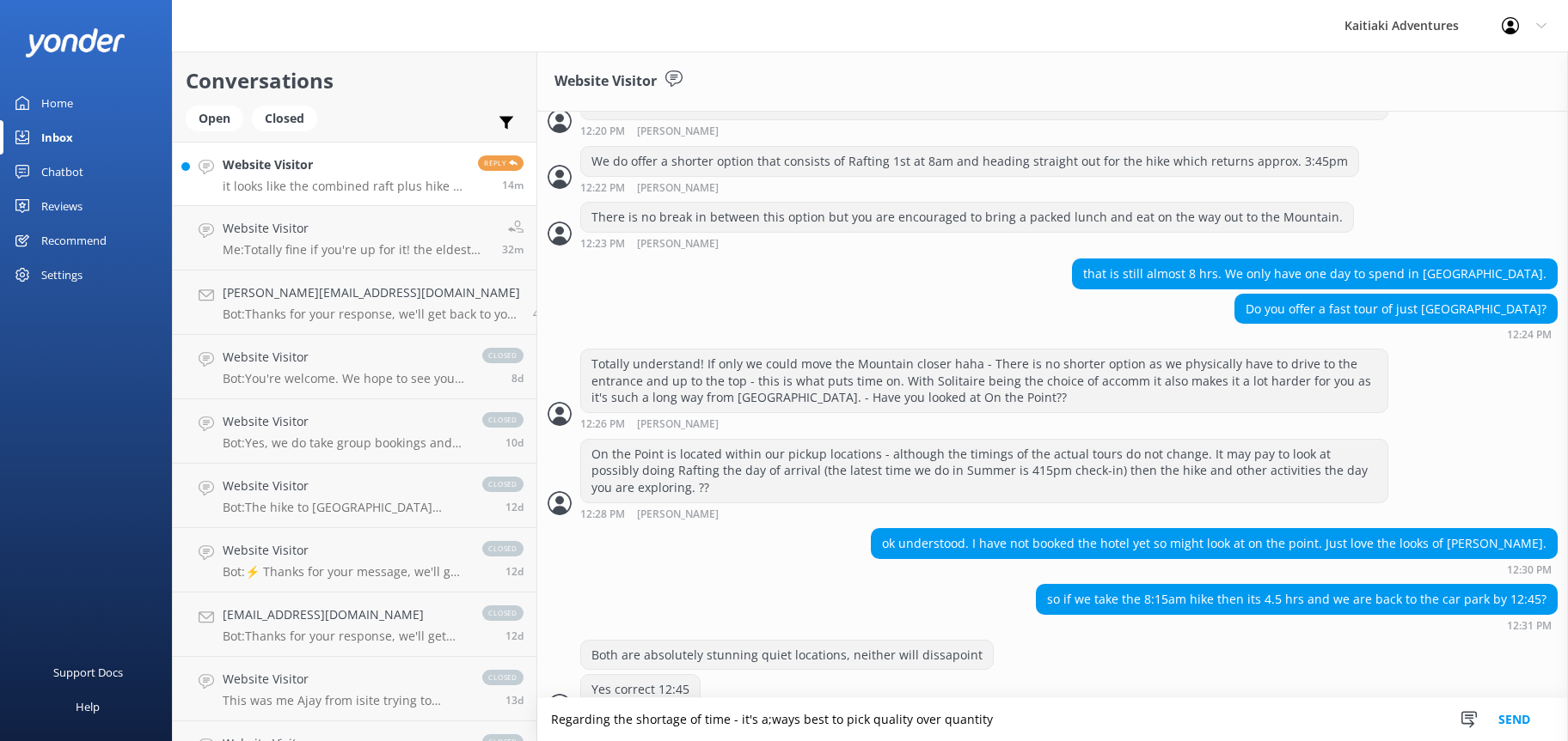
click at [740, 718] on textarea "Regarding the shortage of time - it's a;ways best to pick quality over quantity" at bounding box center [1052, 719] width 1030 height 43
click at [972, 717] on textarea "Regarding the shortage of time - it's always best to pick quality over quantity" at bounding box center [1052, 719] width 1030 height 43
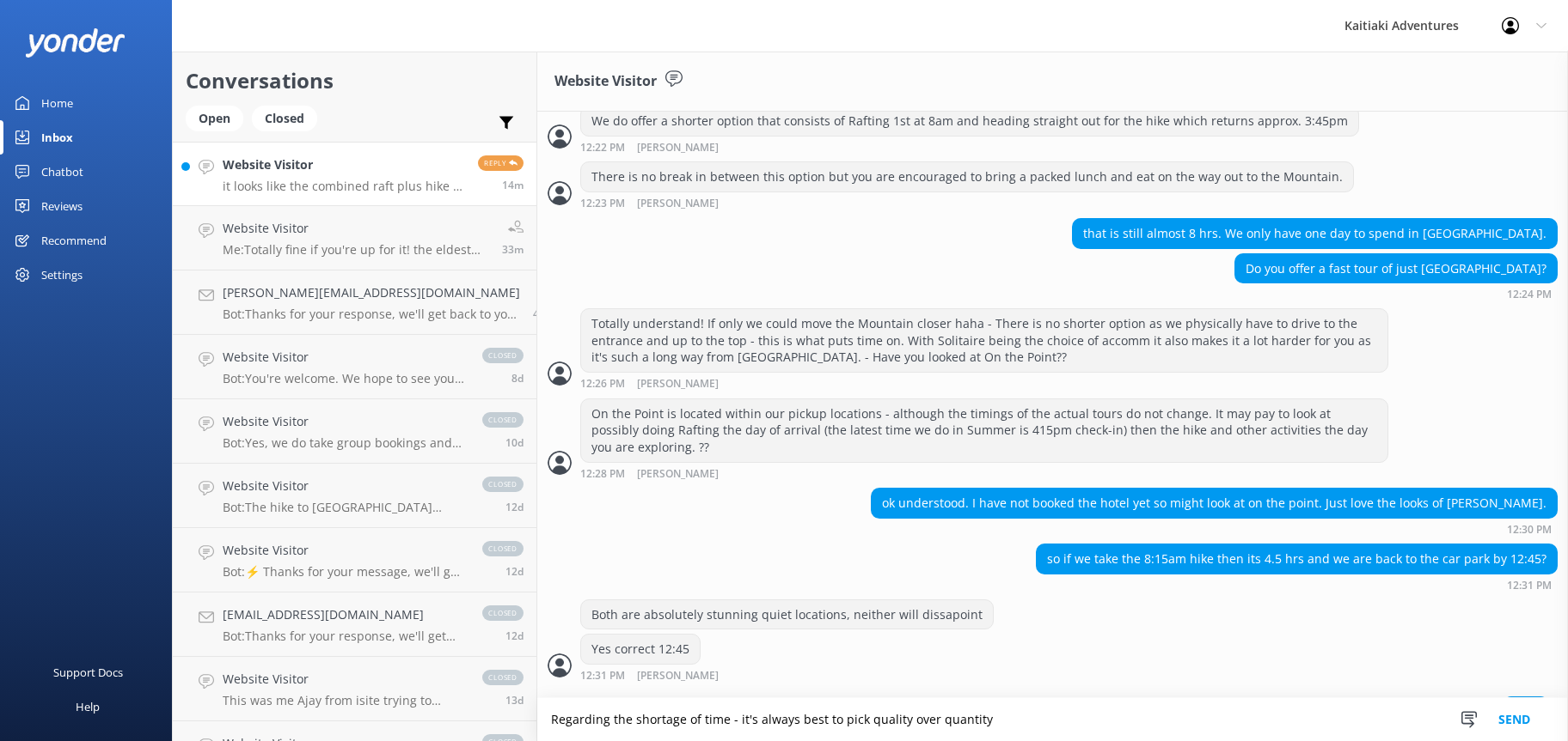
click at [712, 720] on textarea "Regarding the shortage of time - it's always best to pick quality over quantity" at bounding box center [1052, 719] width 1030 height 43
click at [766, 721] on textarea "Regarding the shortage of time - just remeber it's always best to pick quality …" at bounding box center [1052, 719] width 1030 height 43
click at [1049, 721] on textarea "Regarding the shortage of time - just remember it's always best to pick quality…" at bounding box center [1052, 719] width 1030 height 43
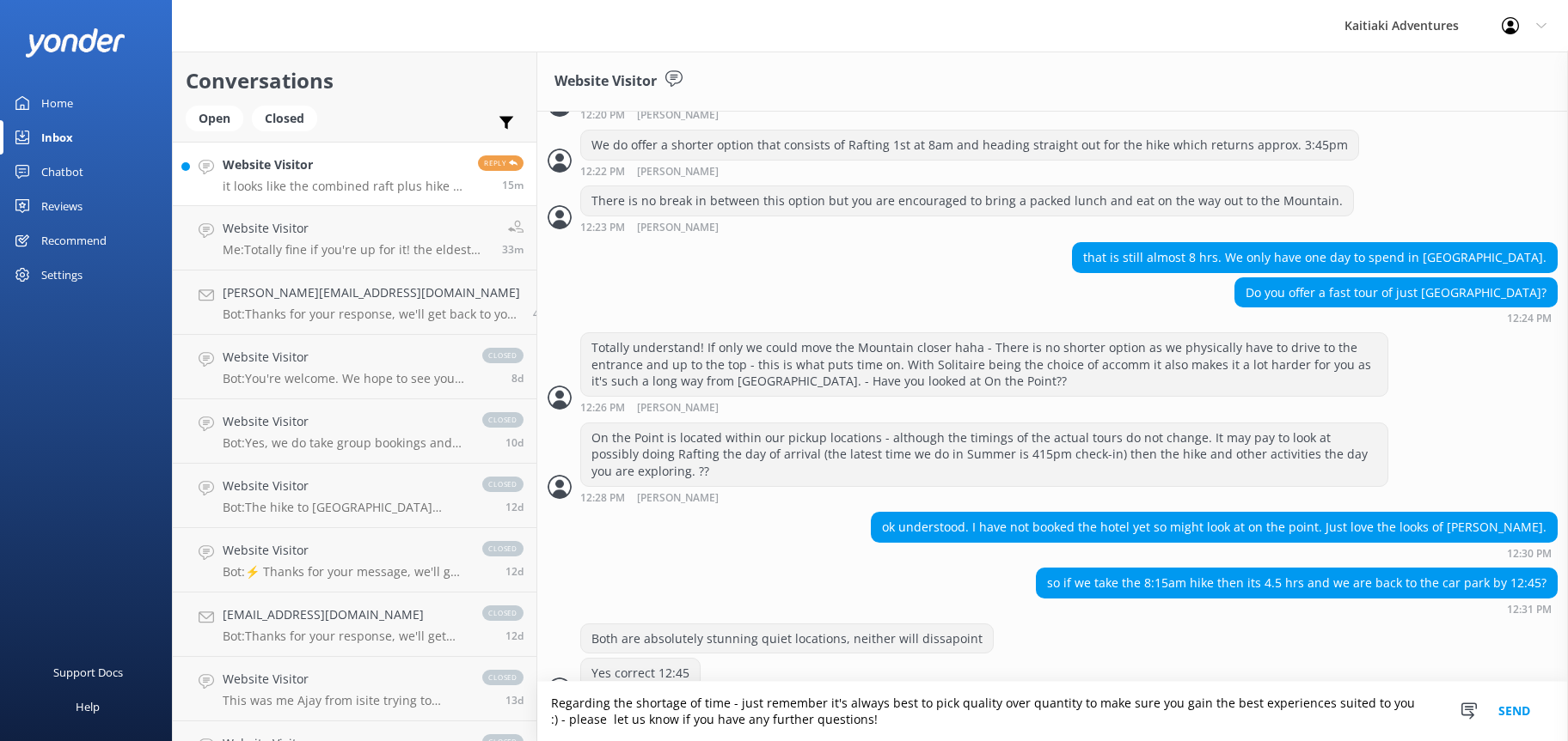
scroll to position [1645, 0]
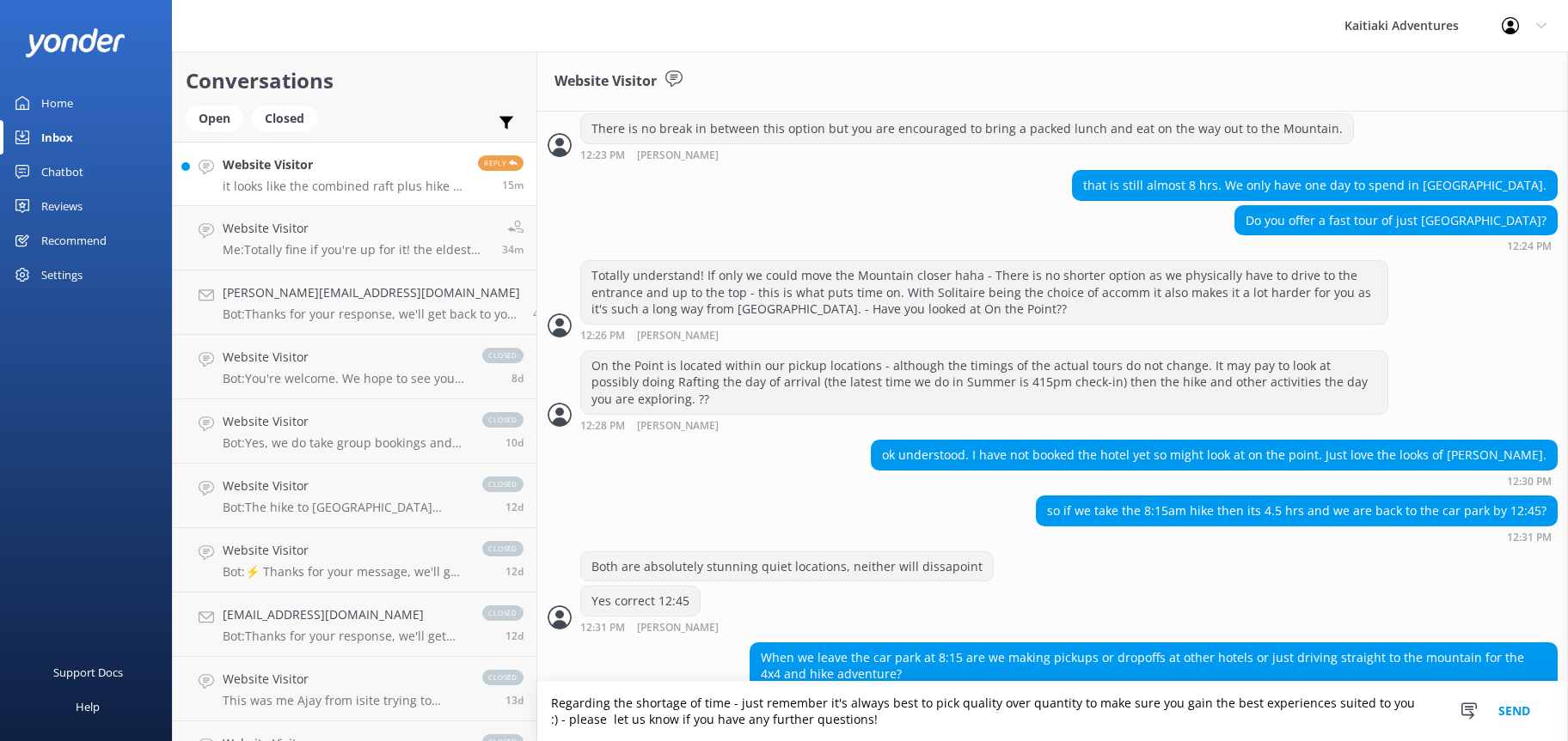
click at [538, 703] on textarea "Regarding the shortage of time - just remember it's always best to pick quality…" at bounding box center [1052, 711] width 1030 height 59
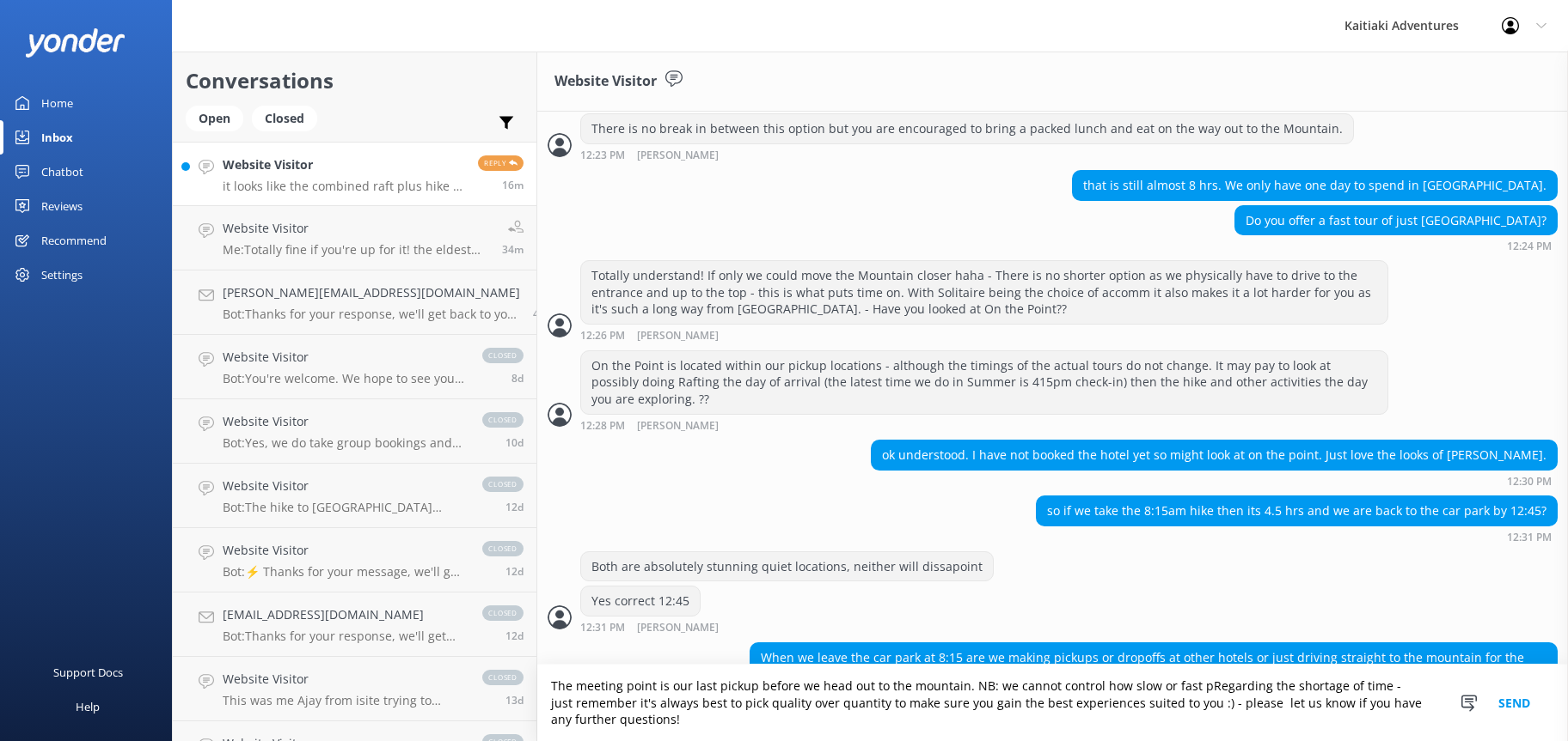
scroll to position [1662, 0]
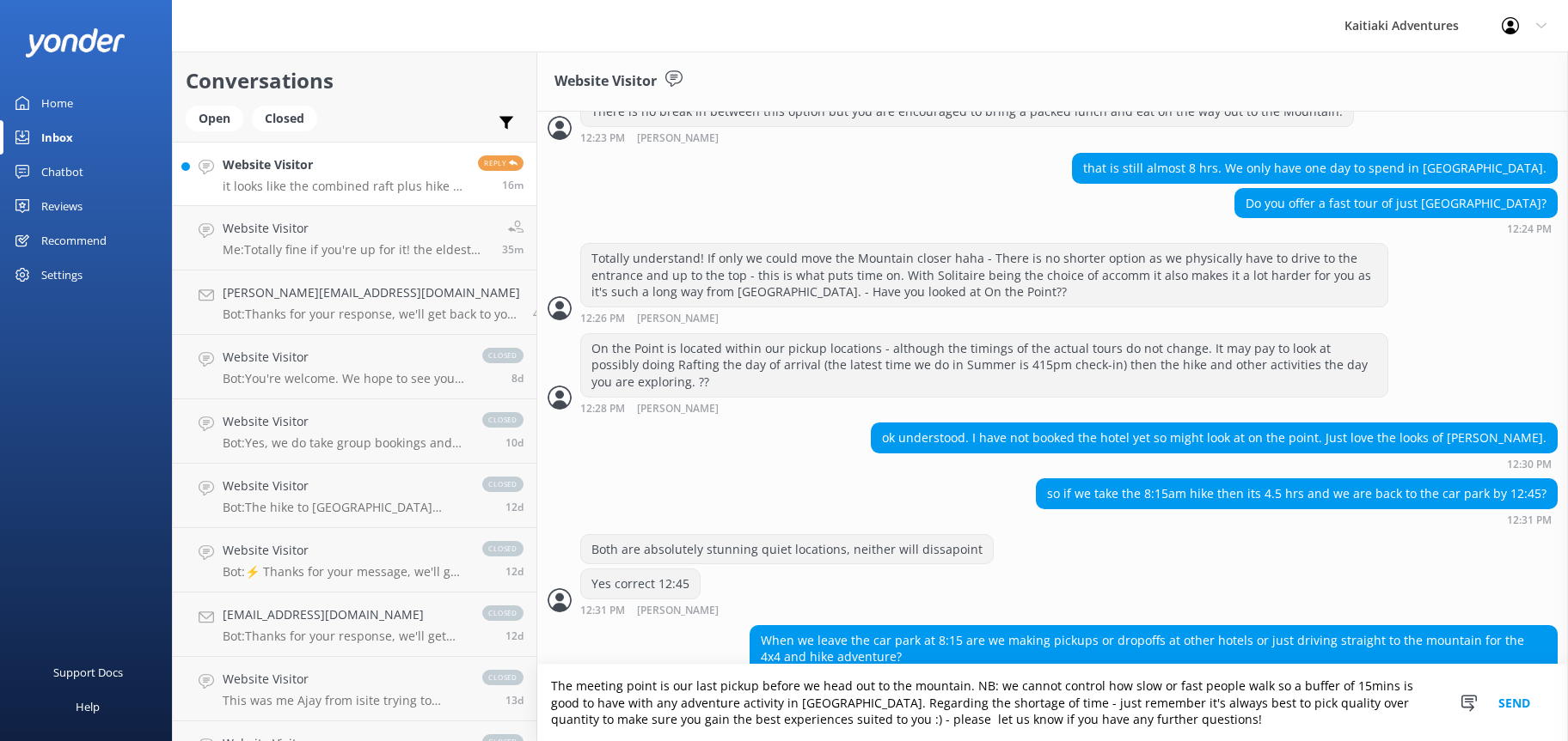
click at [760, 718] on textarea "The meeting point is our last pickup before we head out to the mountain. NB: we…" at bounding box center [1052, 702] width 1030 height 76
click at [721, 721] on textarea "The meeting point is our last pickup before we head out to the mountain. NB: we…" at bounding box center [1052, 702] width 1030 height 76
type textarea "The meeting point is our last pickup before we head out to the mountain. NB: we…"
click at [1516, 703] on button "Send" at bounding box center [1514, 702] width 64 height 76
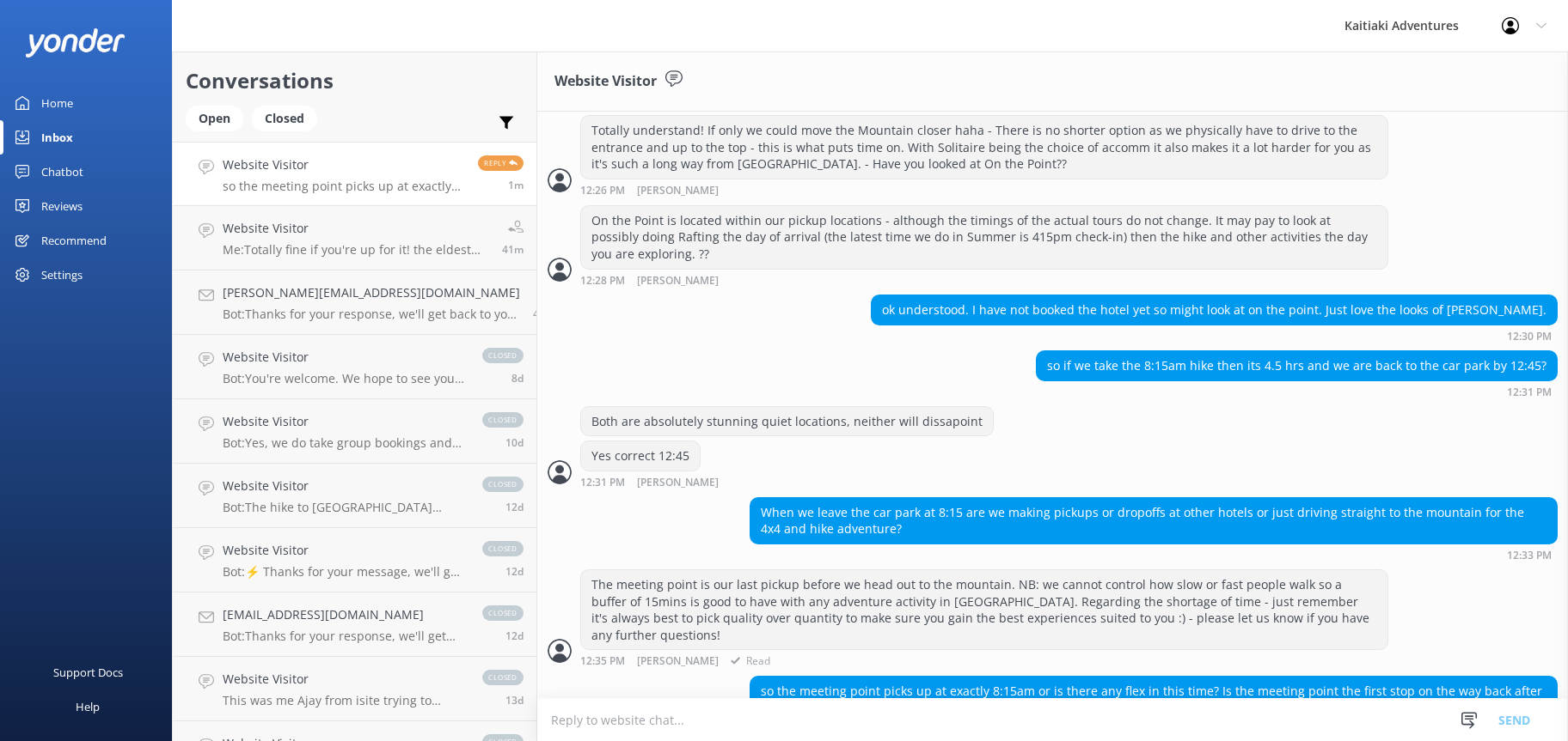
scroll to position [1845, 0]
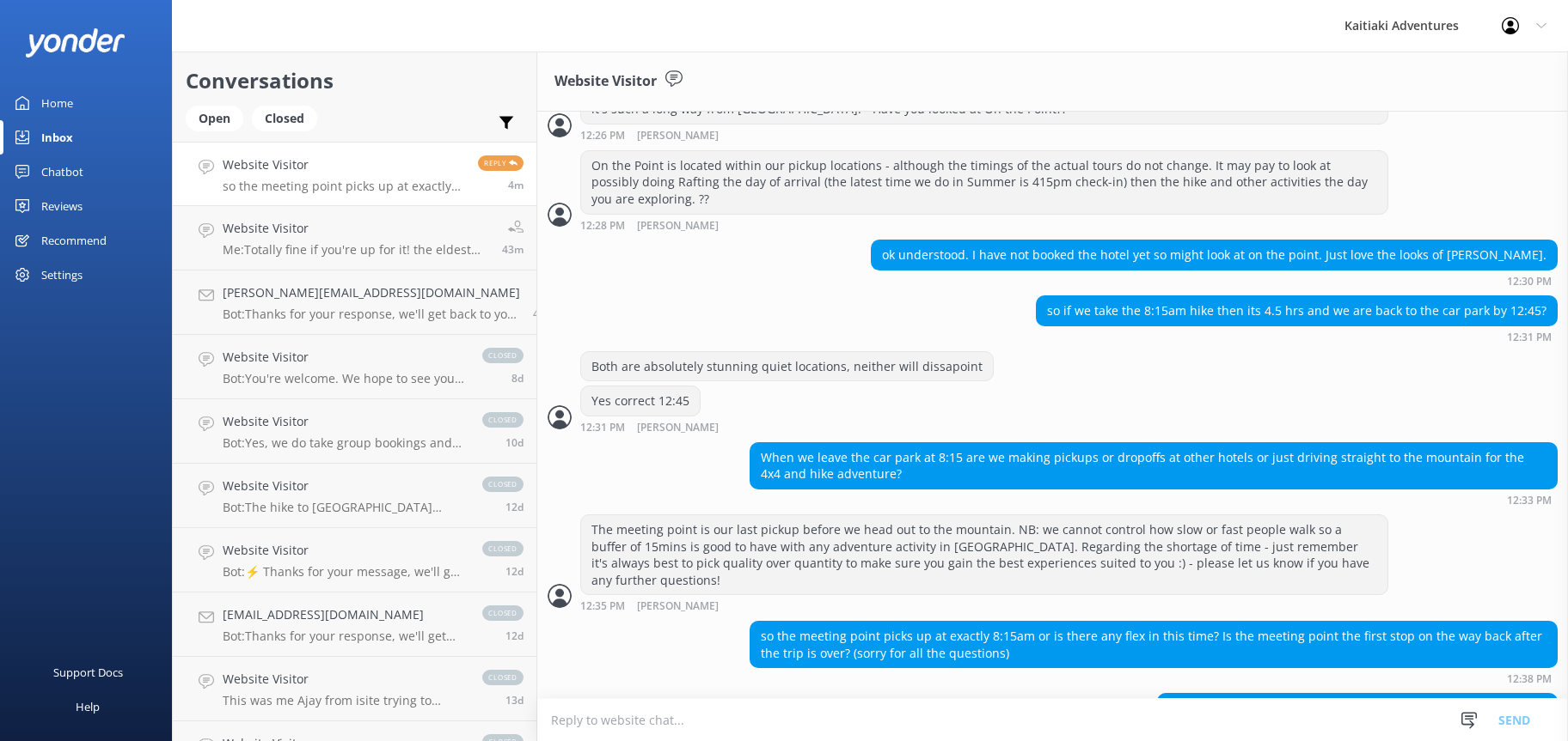
click at [875, 710] on textarea at bounding box center [1052, 720] width 1030 height 43
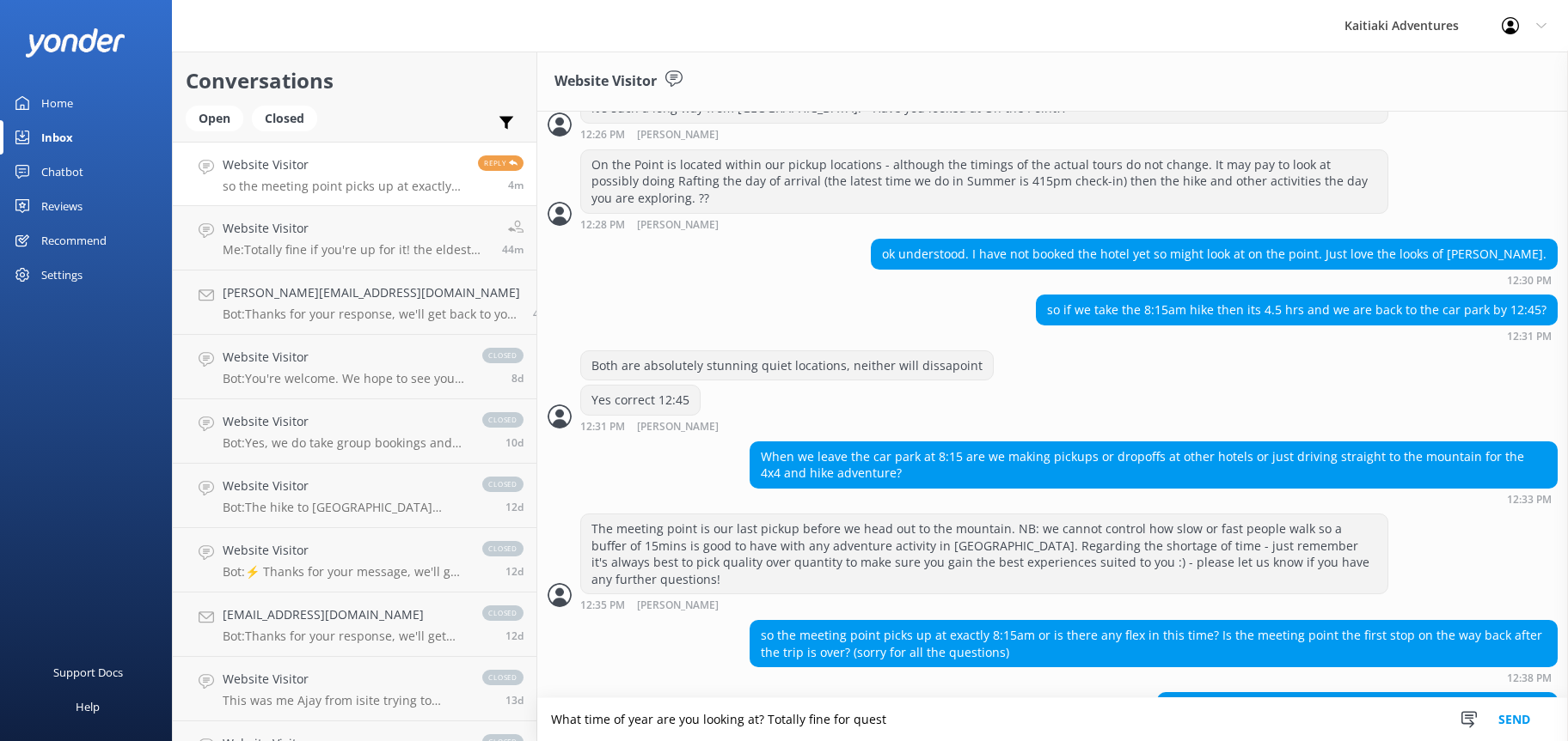
scroll to position [1887, 0]
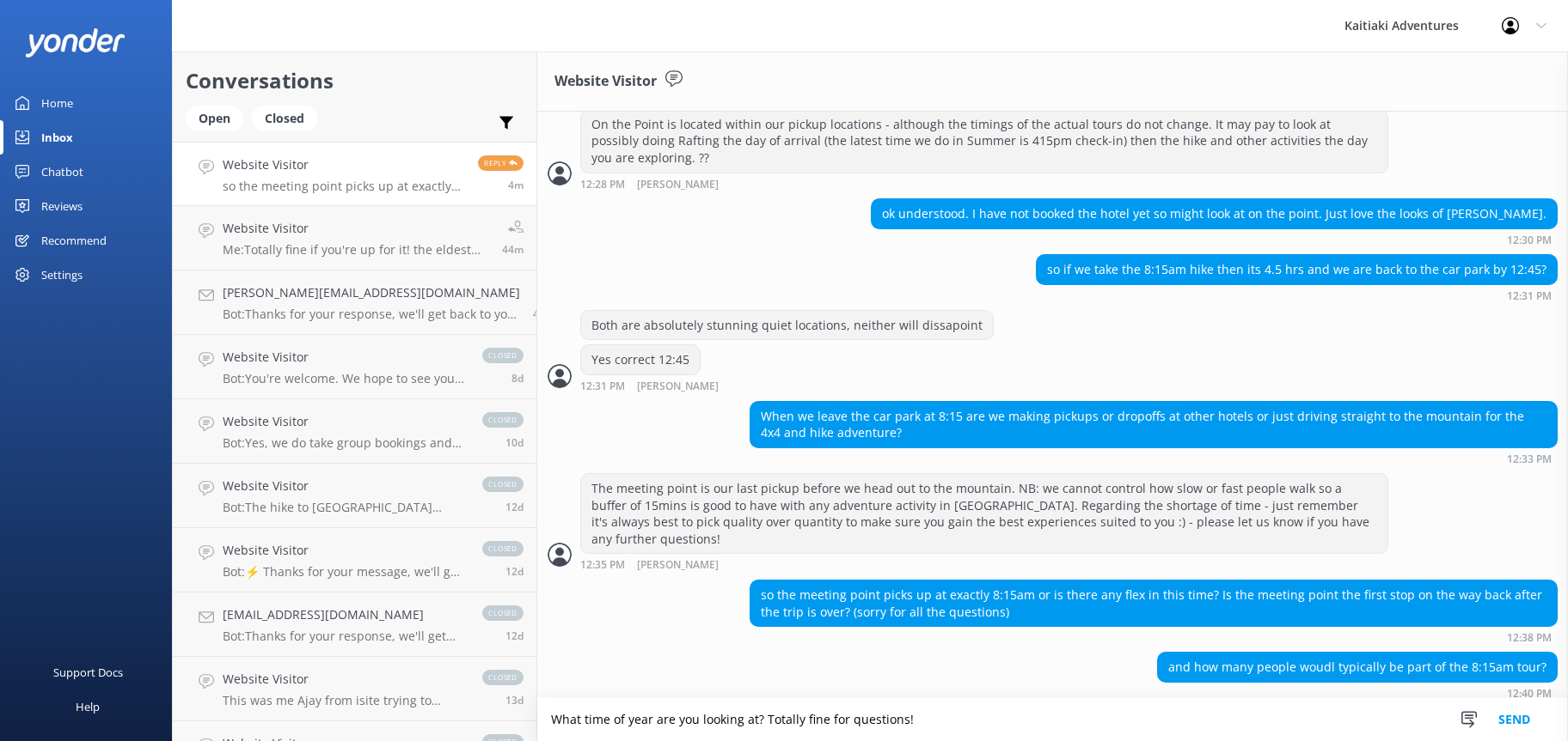
type textarea "What time of year are you looking at? Totally fine for questions!"
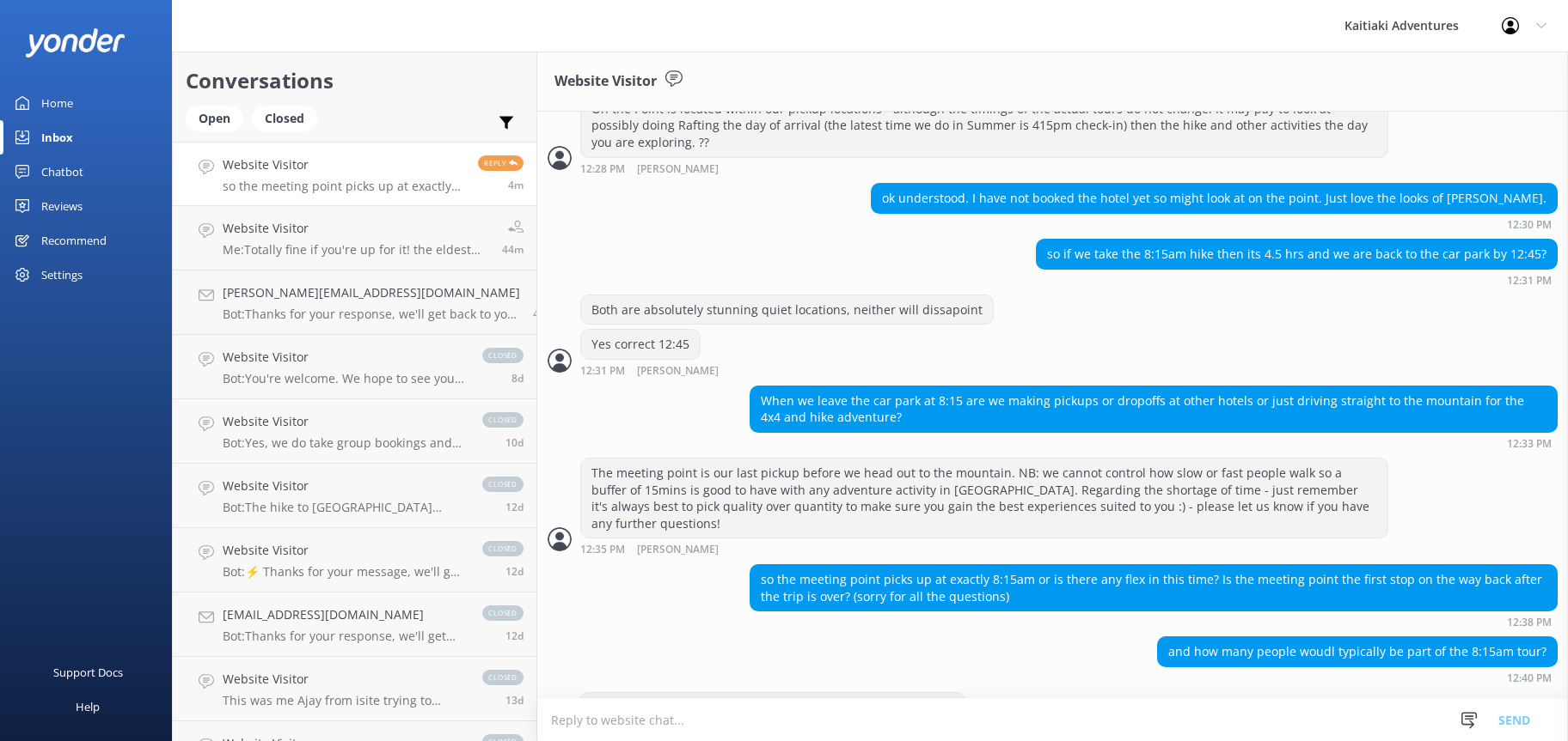
scroll to position [1942, 0]
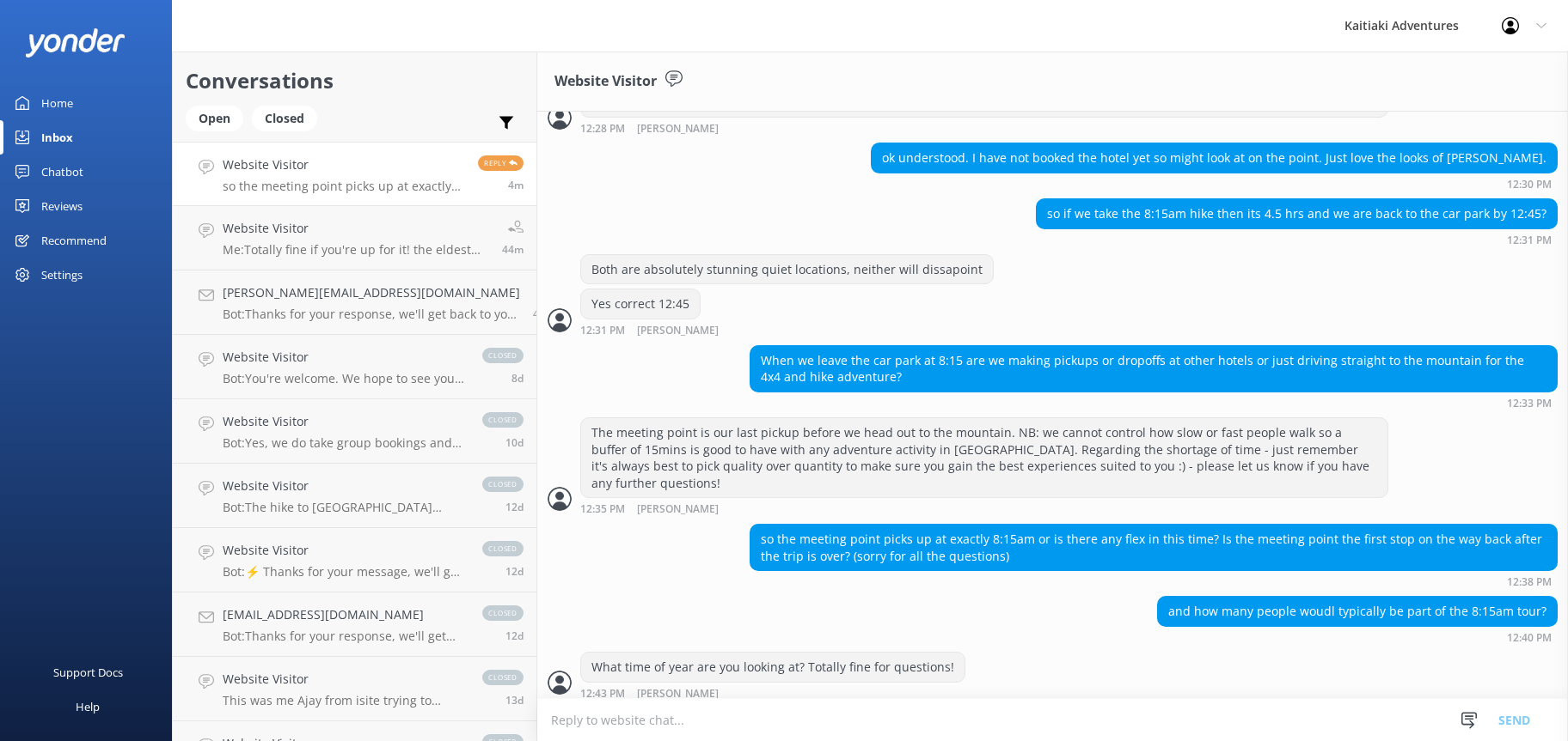
click at [652, 724] on textarea at bounding box center [1052, 720] width 1030 height 43
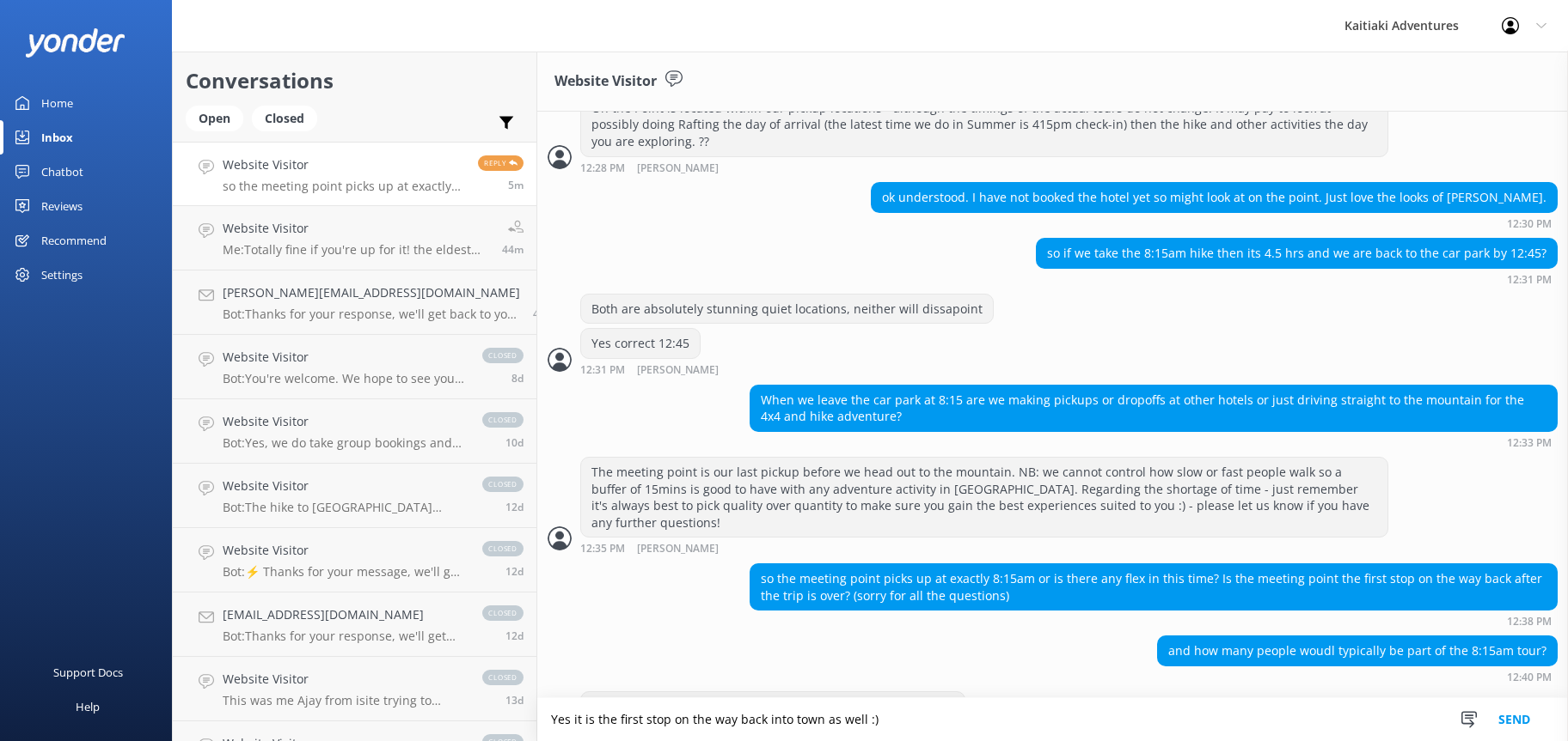
scroll to position [1943, 0]
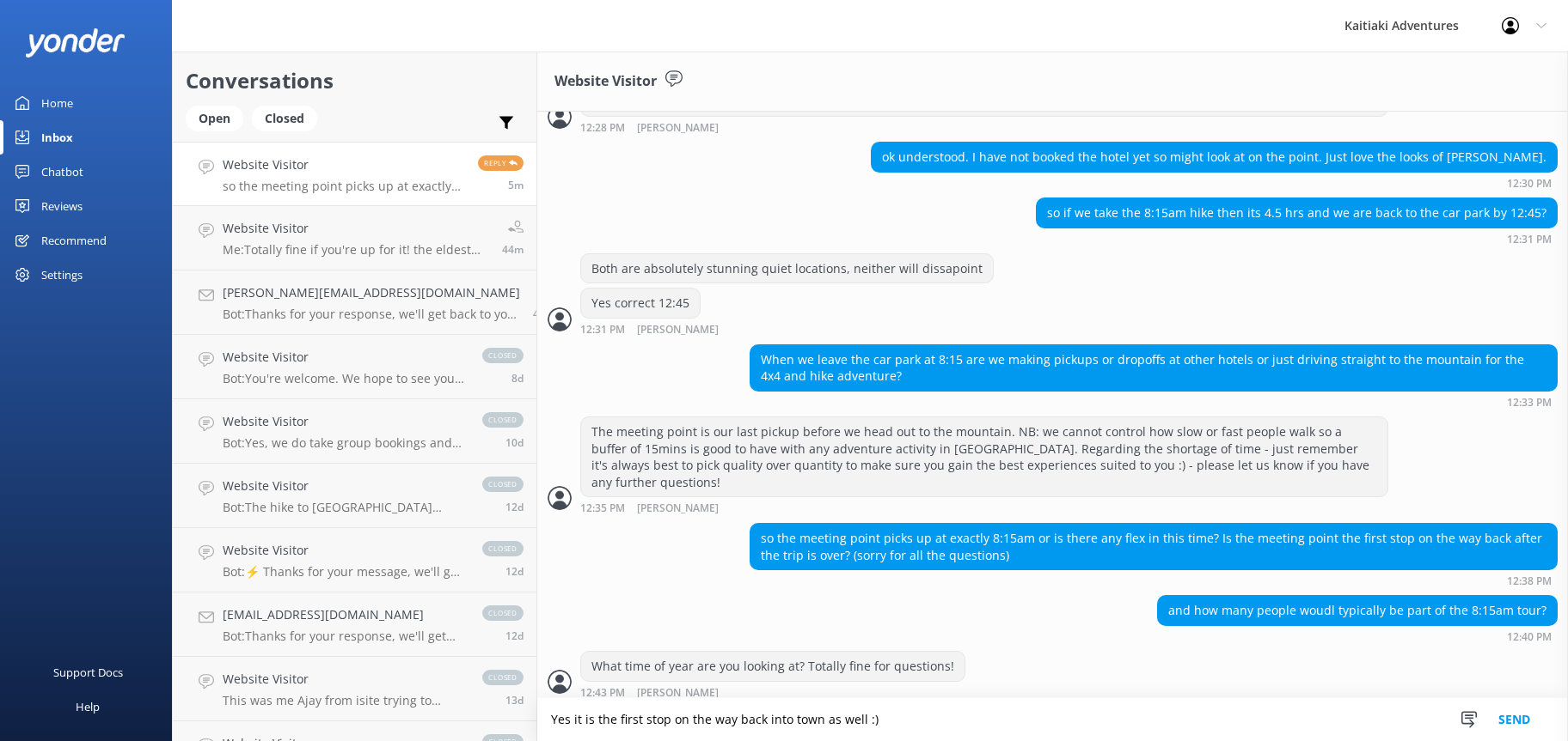
type textarea "Yes it is the first stop on the way back into town as well :)"
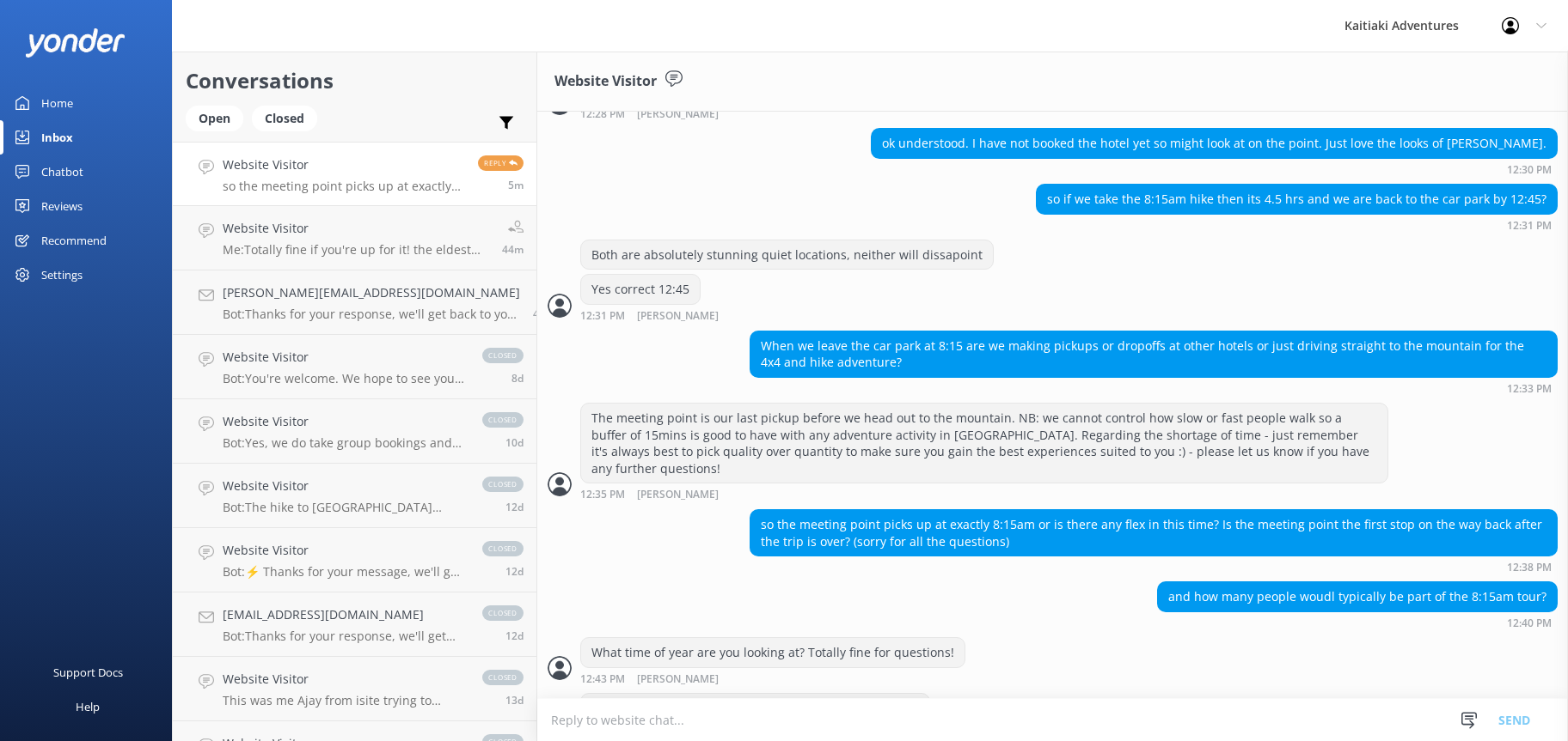
scroll to position [1958, 0]
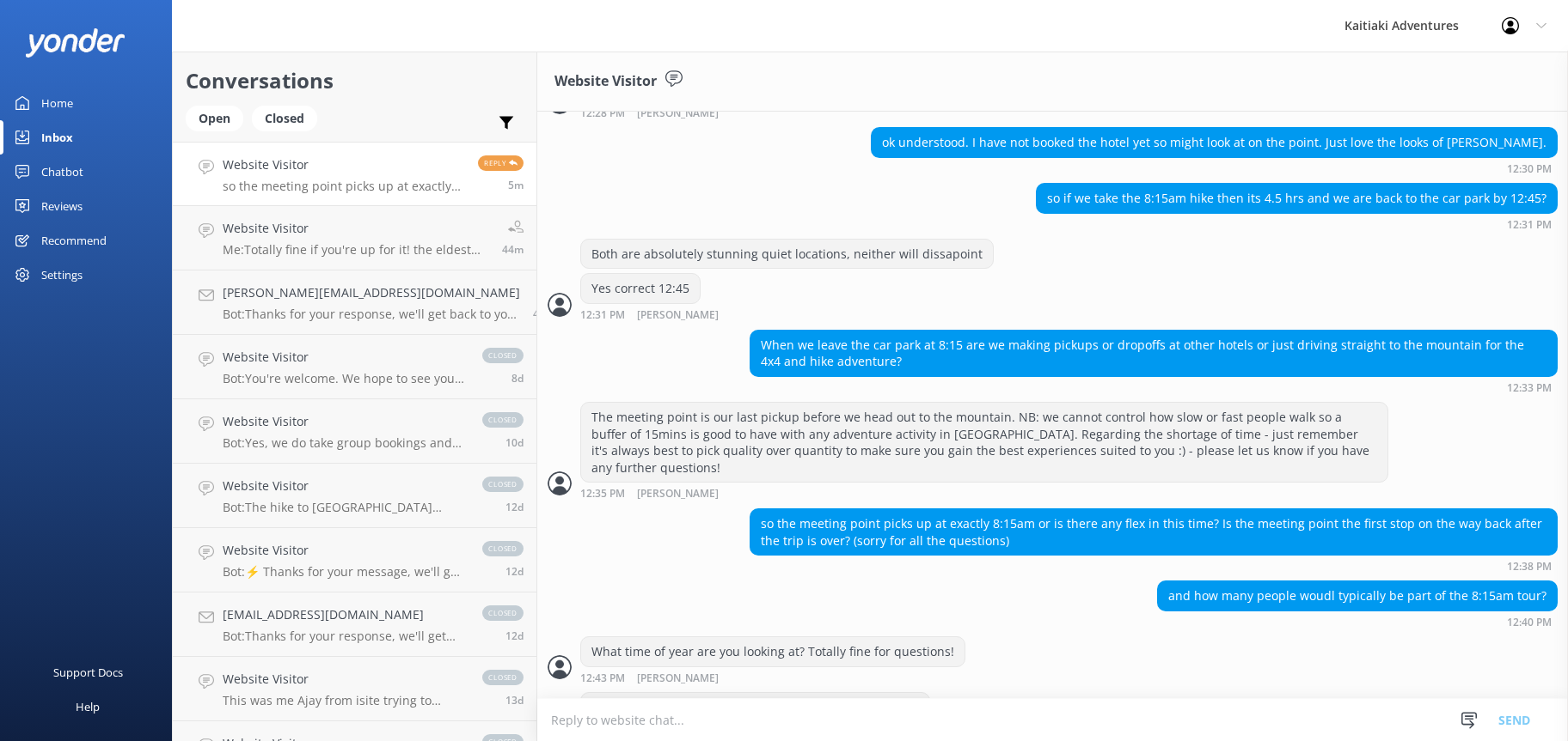
click at [652, 724] on textarea at bounding box center [1052, 720] width 1030 height 43
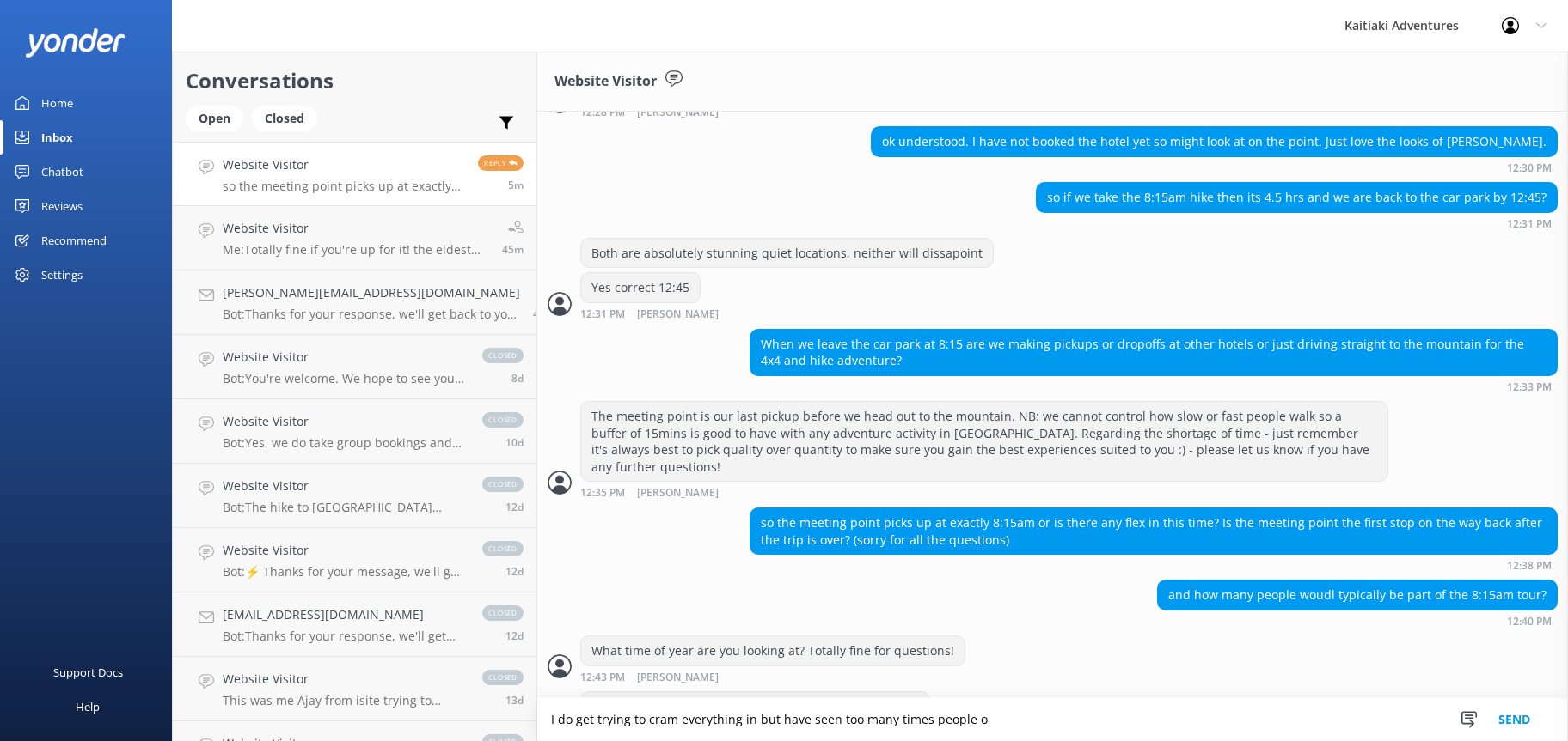
scroll to position [2030, 0]
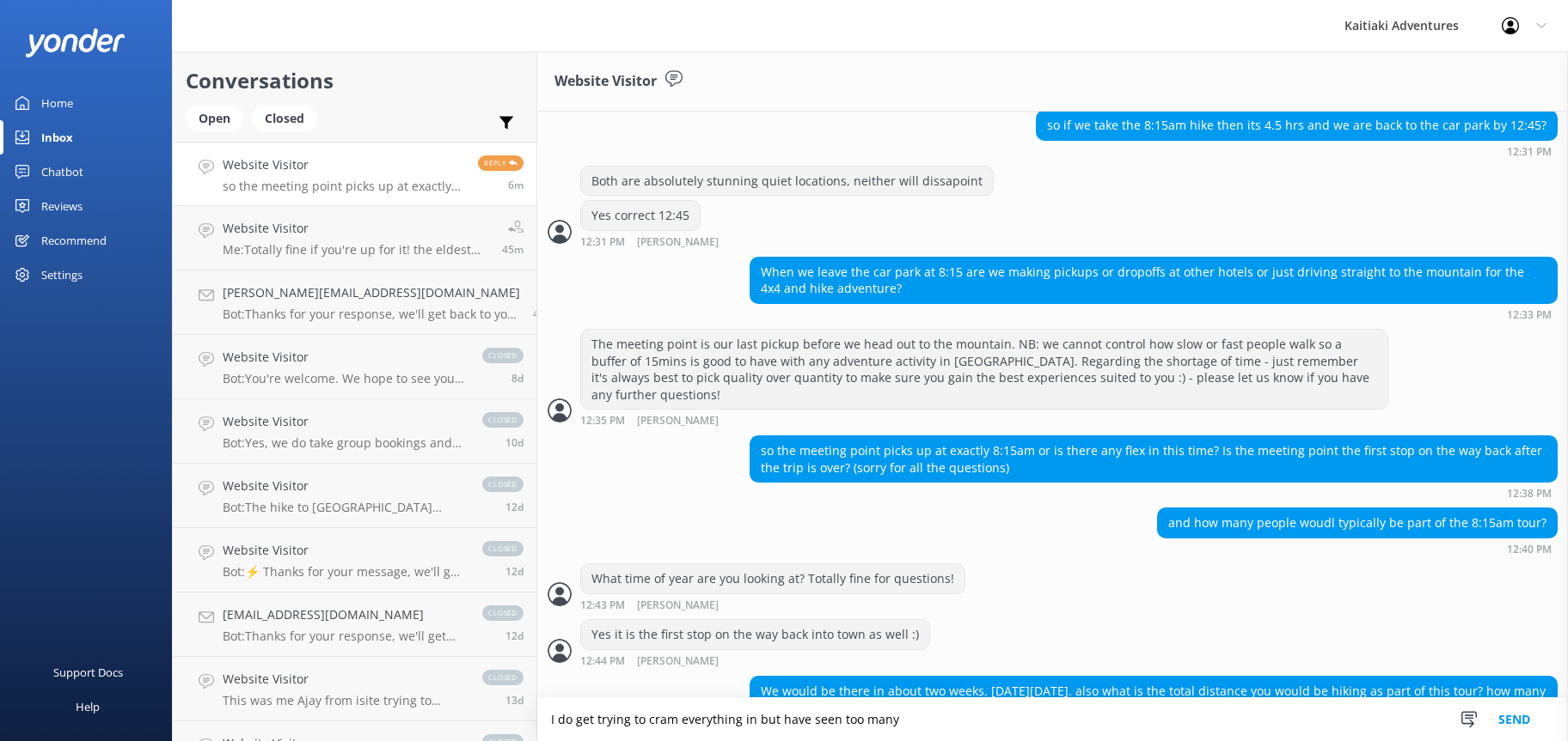
drag, startPoint x: 871, startPoint y: 724, endPoint x: 514, endPoint y: 691, distance: 358.5
click at [514, 691] on div "Conversations Open Closed Important Assigned to me Unassigned Website Visitor s…" at bounding box center [870, 396] width 1396 height 690
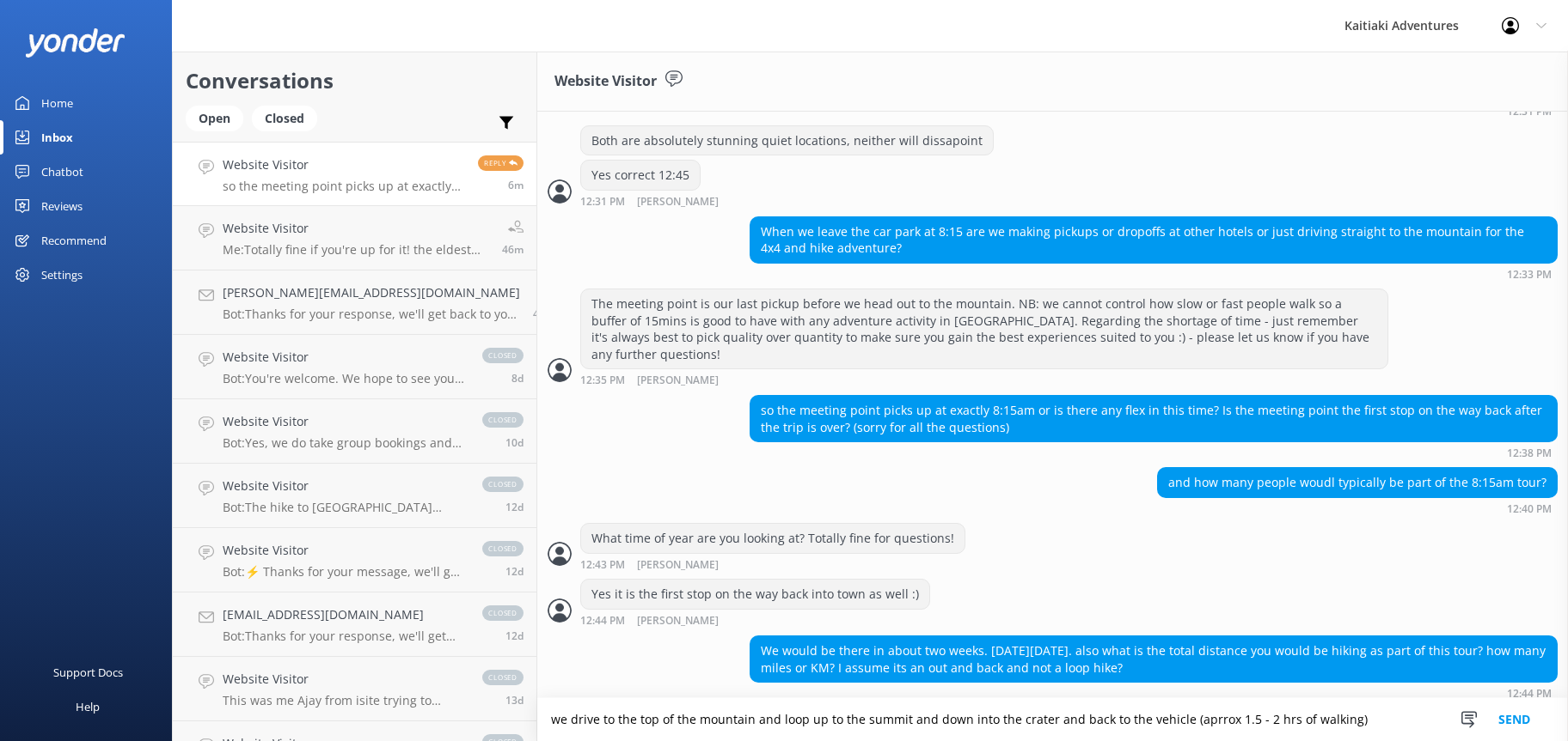
type textarea "we drive to the top of the mountain and loop up to the summit and down into the…"
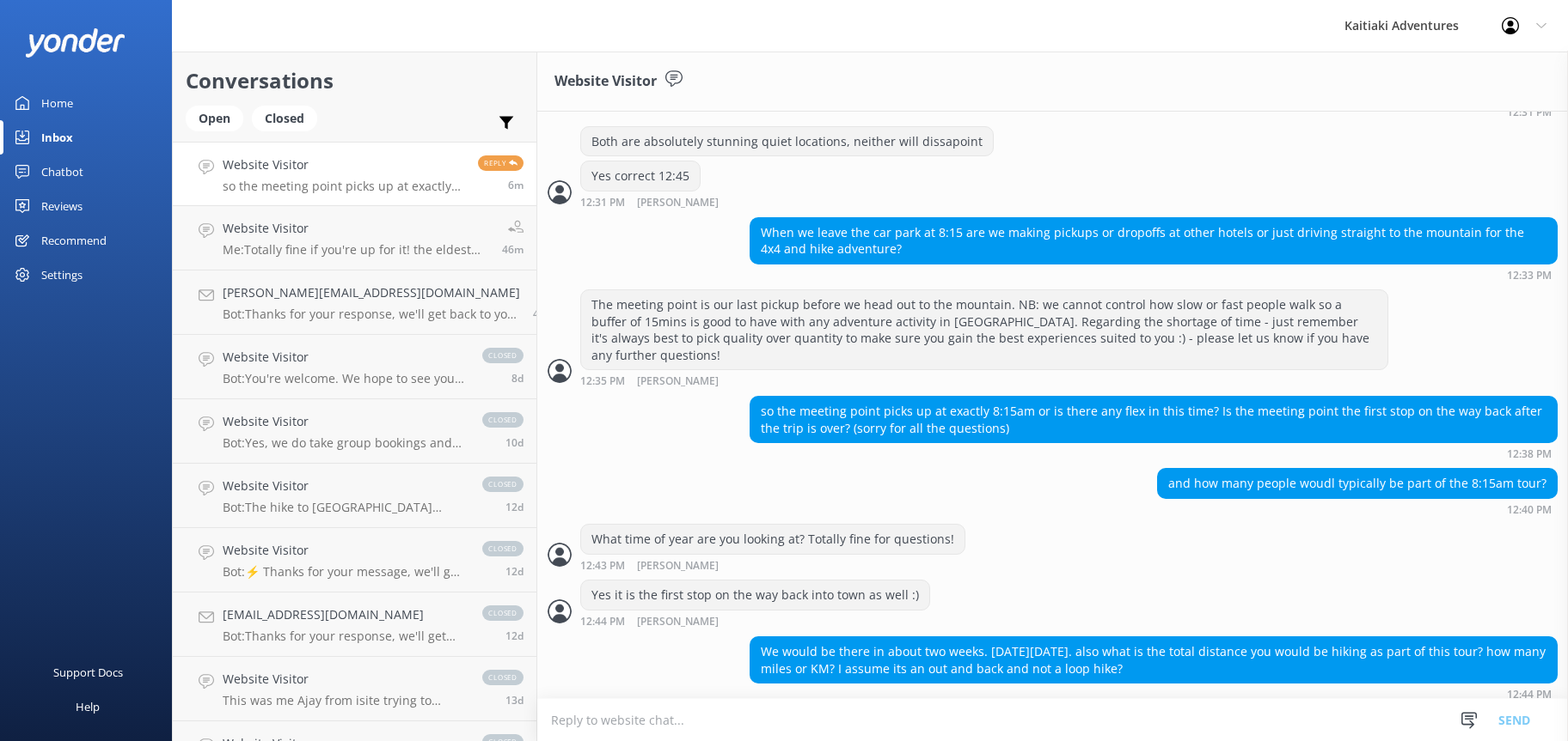
scroll to position [2127, 0]
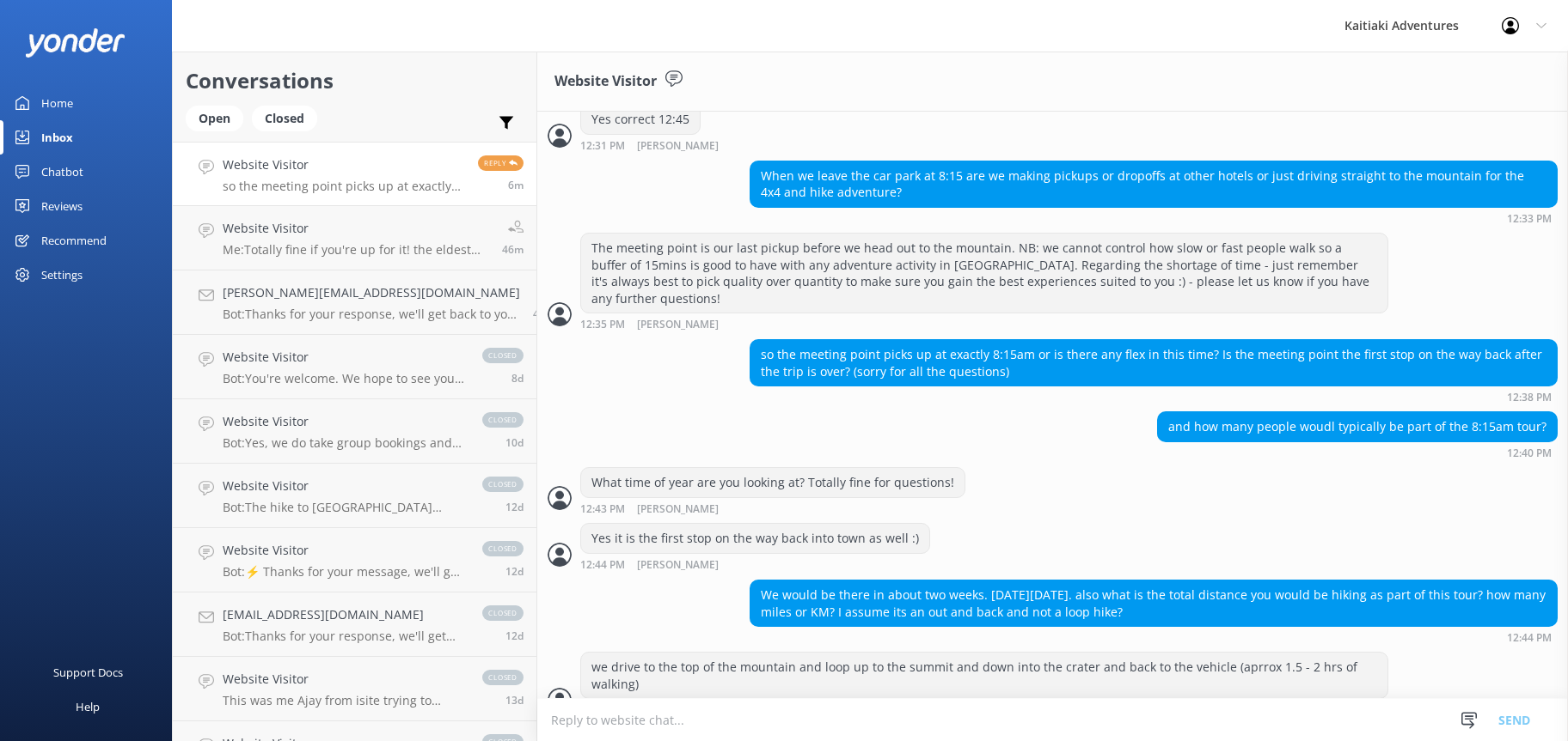
click at [841, 720] on textarea at bounding box center [1052, 720] width 1030 height 43
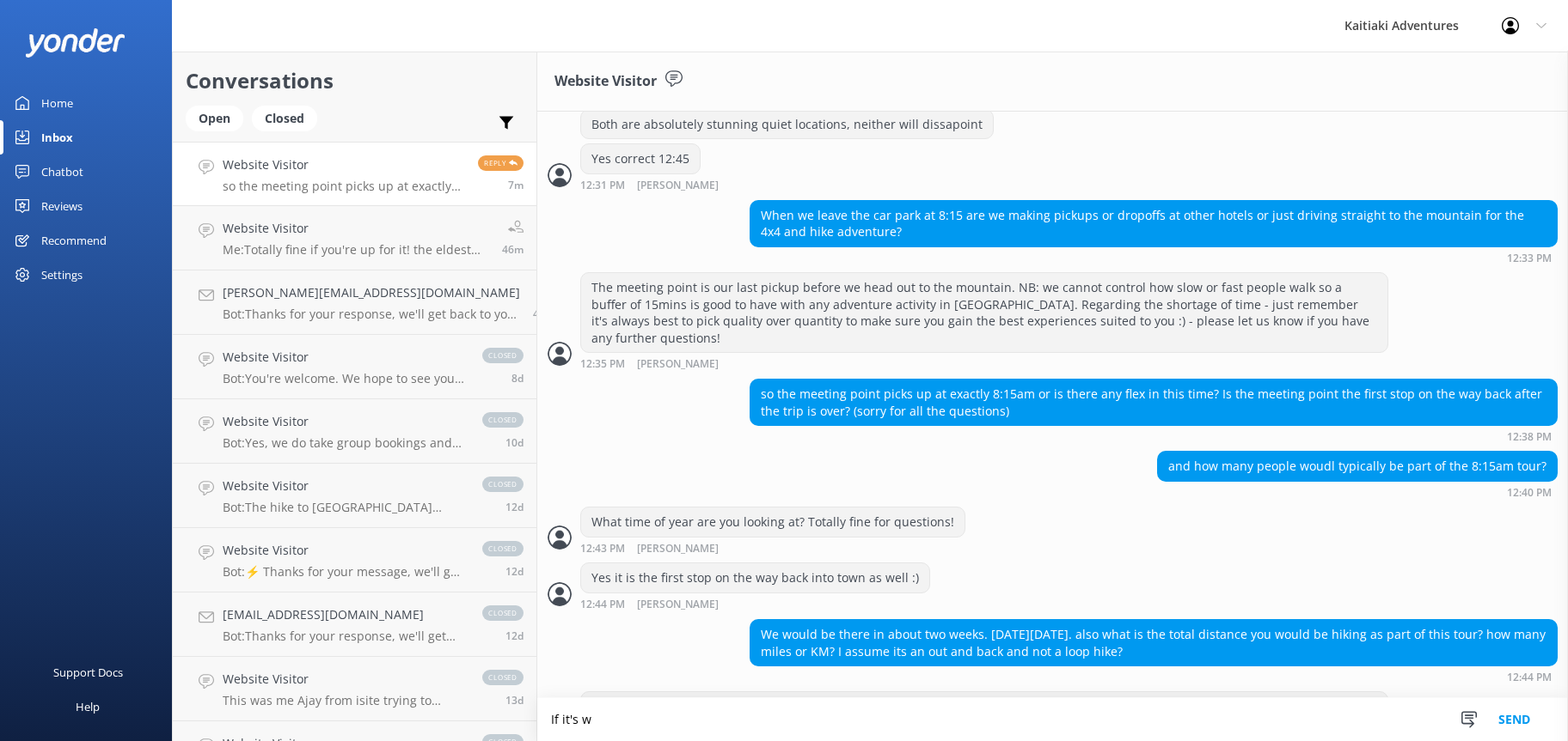
scroll to position [2160, 0]
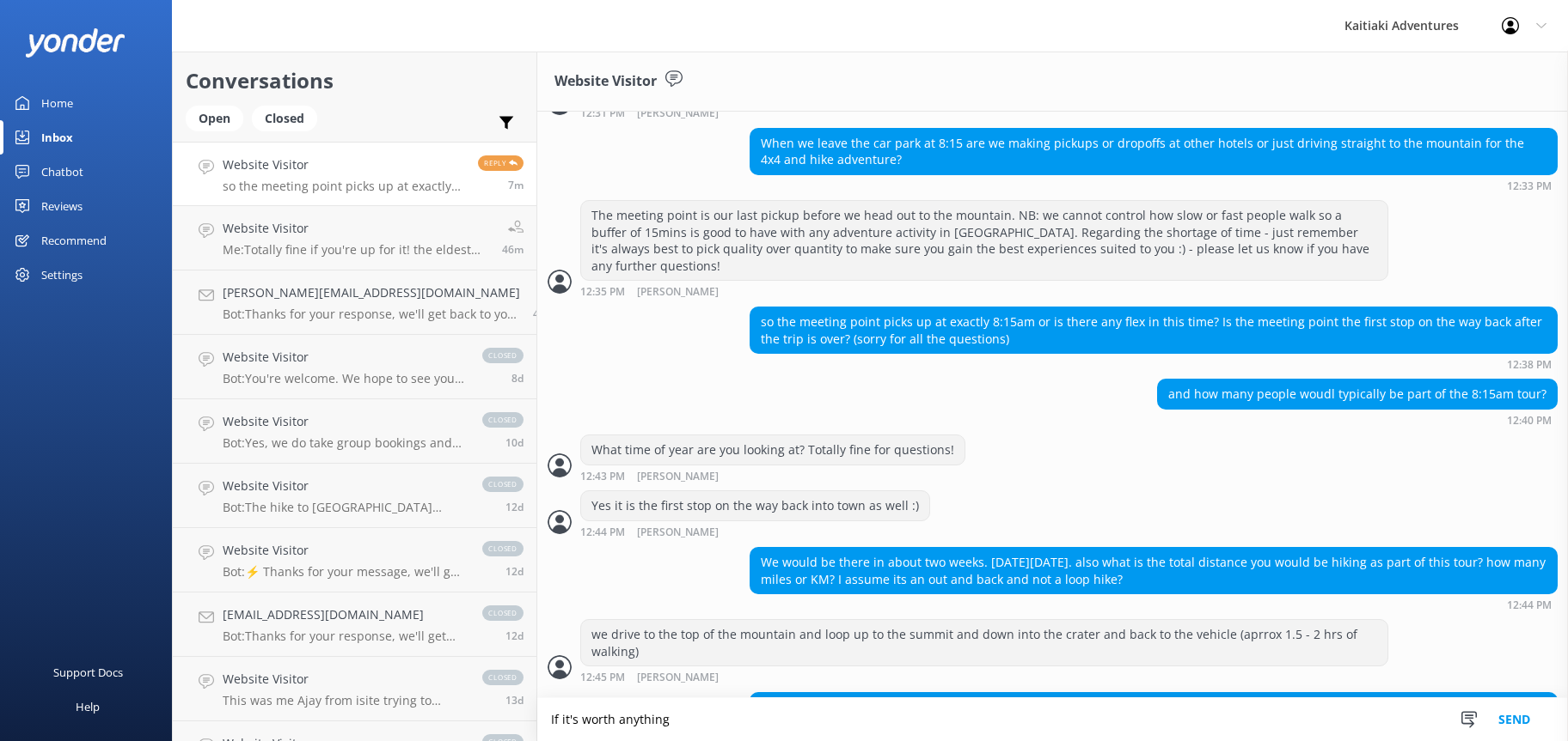
drag, startPoint x: 695, startPoint y: 723, endPoint x: 513, endPoint y: 715, distance: 182.2
click at [513, 715] on div "Conversations Open Closed Important Assigned to me Unassigned Website Visitor s…" at bounding box center [870, 396] width 1396 height 690
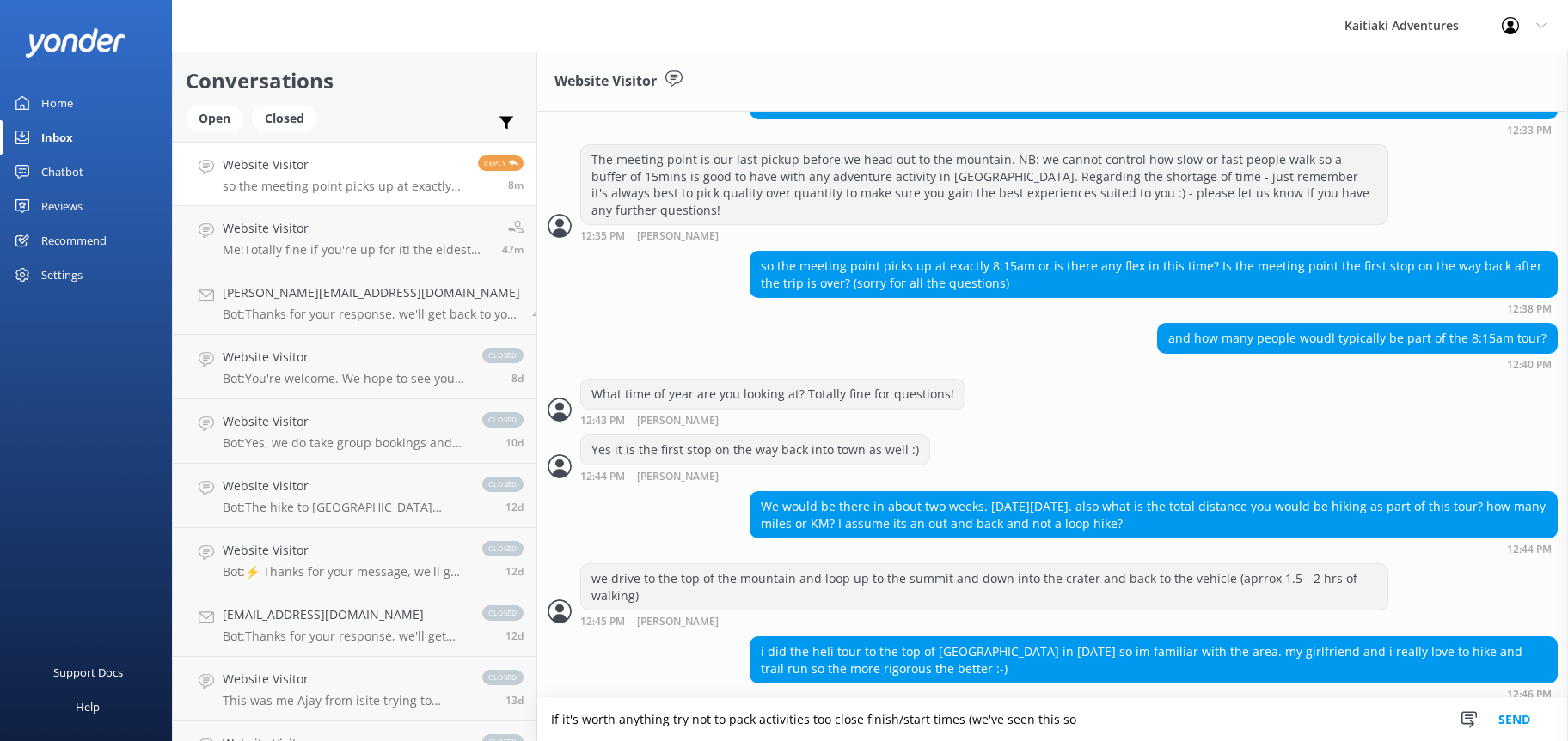
drag, startPoint x: 1057, startPoint y: 719, endPoint x: 525, endPoint y: 708, distance: 532.1
click at [538, 708] on textarea "If it's worth anything try not to pack activities too close finish/start times …" at bounding box center [1052, 719] width 1030 height 43
type textarea "yes thats about right!"
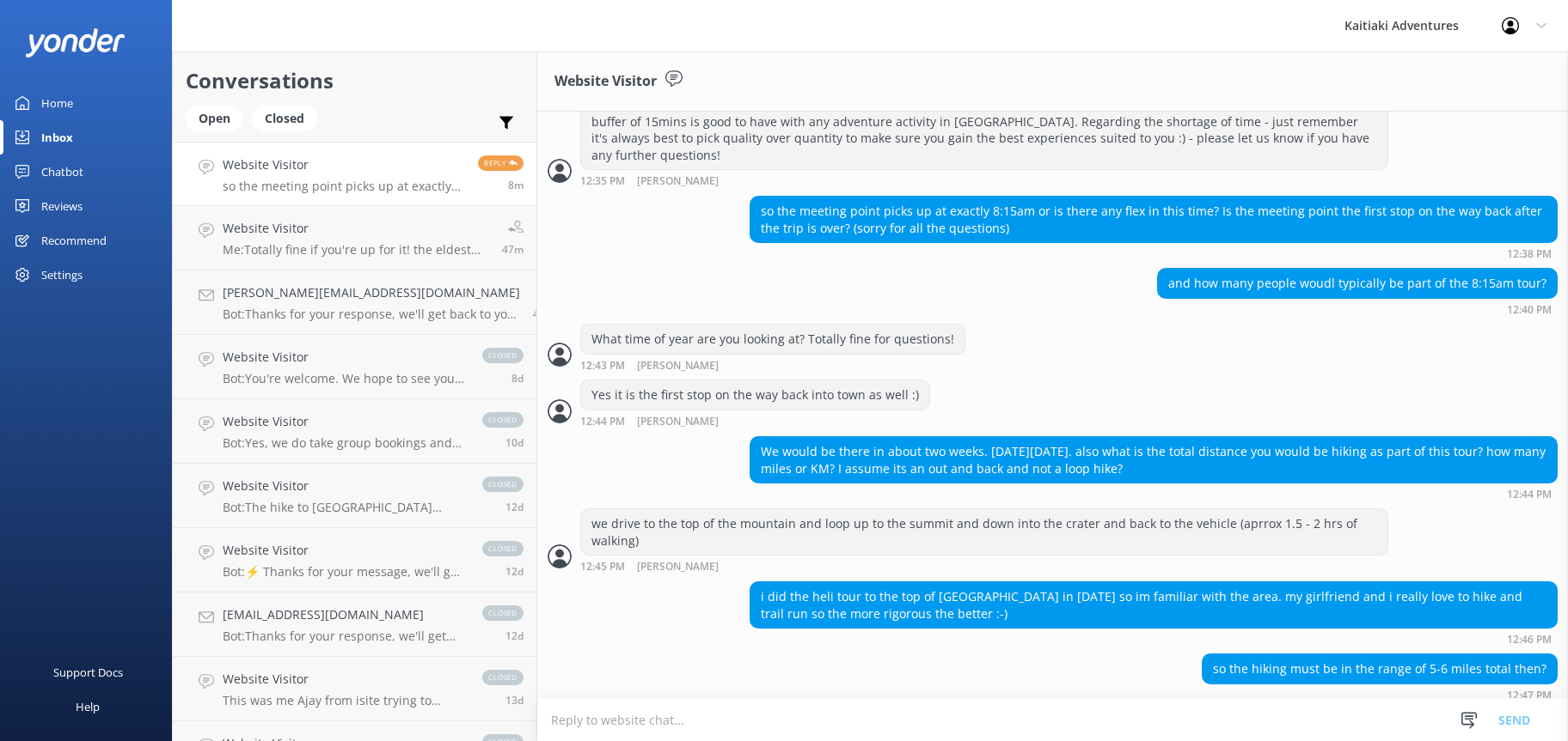
scroll to position [1, 0]
click at [542, 715] on textarea at bounding box center [1052, 720] width 1030 height 43
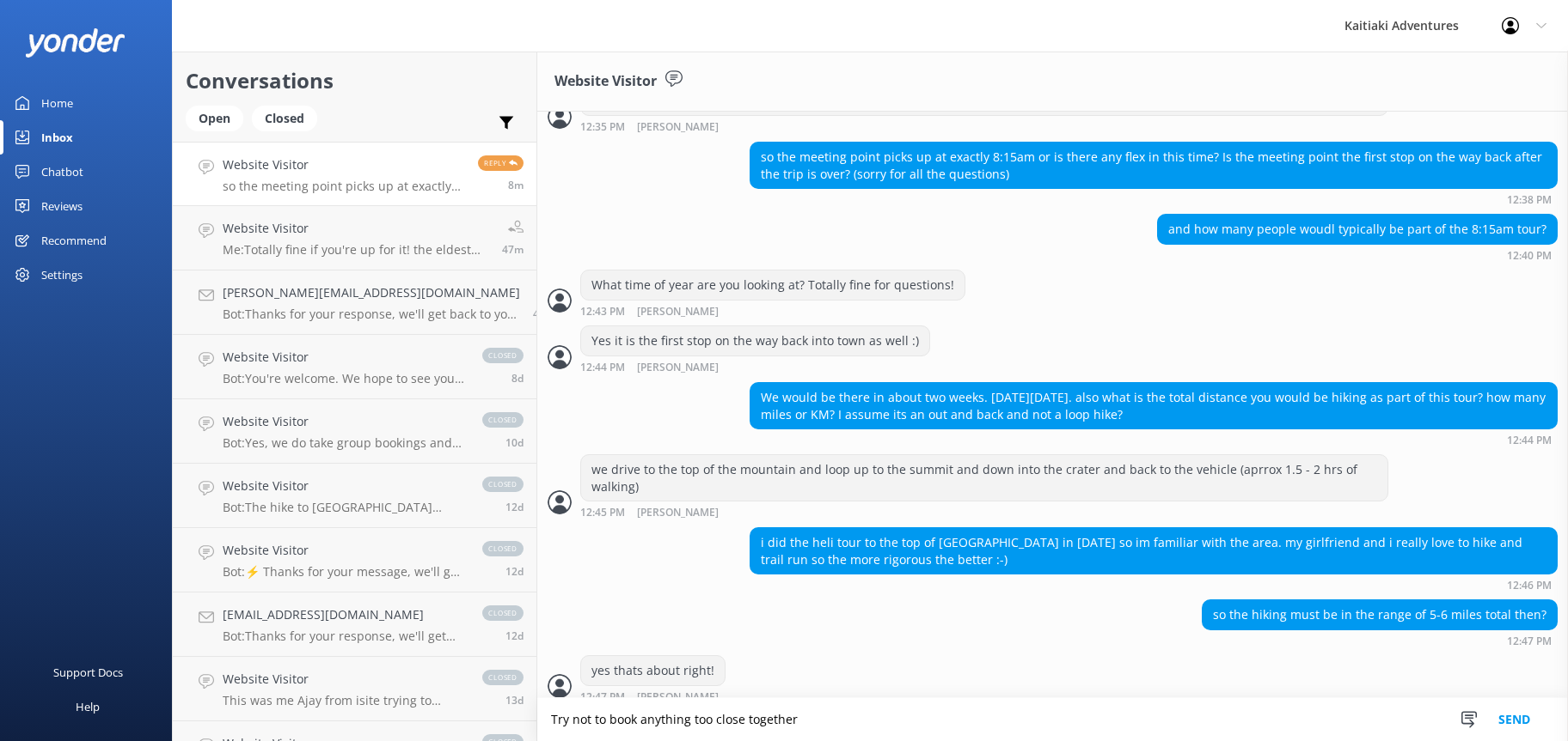
scroll to position [2327, 0]
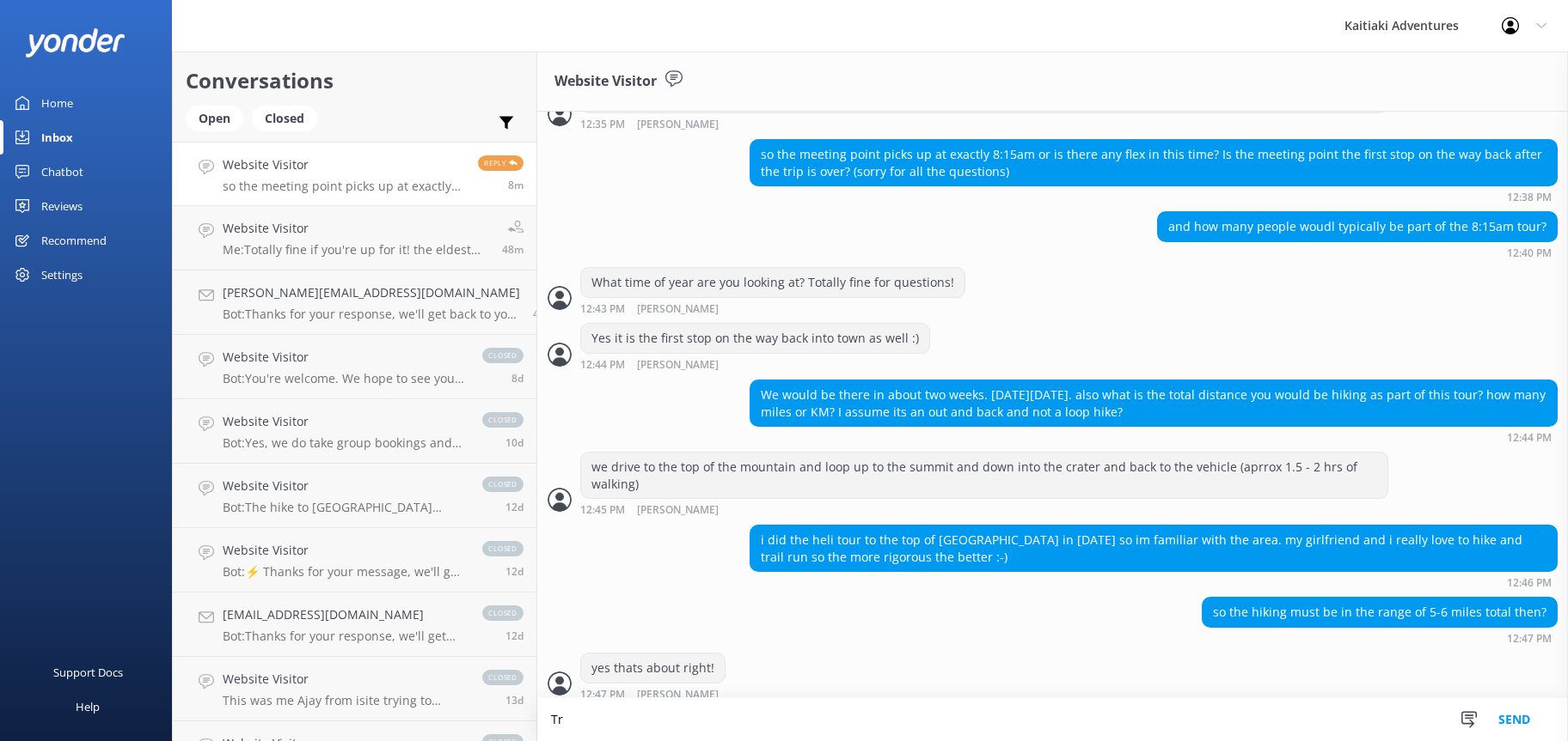
type textarea "T"
type textarea "currently this time of year 6-15pax"
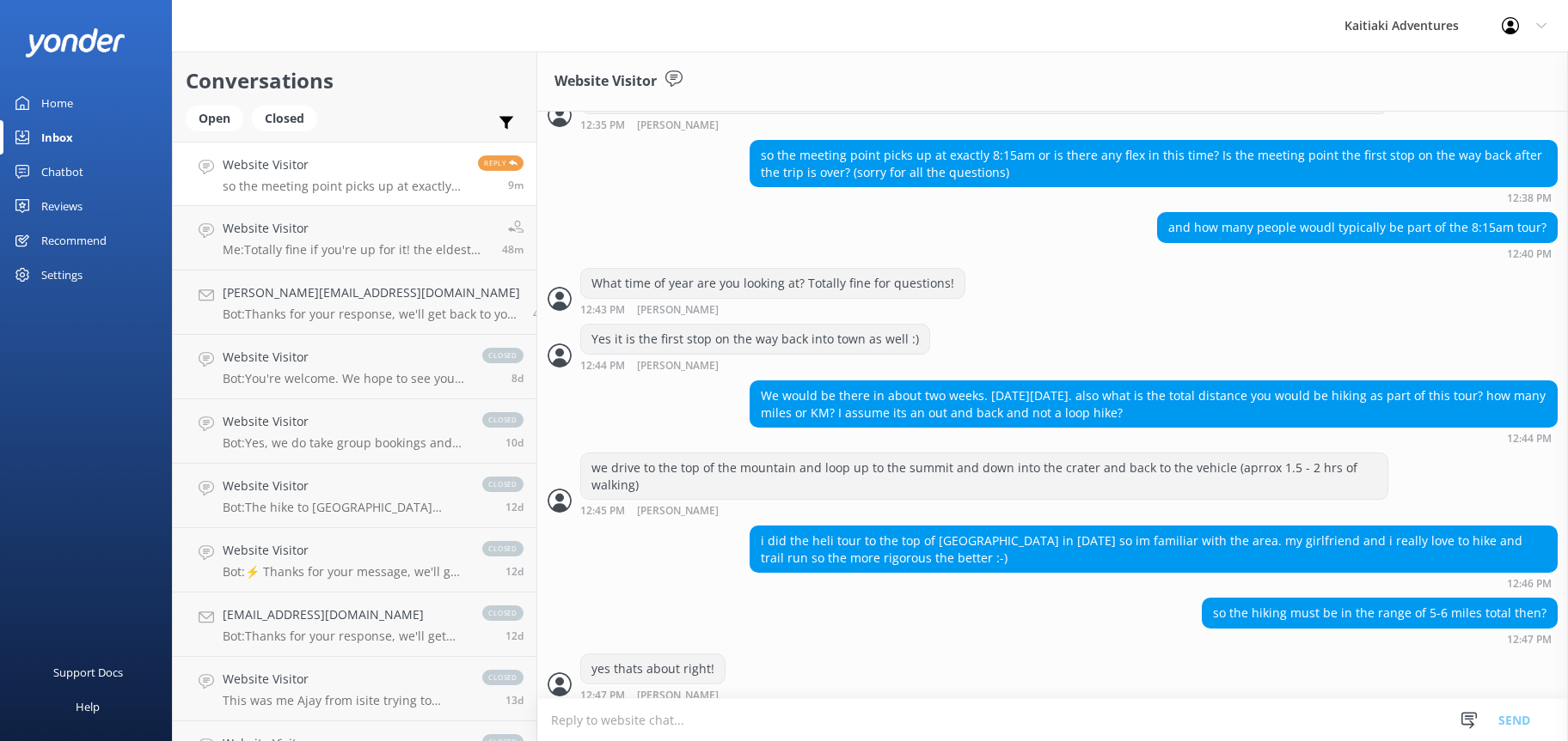
scroll to position [2382, 0]
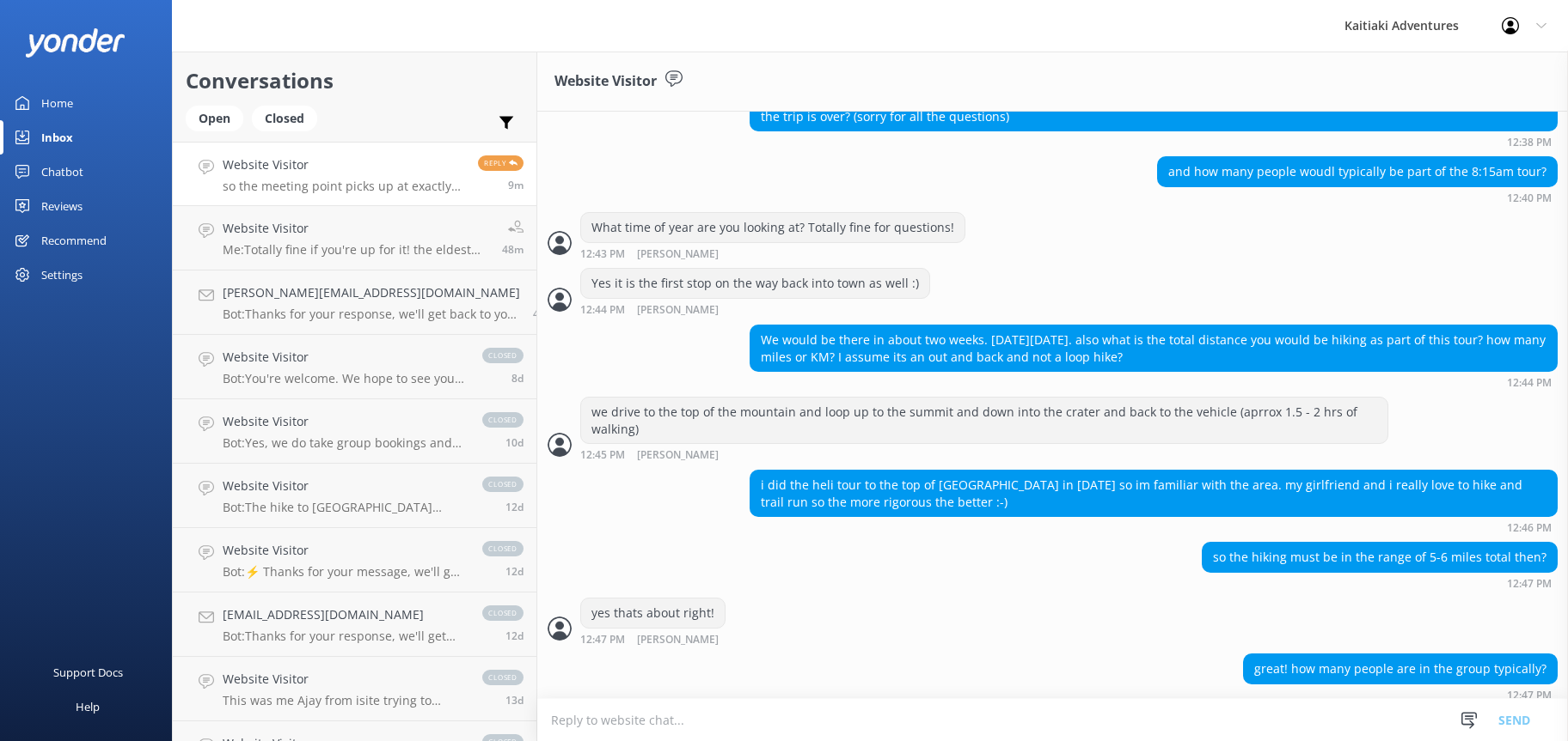
click at [542, 715] on textarea at bounding box center [1052, 720] width 1030 height 43
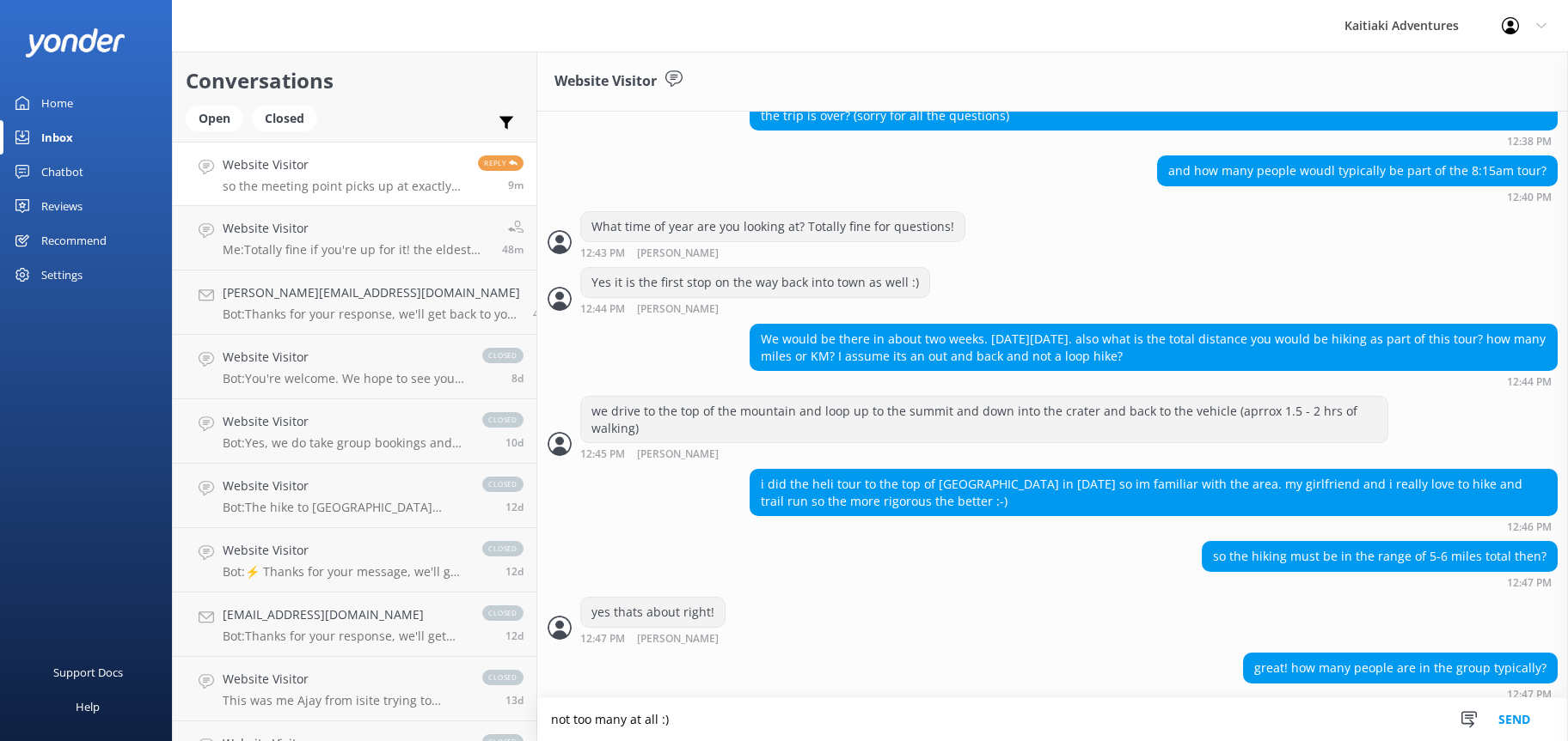
type textarea "not too many at all :)"
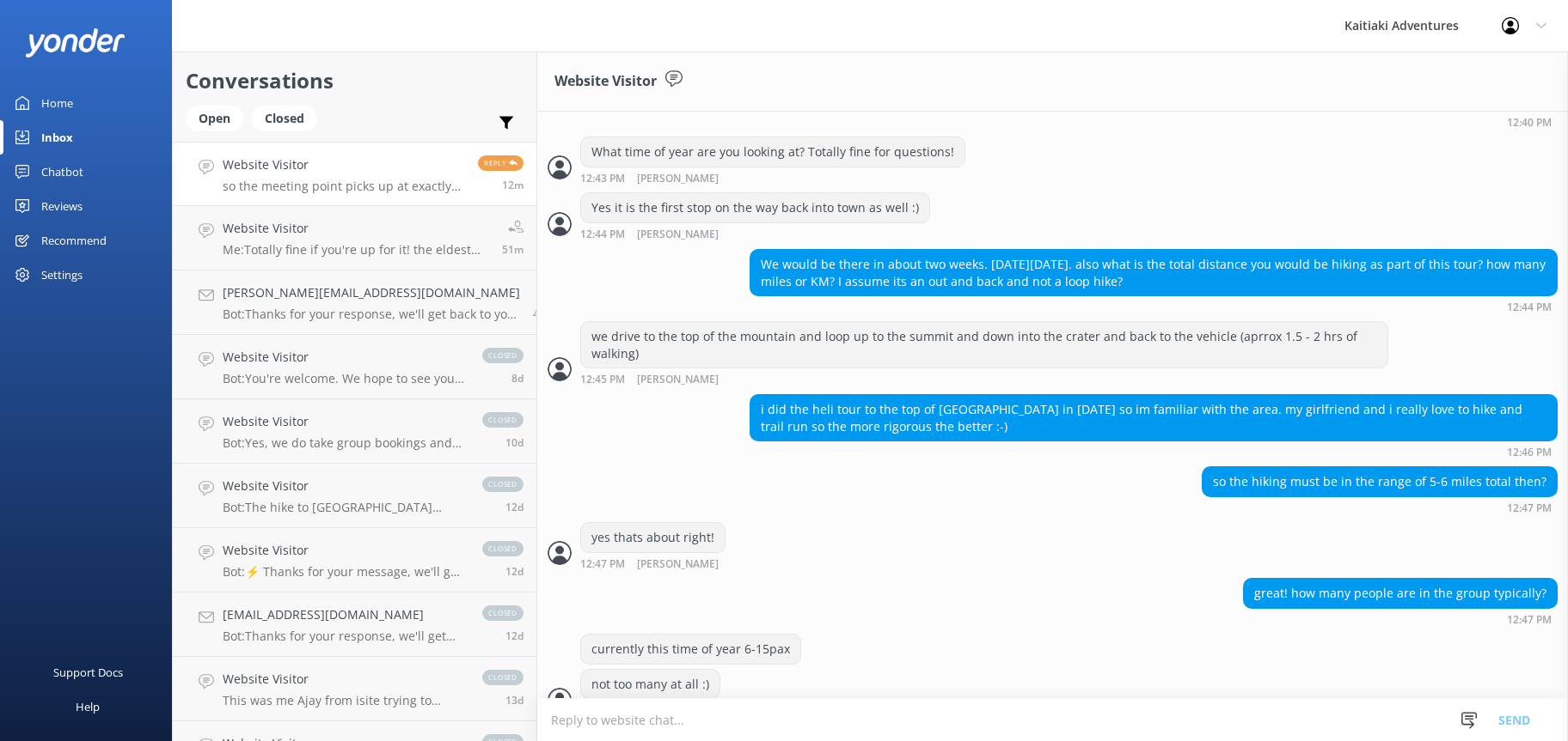
scroll to position [2489, 0]
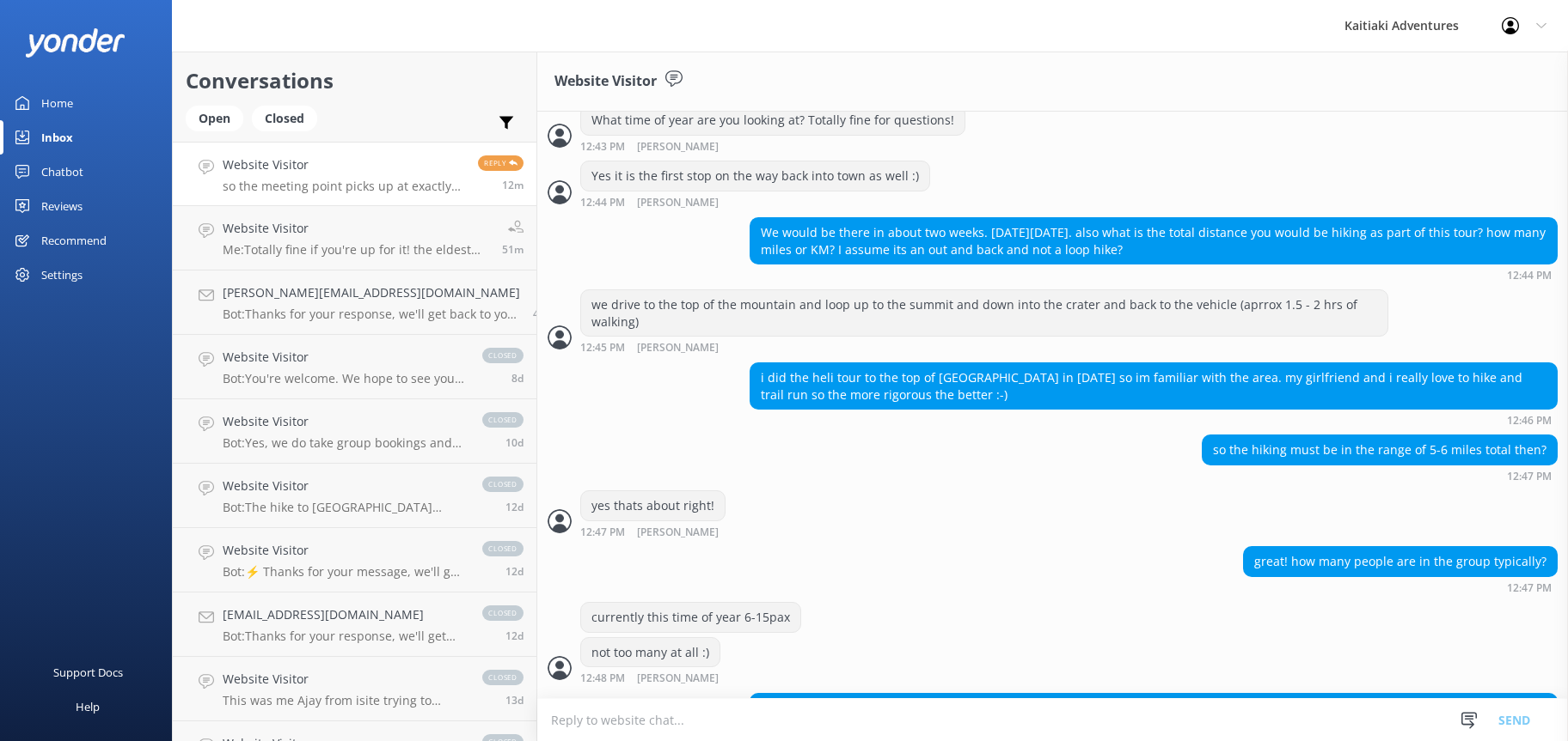
click at [976, 699] on textarea at bounding box center [1052, 720] width 1030 height 43
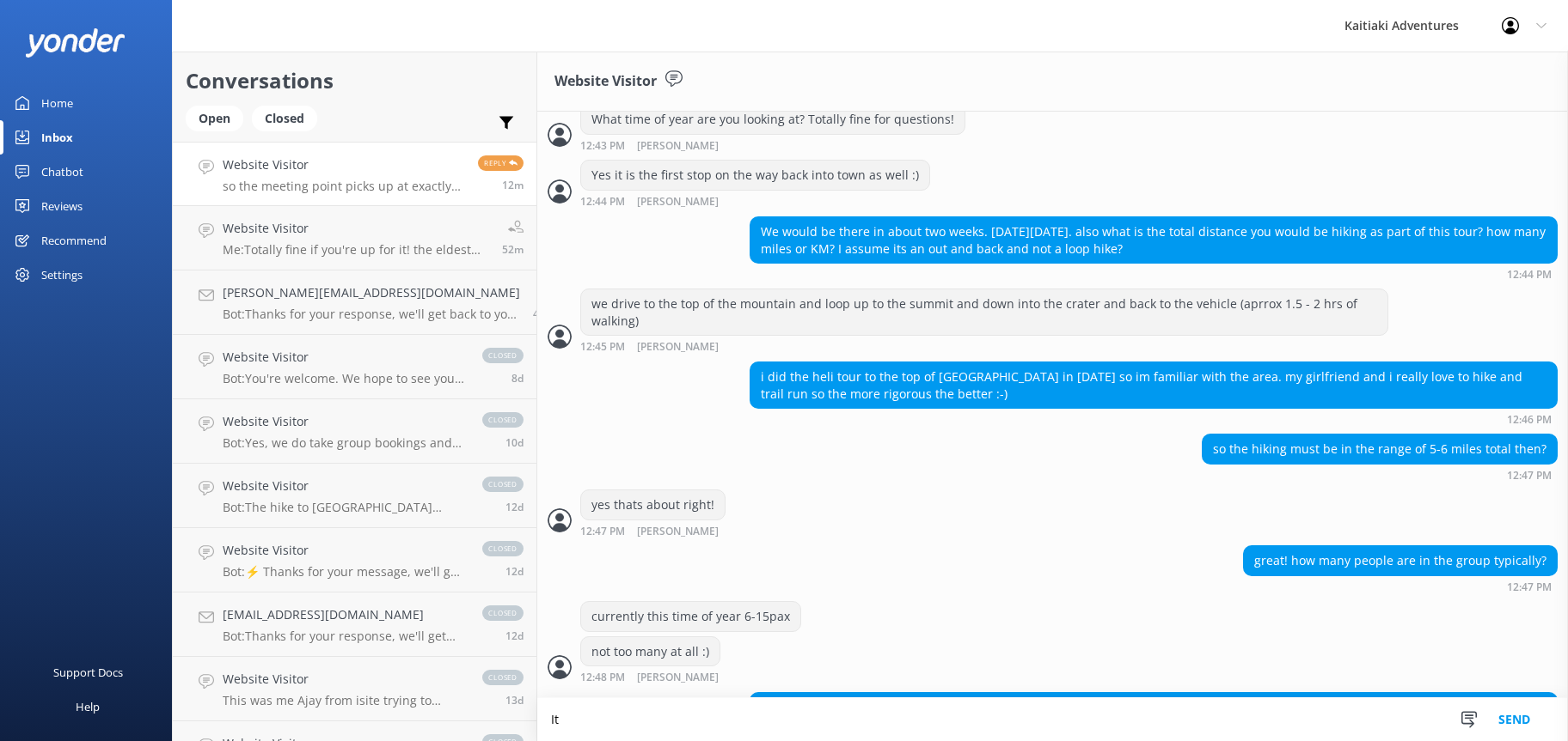
type textarea "I"
type textarea "usually 8:15 - most people are ready and waiting at 8am so once we get everyone…"
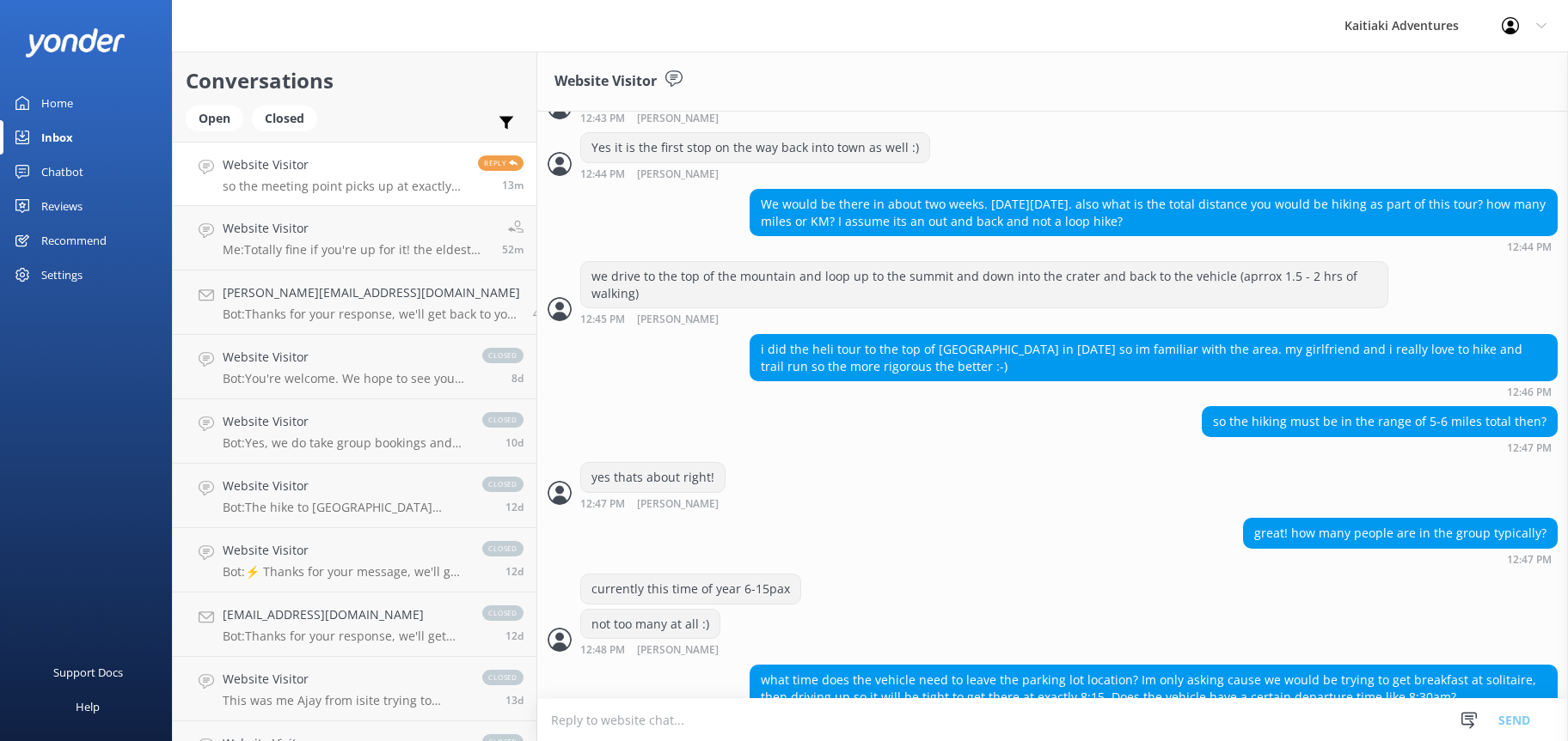
scroll to position [2546, 0]
